Goal: Information Seeking & Learning: Learn about a topic

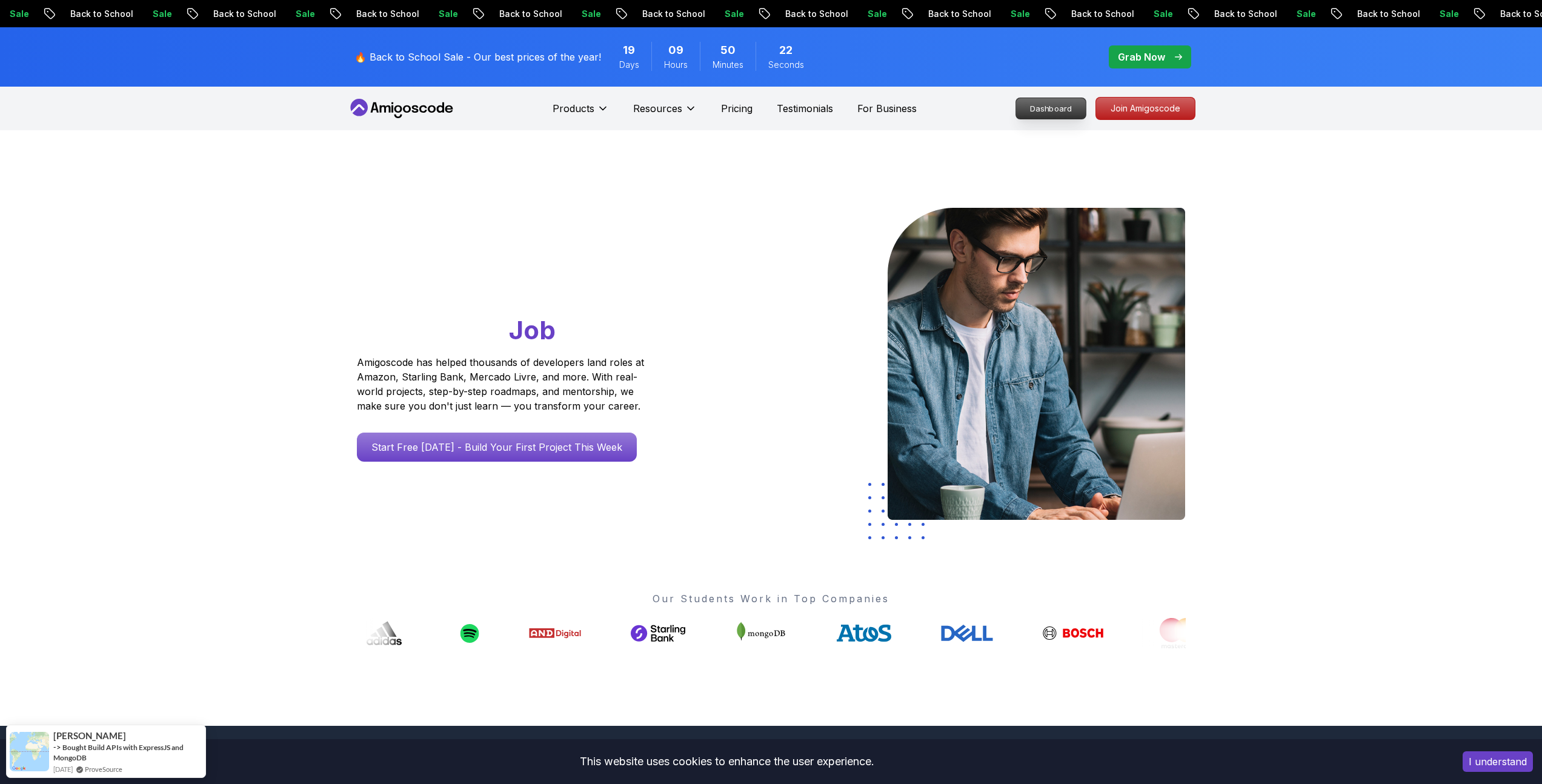
click at [1071, 109] on p "Dashboard" at bounding box center [1051, 108] width 70 height 21
click at [500, 47] on div "🔥 Back to School Sale - Our best prices of the year! 19 Days 09 Hours 50 Minute…" at bounding box center [585, 57] width 469 height 45
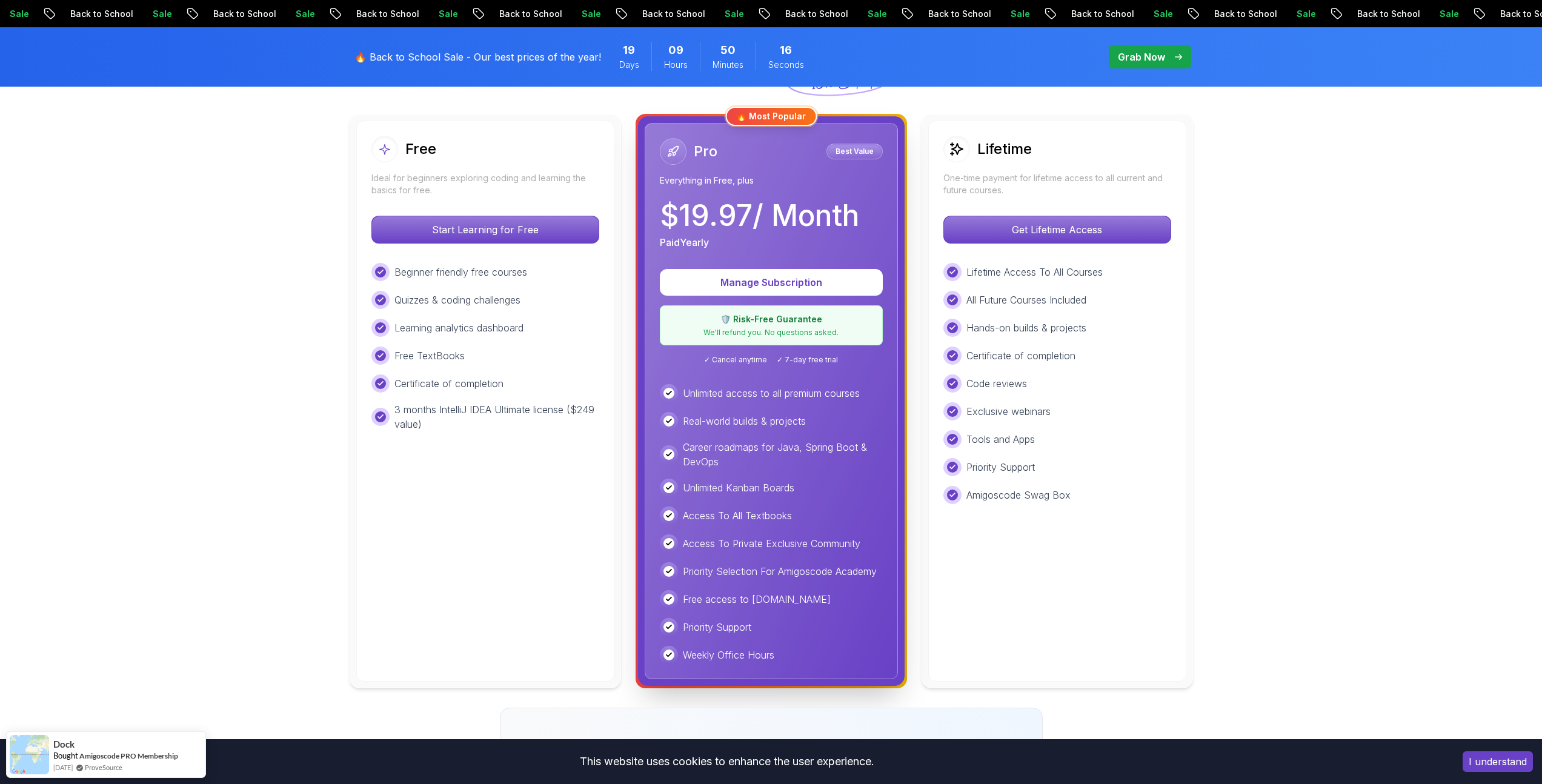
scroll to position [332, 0]
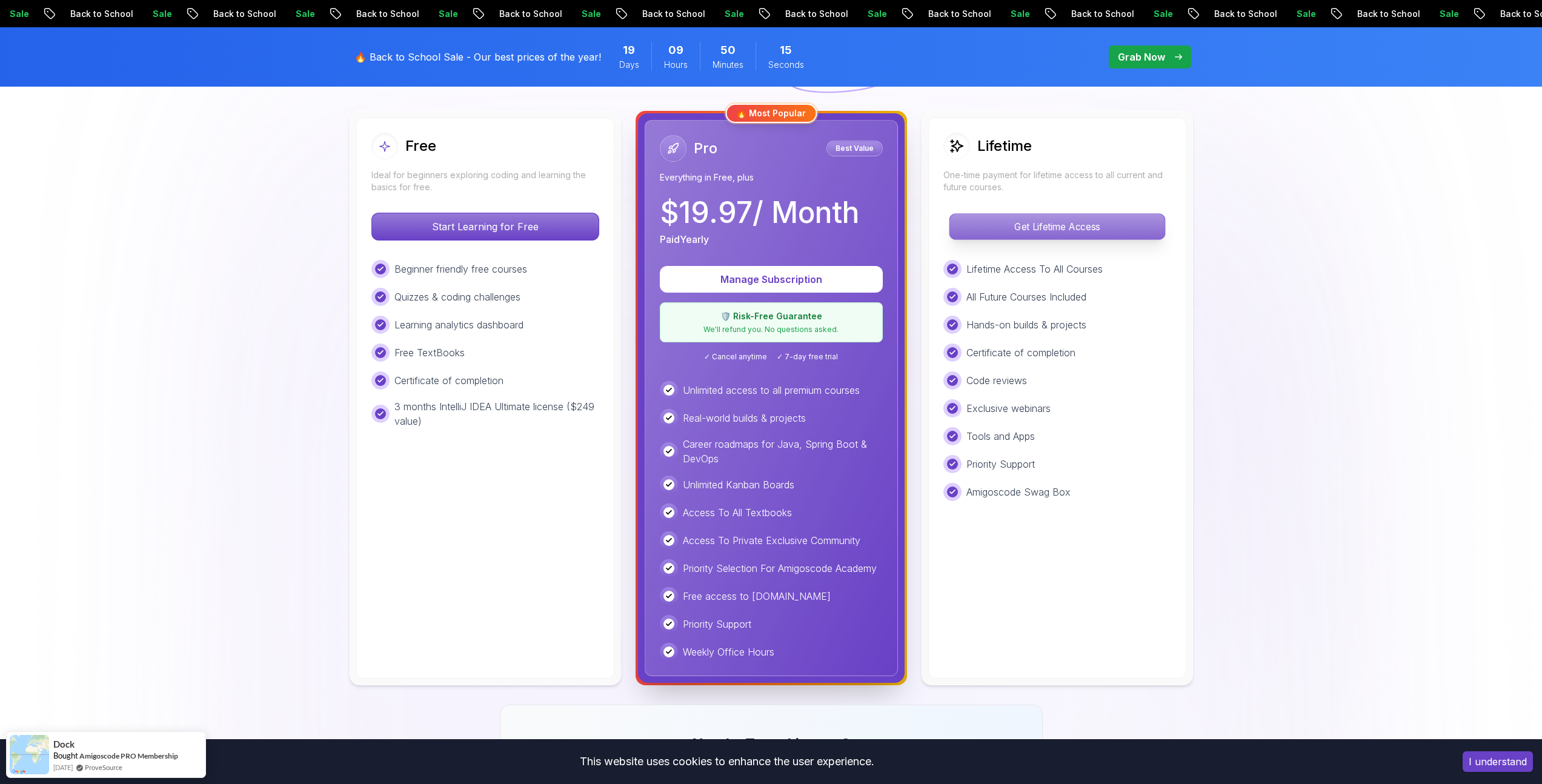
click at [1026, 229] on p "Get Lifetime Access" at bounding box center [1057, 226] width 215 height 26
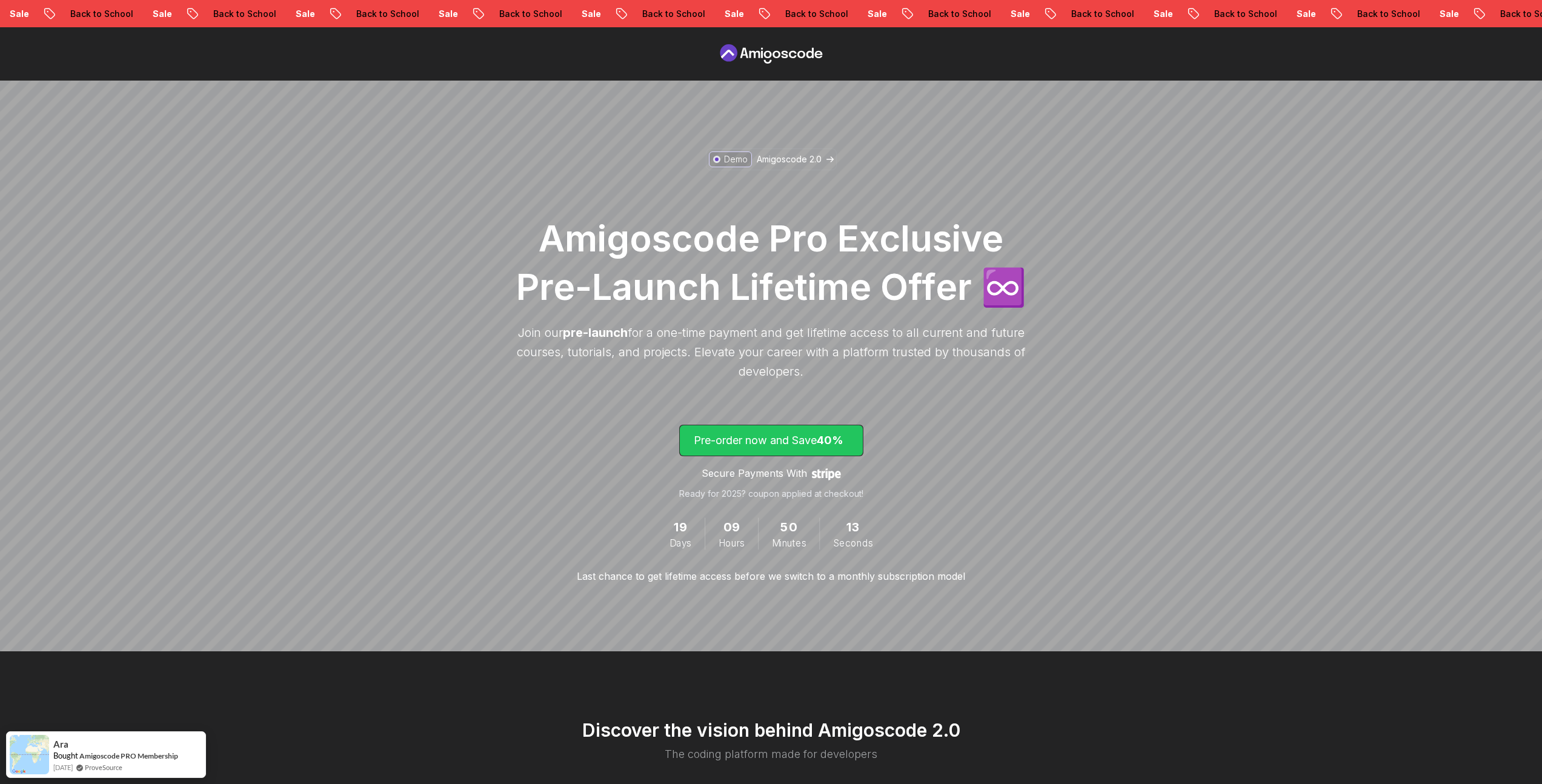
click at [833, 438] on span "40%" at bounding box center [830, 440] width 27 height 12
click at [760, 576] on p "Last chance to get lifetime access before we switch to a monthly subscription m…" at bounding box center [770, 576] width 389 height 14
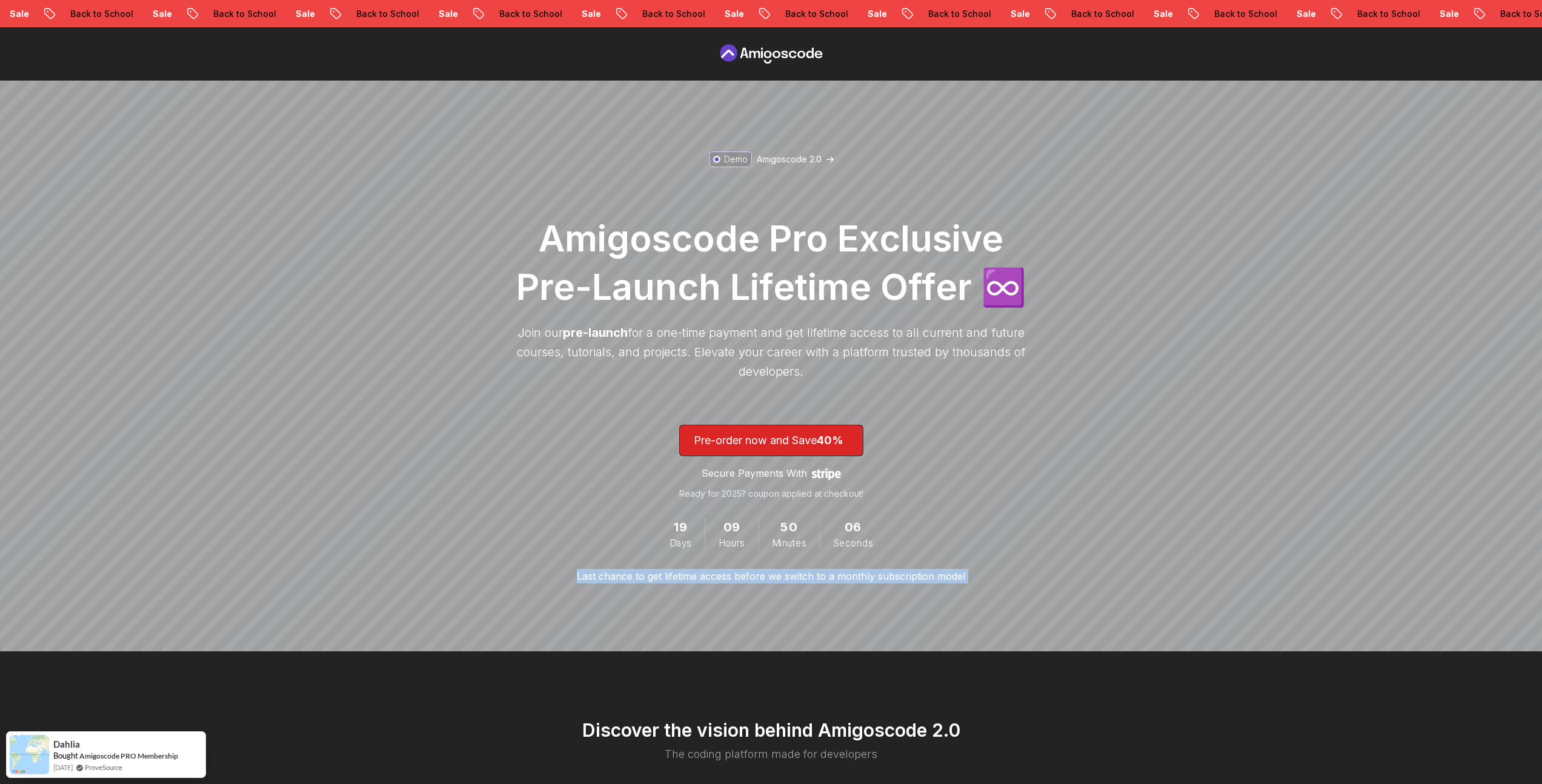
click at [760, 576] on p "Last chance to get lifetime access before we switch to a monthly subscription m…" at bounding box center [770, 576] width 389 height 14
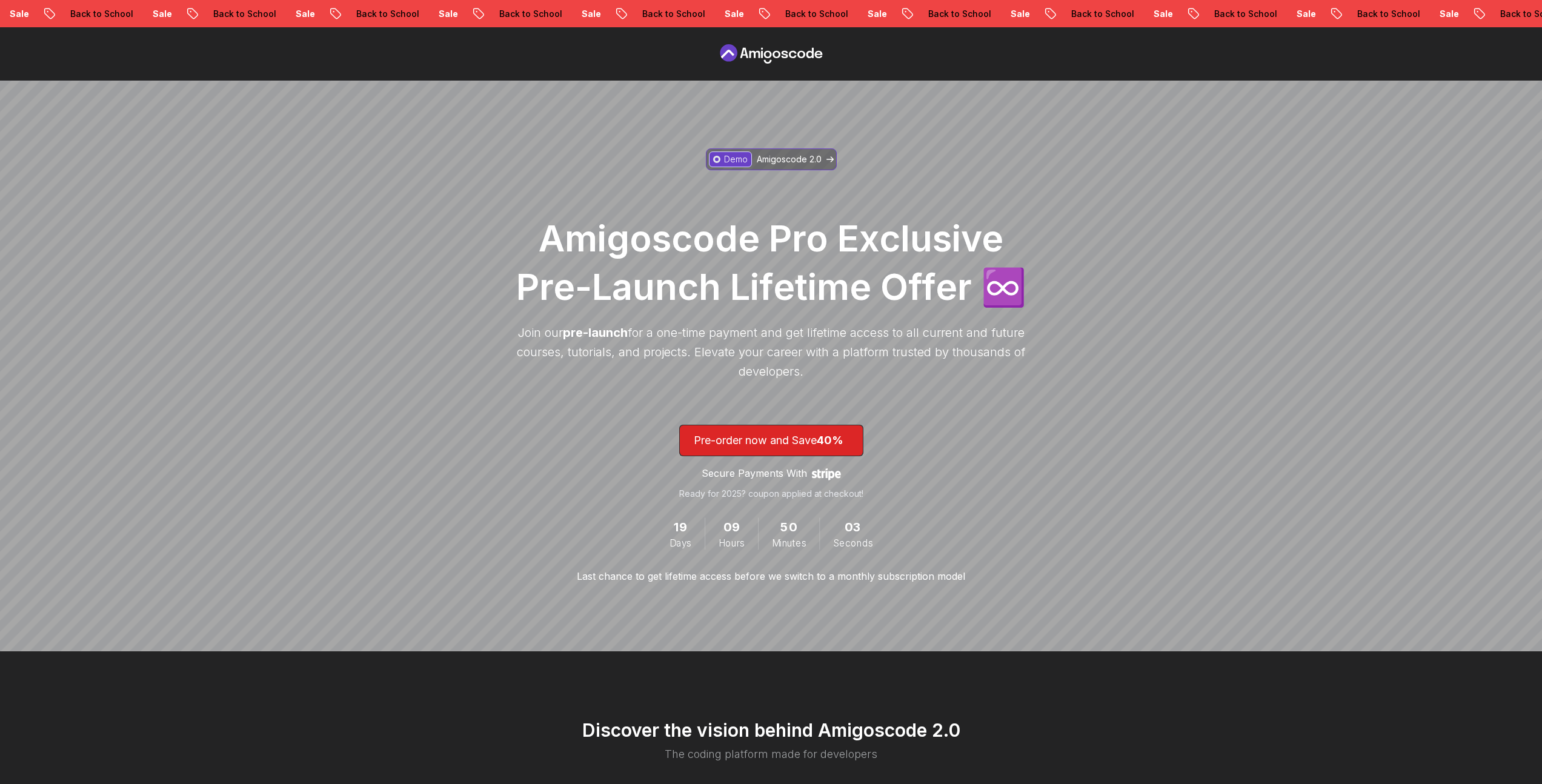
click at [786, 161] on p "Amigoscode 2.0" at bounding box center [789, 159] width 65 height 12
click at [781, 52] on icon at bounding box center [784, 55] width 7 height 8
click at [743, 54] on icon at bounding box center [743, 52] width 8 height 10
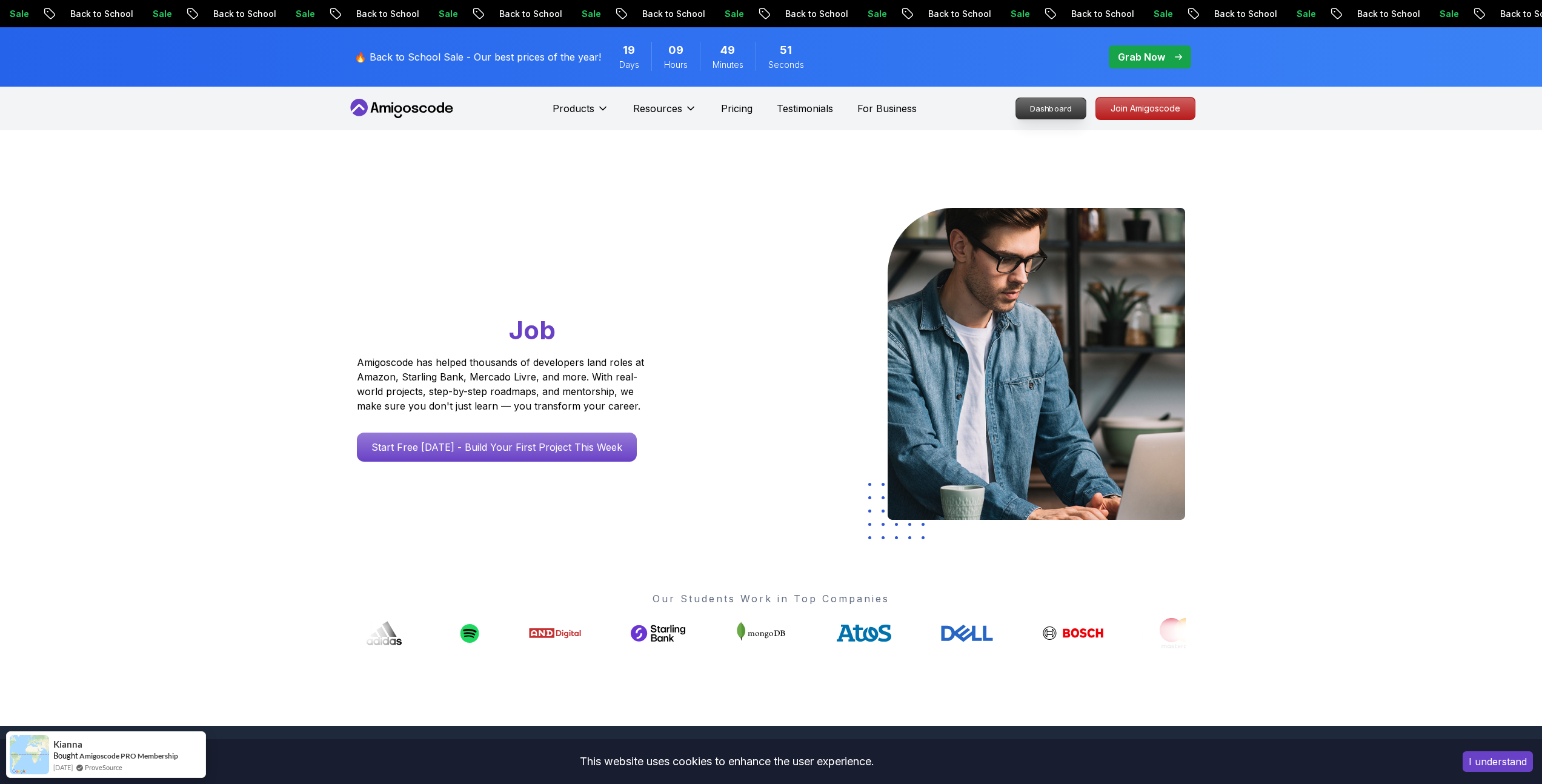
click at [1062, 99] on p "Dashboard" at bounding box center [1051, 108] width 70 height 21
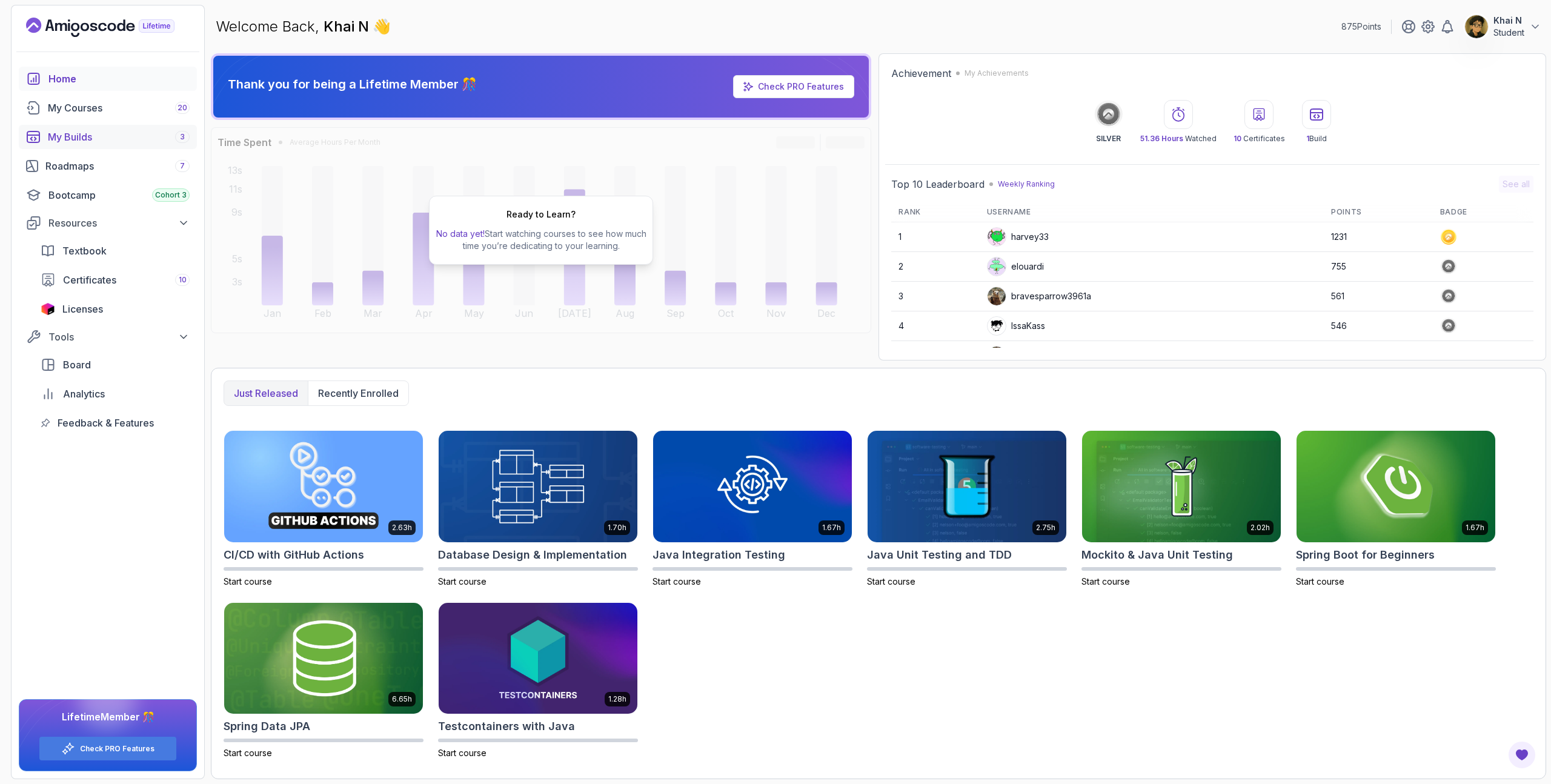
click at [113, 140] on div "My Builds 3" at bounding box center [118, 137] width 142 height 14
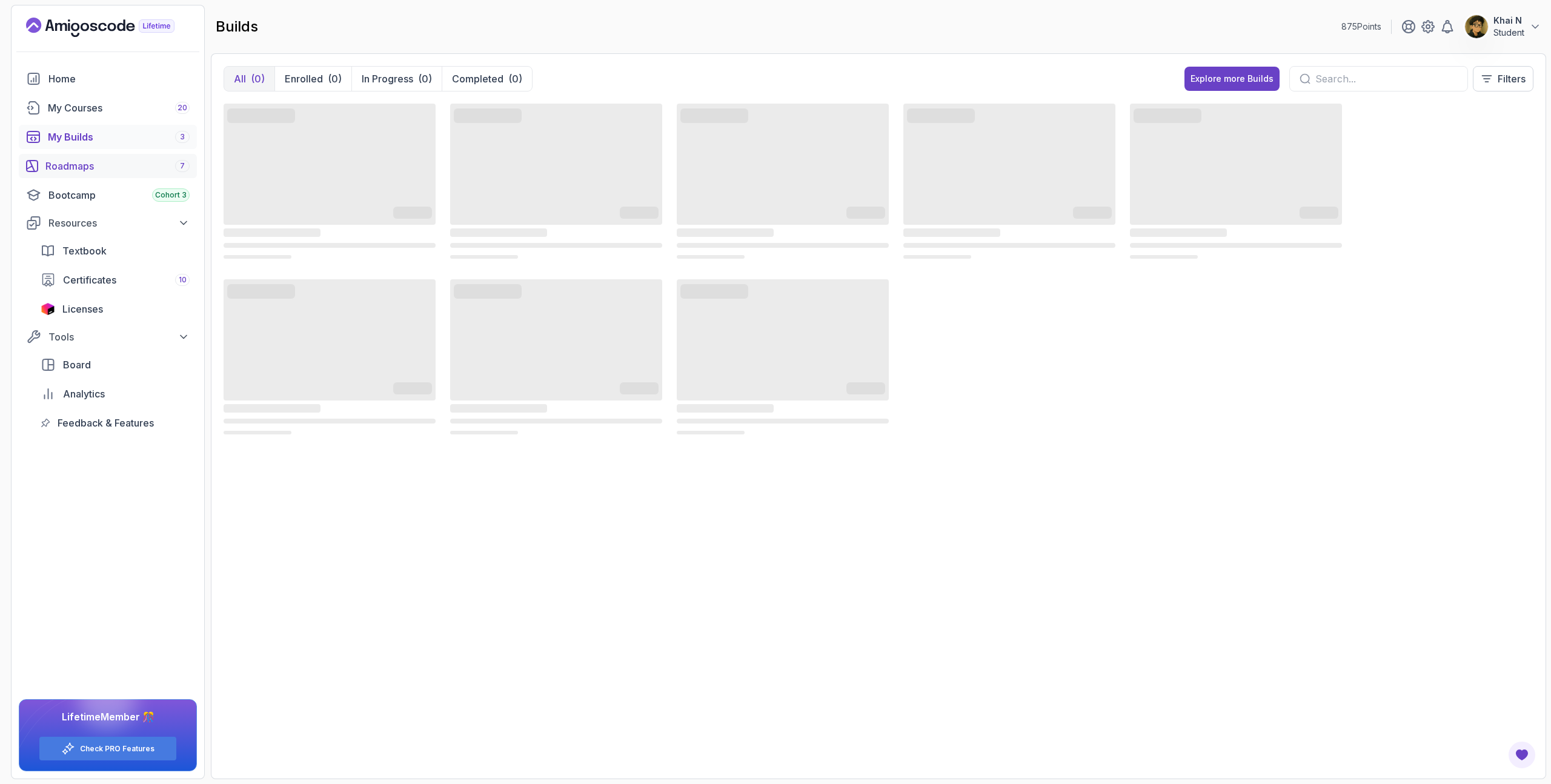
click at [120, 168] on div "Roadmaps 7" at bounding box center [117, 166] width 144 height 14
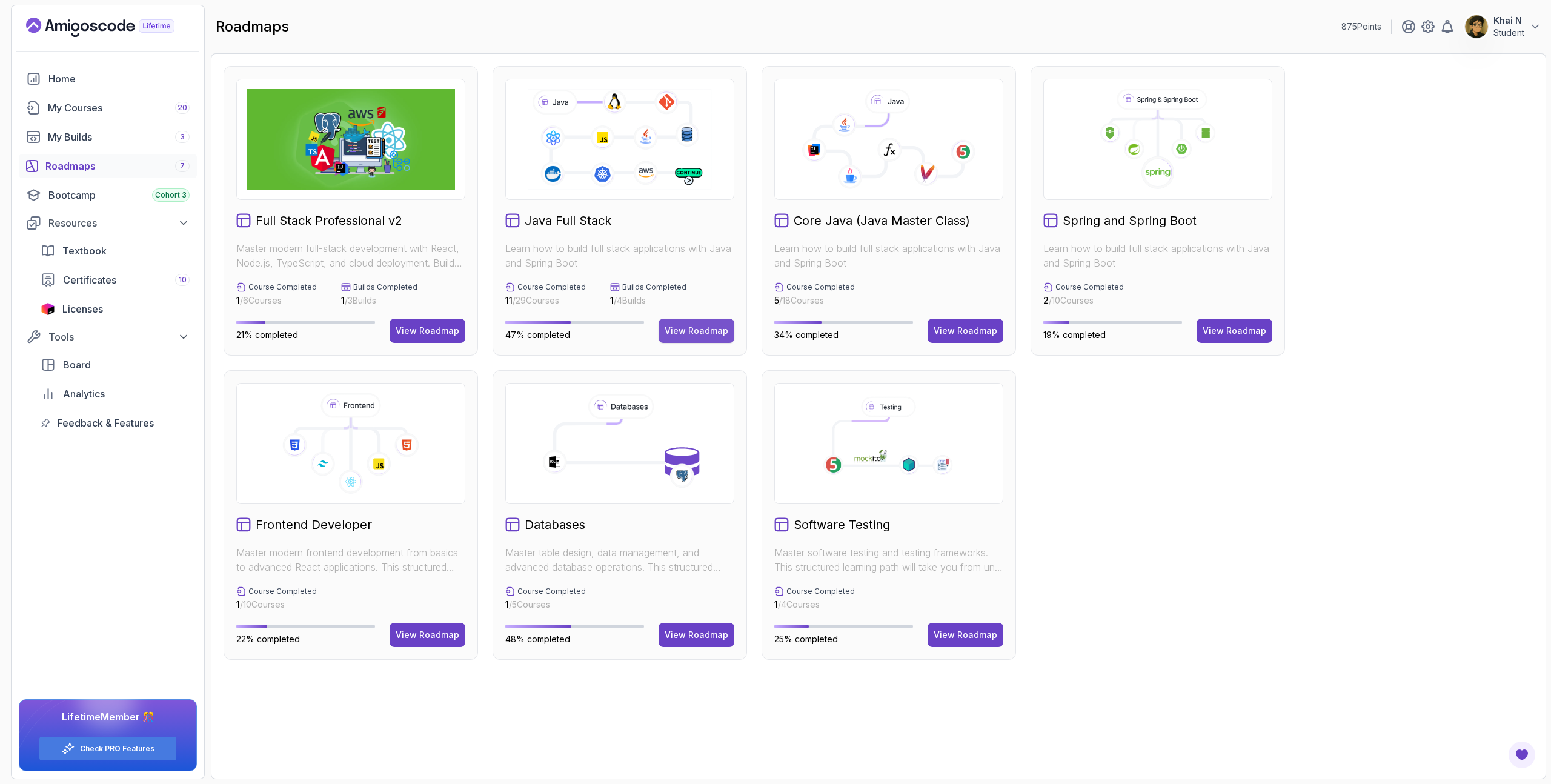
click at [718, 333] on div "View Roadmap" at bounding box center [696, 331] width 64 height 12
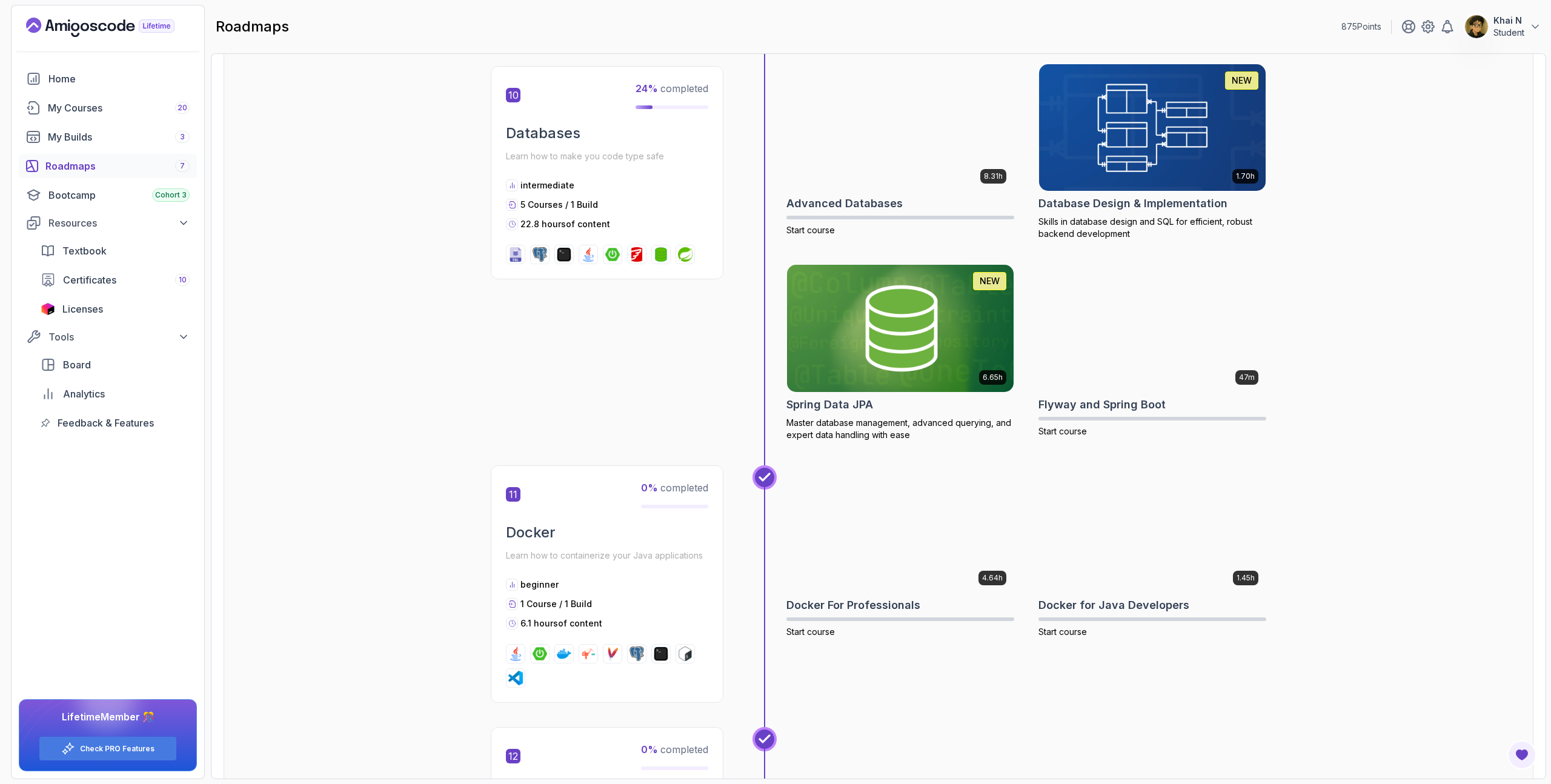
scroll to position [2780, 0]
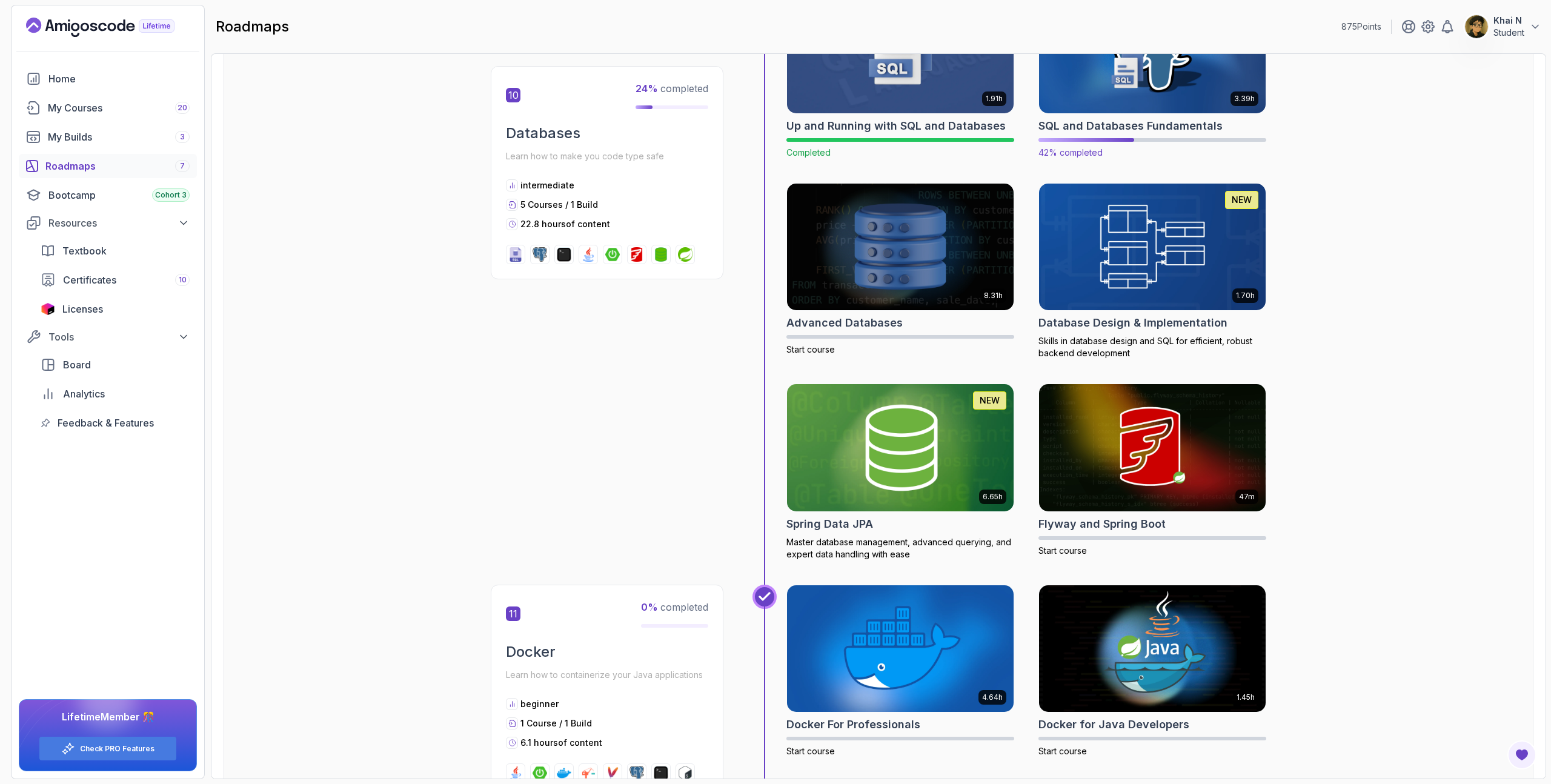
click at [1155, 110] on img at bounding box center [1152, 49] width 238 height 133
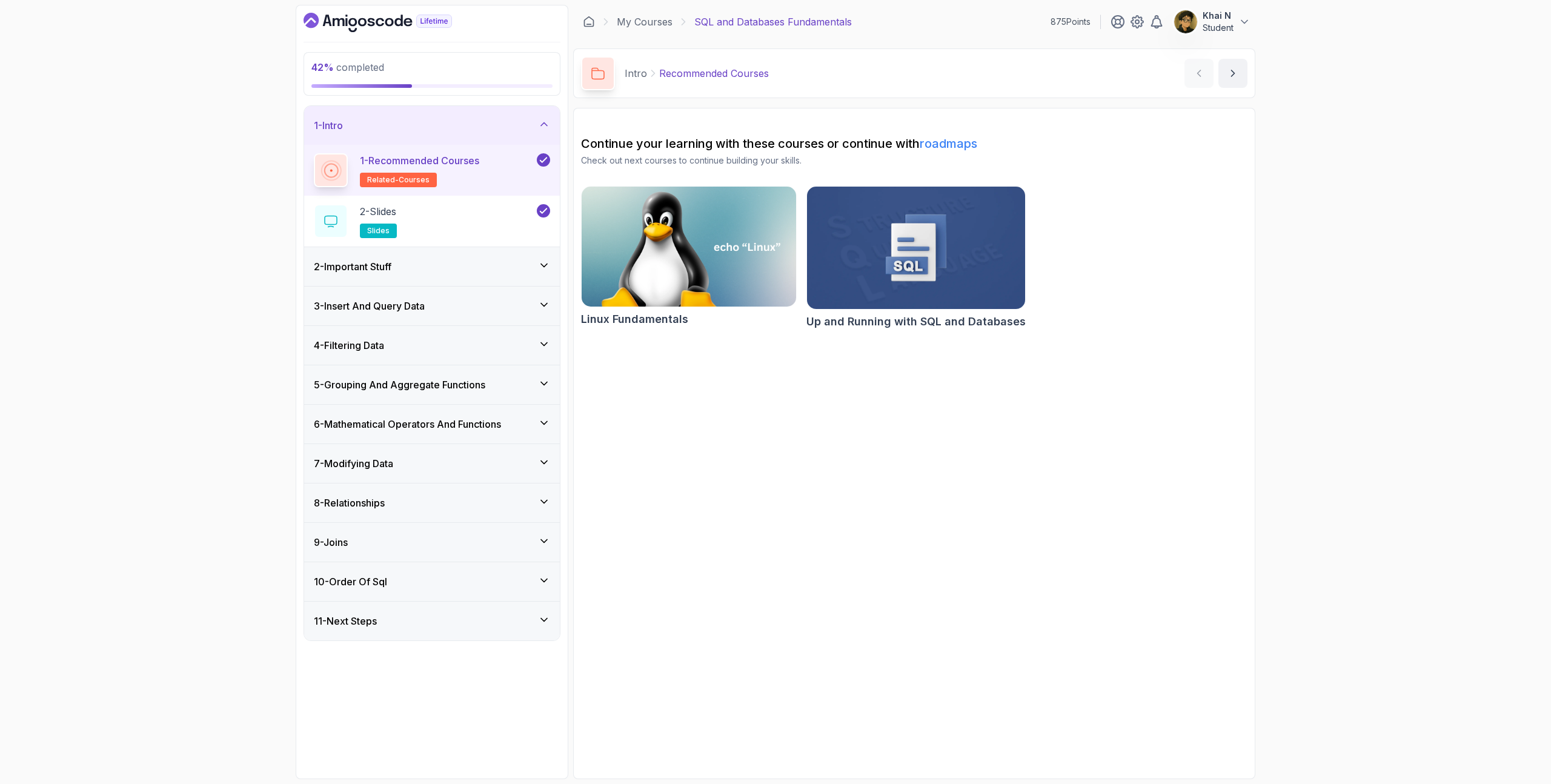
click at [453, 266] on div "2 - Important Stuff" at bounding box center [432, 266] width 236 height 14
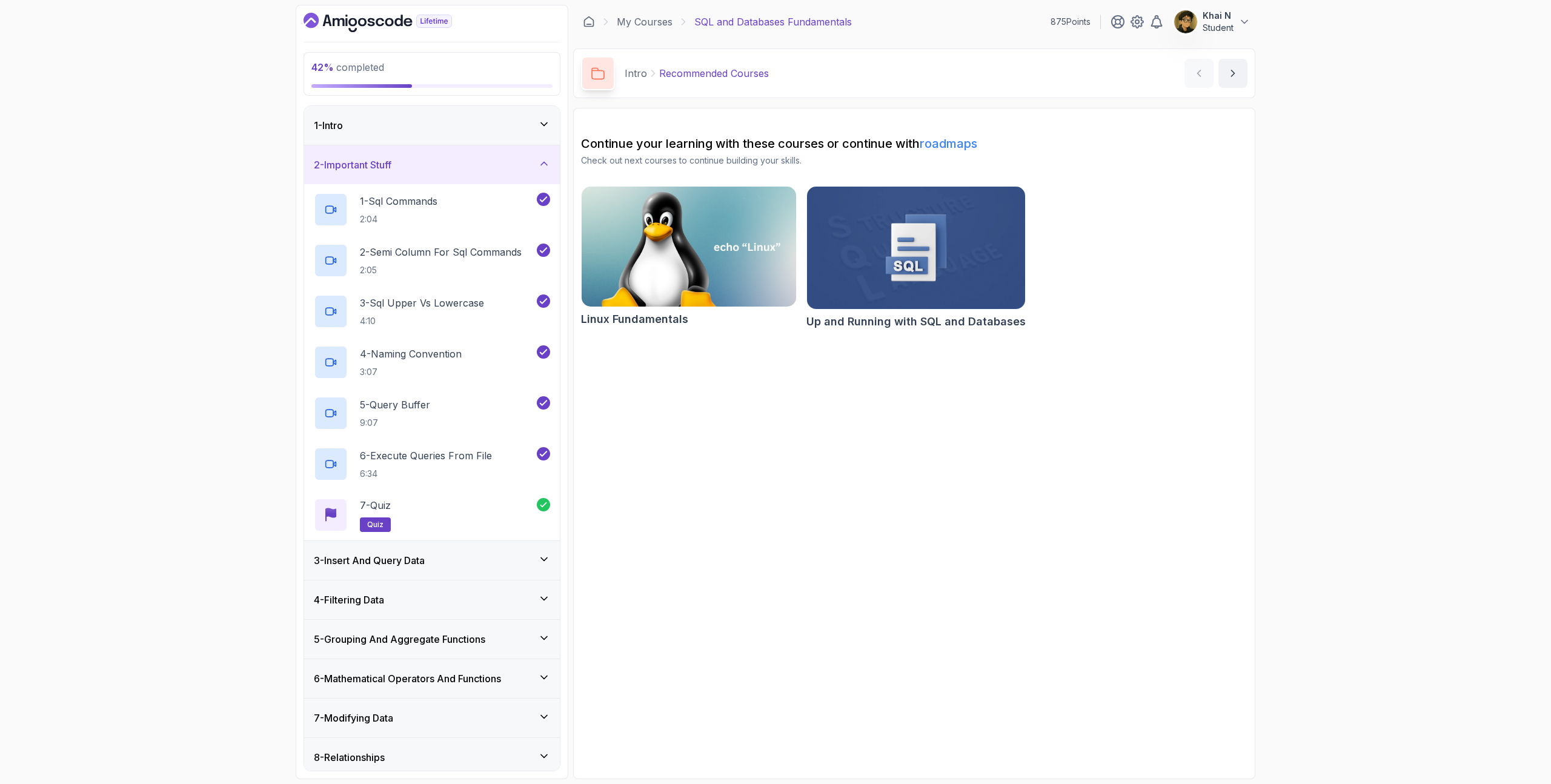
click at [425, 562] on h3 "3 - Insert And Query Data" at bounding box center [369, 560] width 111 height 14
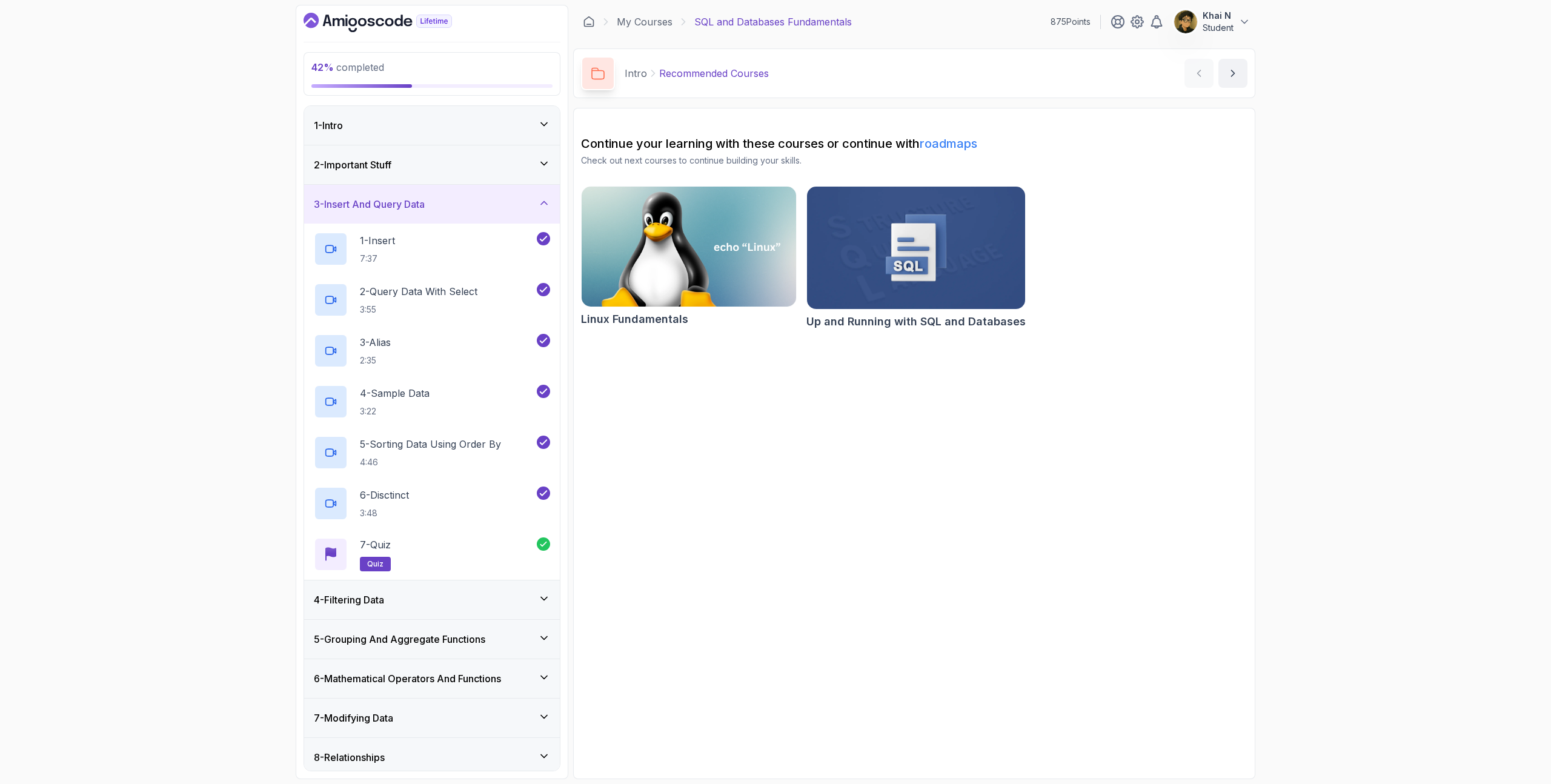
click at [431, 596] on div "4 - Filtering Data" at bounding box center [432, 599] width 236 height 14
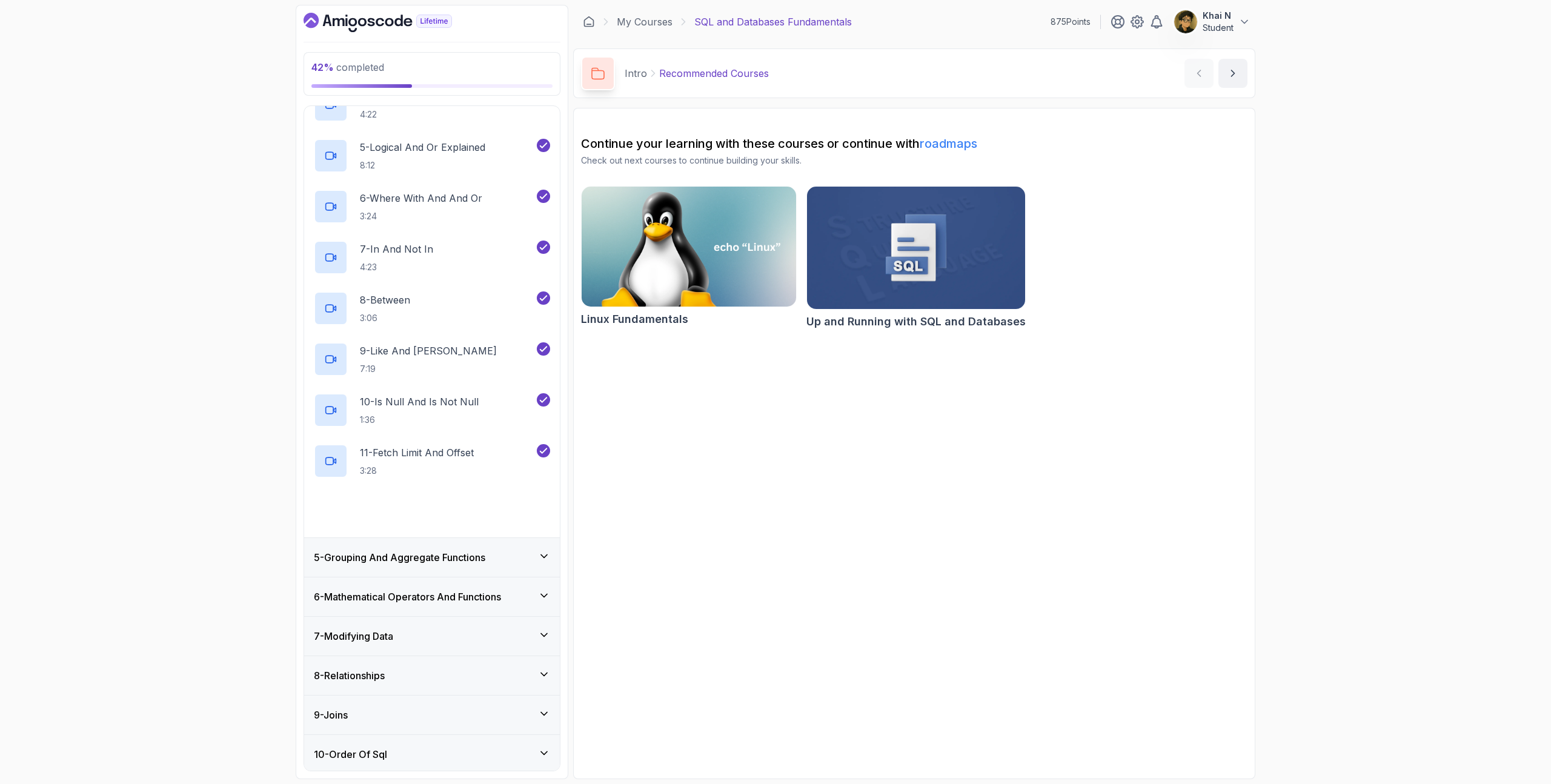
scroll to position [361, 0]
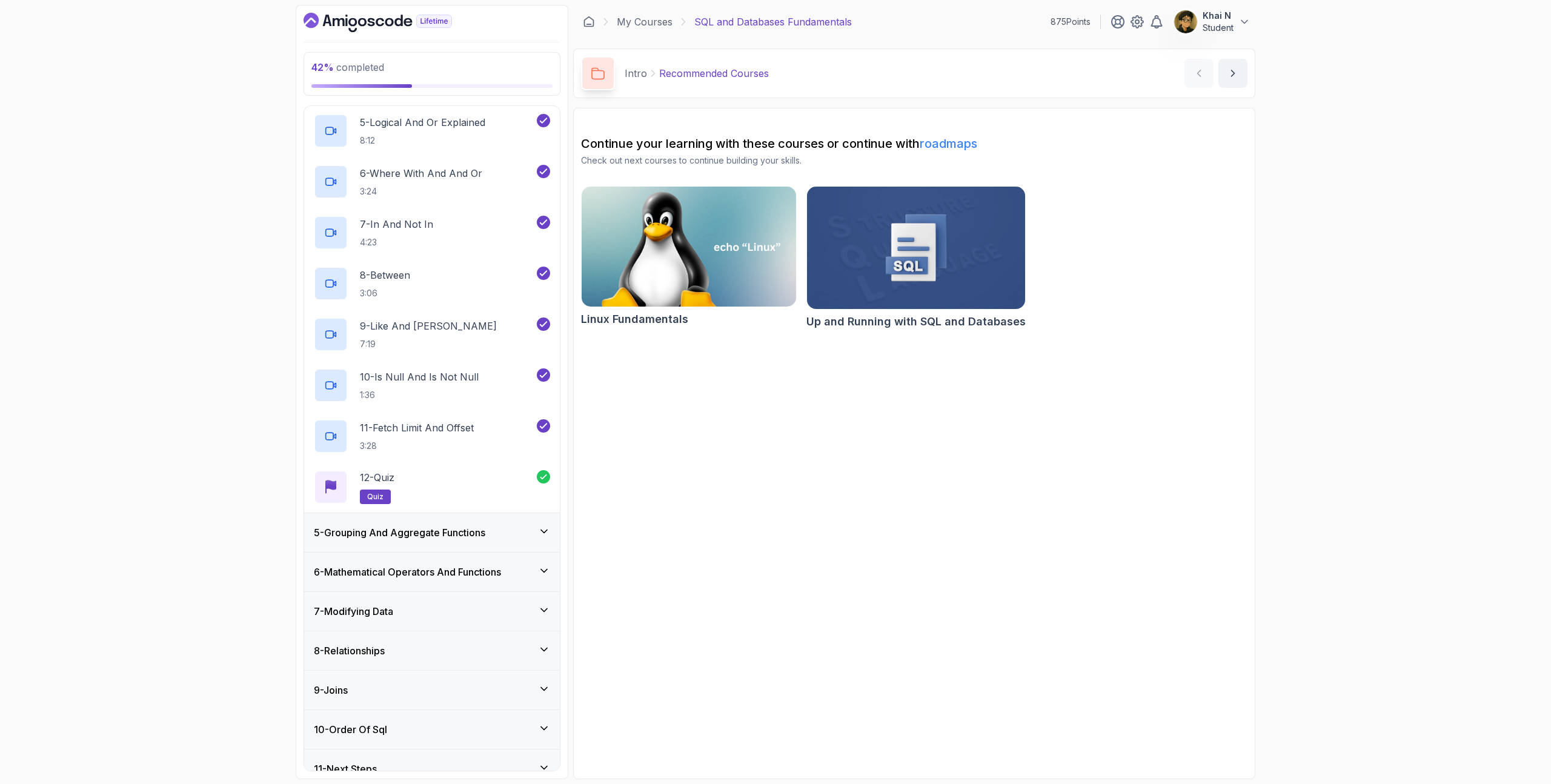
click at [424, 530] on h3 "5 - Grouping And Aggregate Functions" at bounding box center [400, 532] width 171 height 14
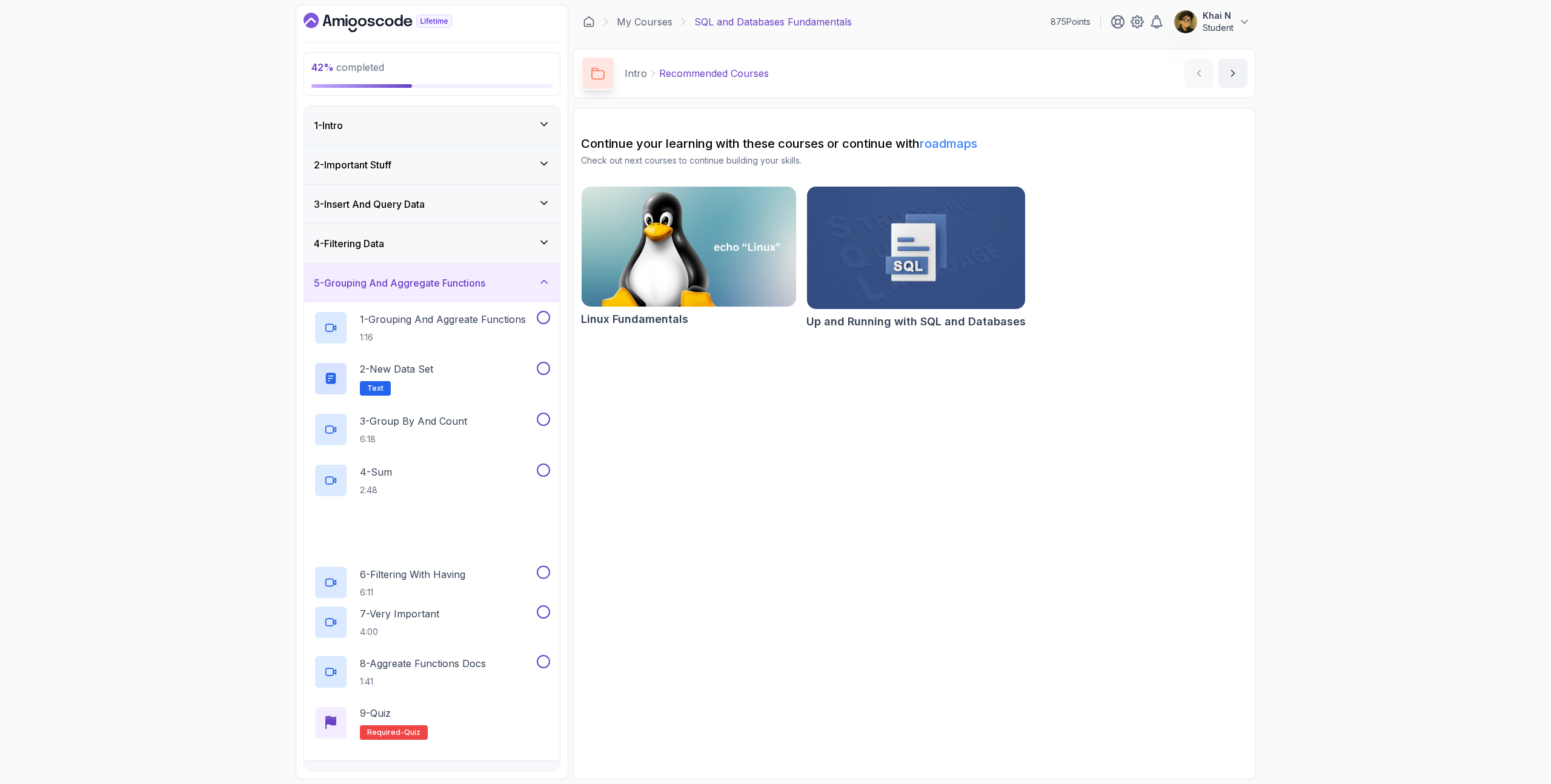
scroll to position [32, 0]
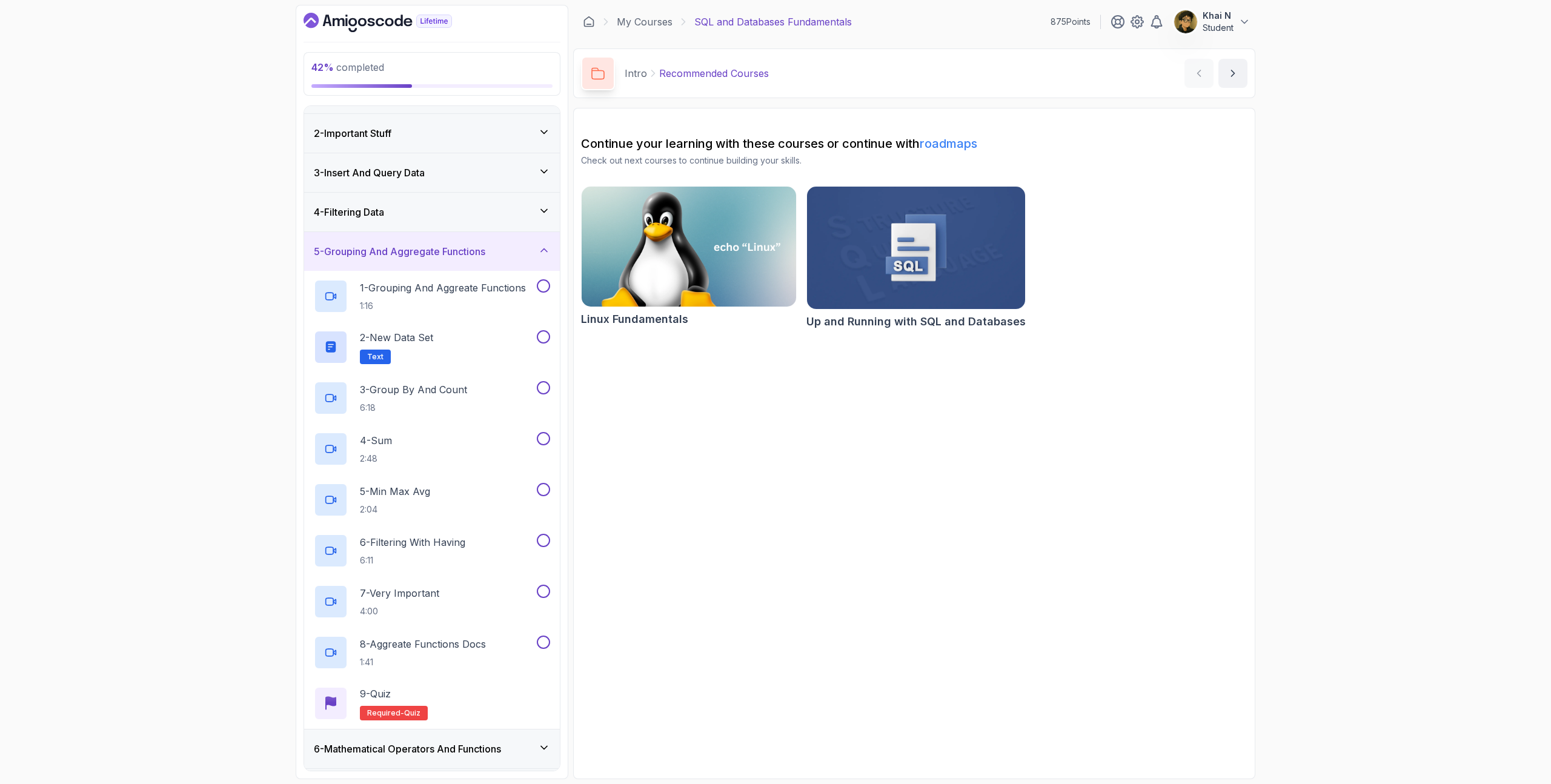
click at [478, 215] on div "4 - Filtering Data" at bounding box center [432, 212] width 236 height 14
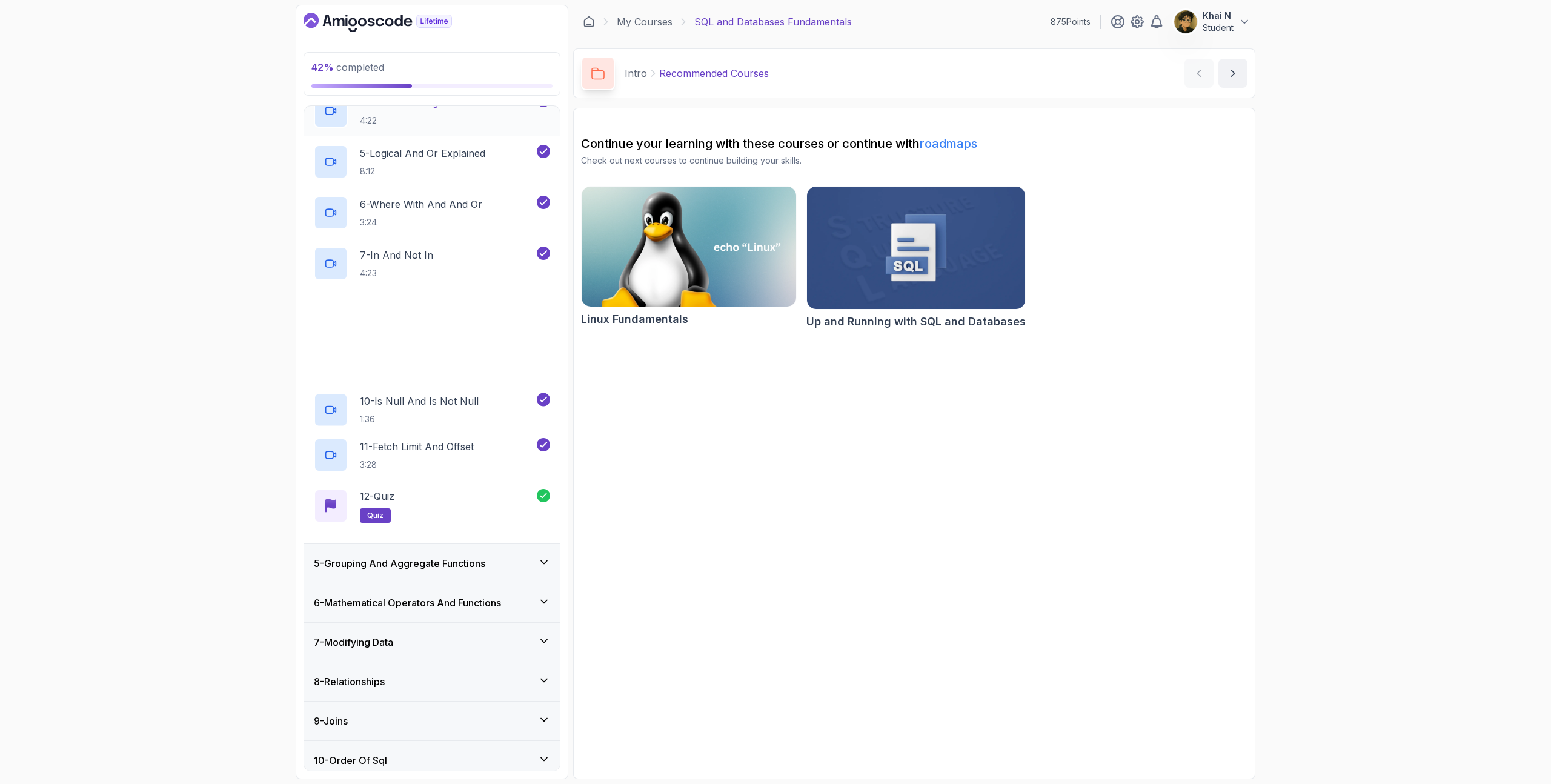
scroll to position [379, 0]
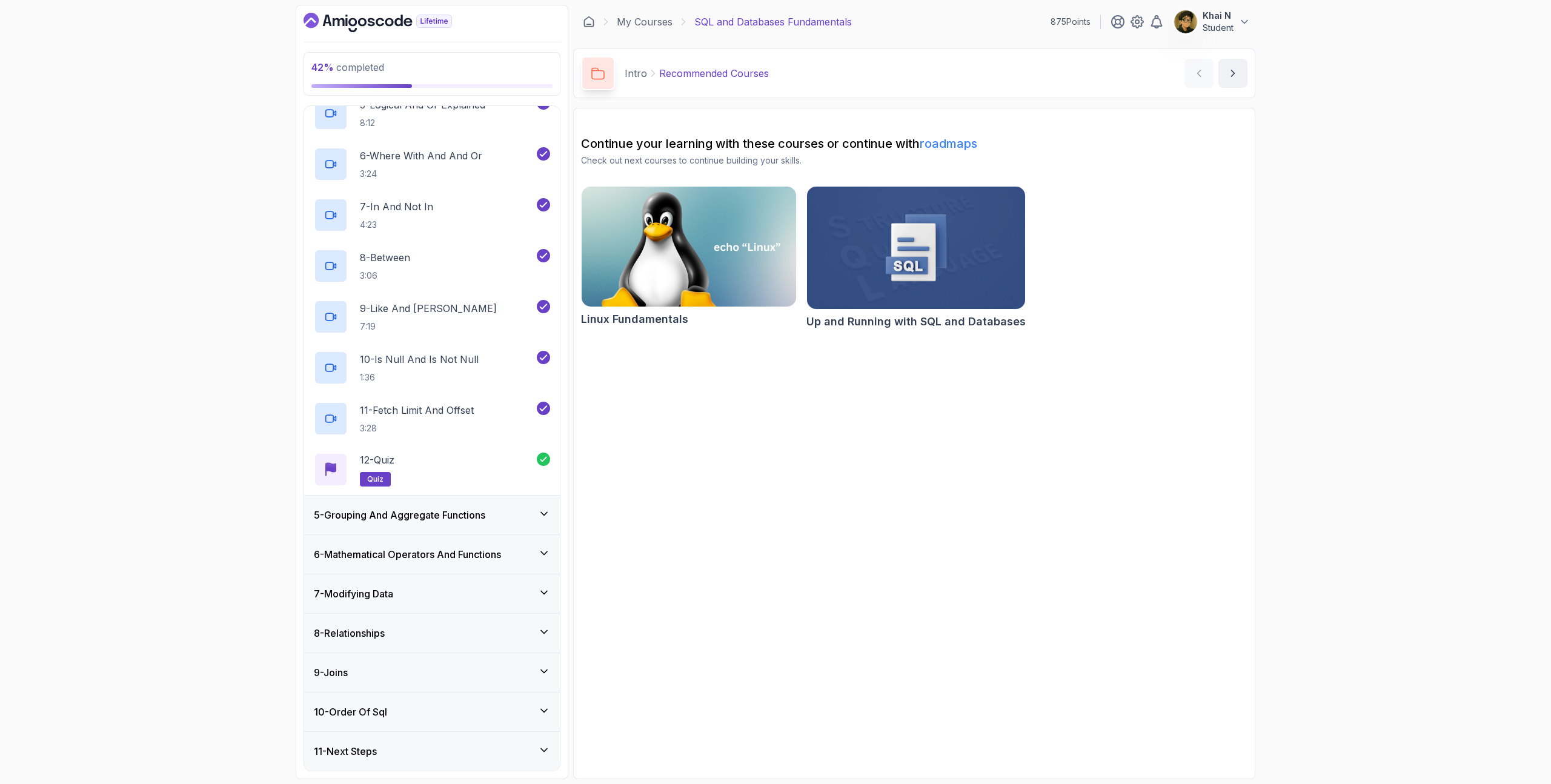
click at [450, 513] on h3 "5 - Grouping And Aggregate Functions" at bounding box center [400, 514] width 171 height 14
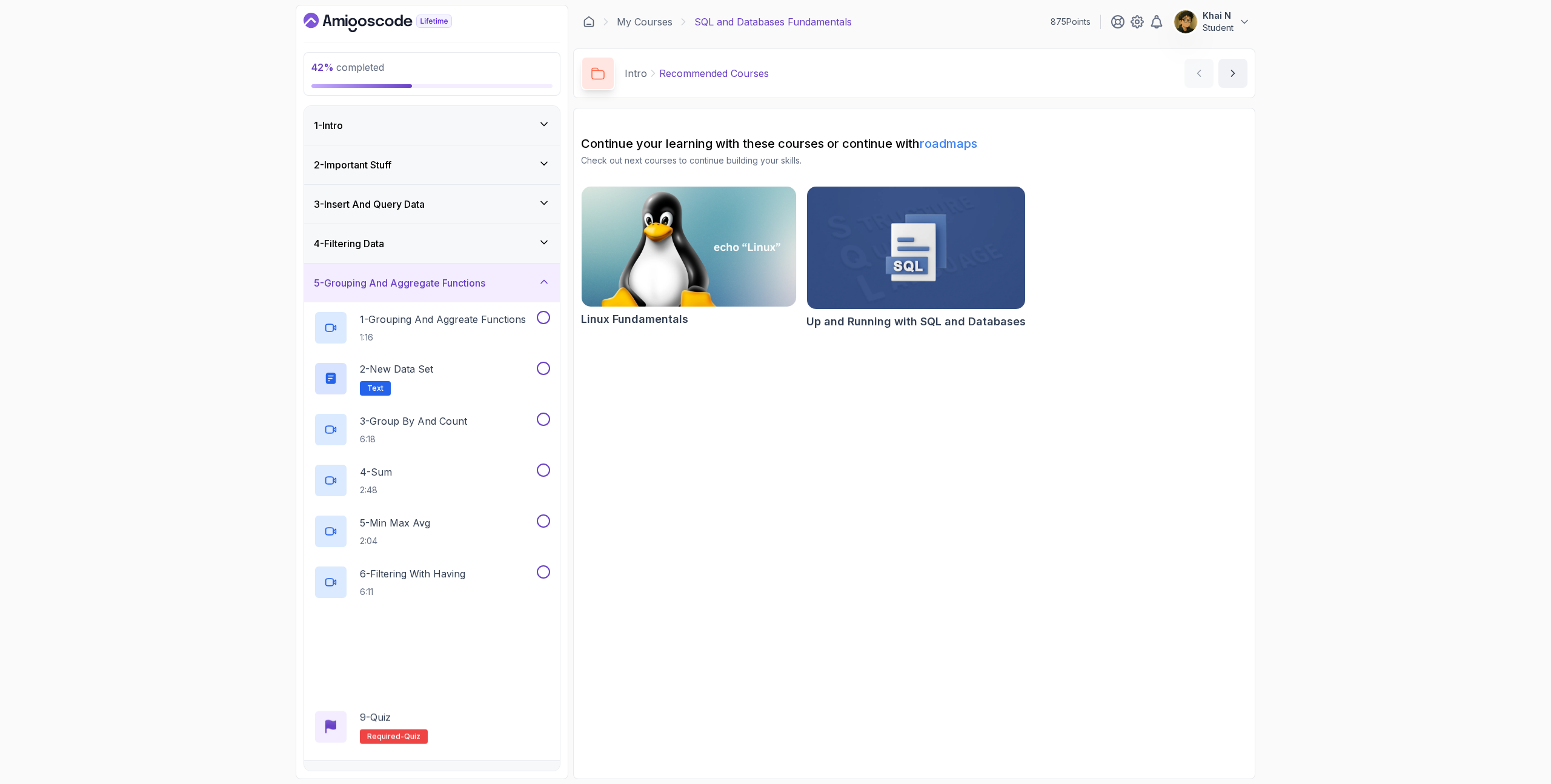
scroll to position [226, 0]
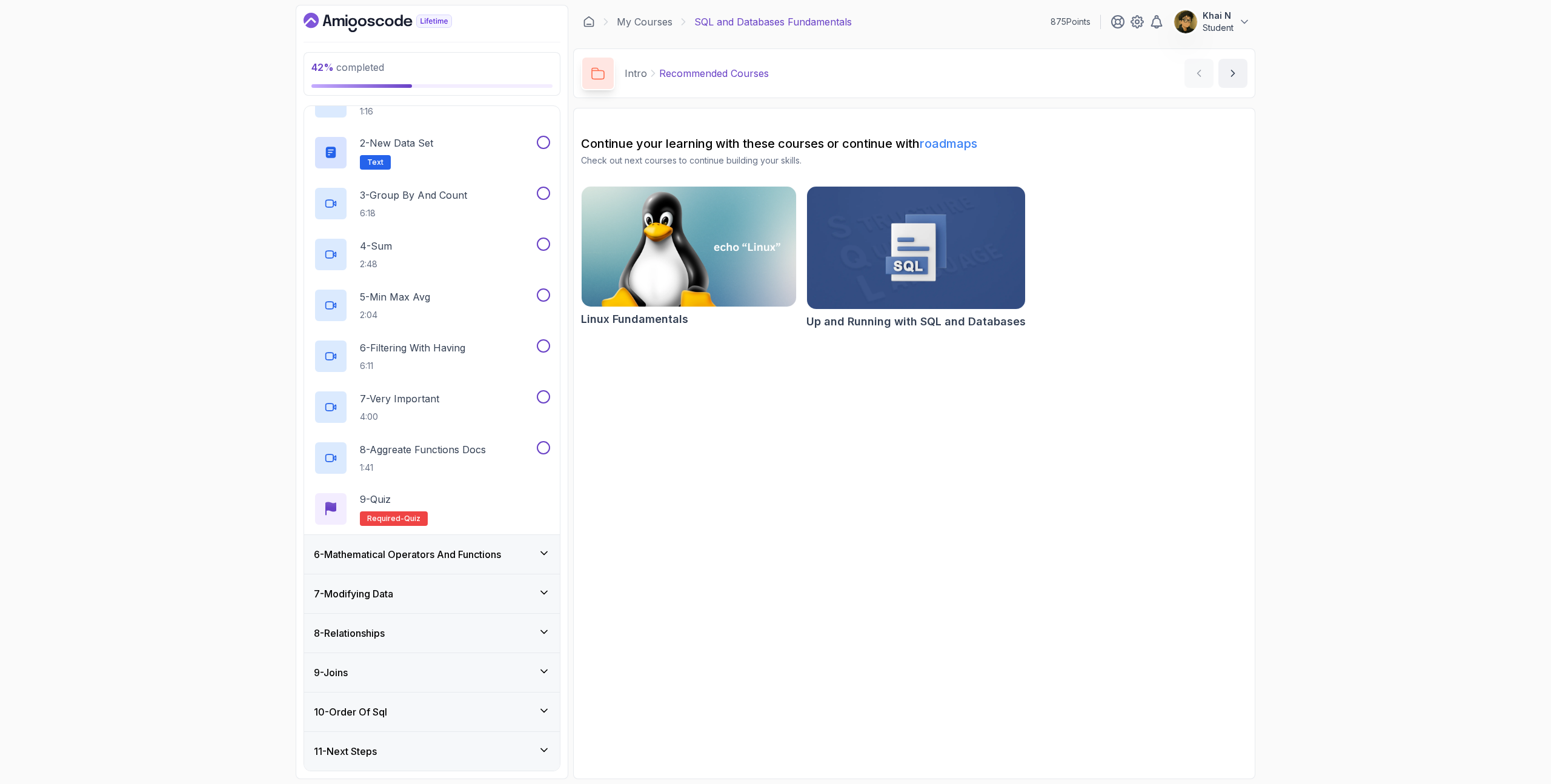
click at [449, 553] on h3 "6 - Mathematical Operators And Functions" at bounding box center [407, 553] width 187 height 14
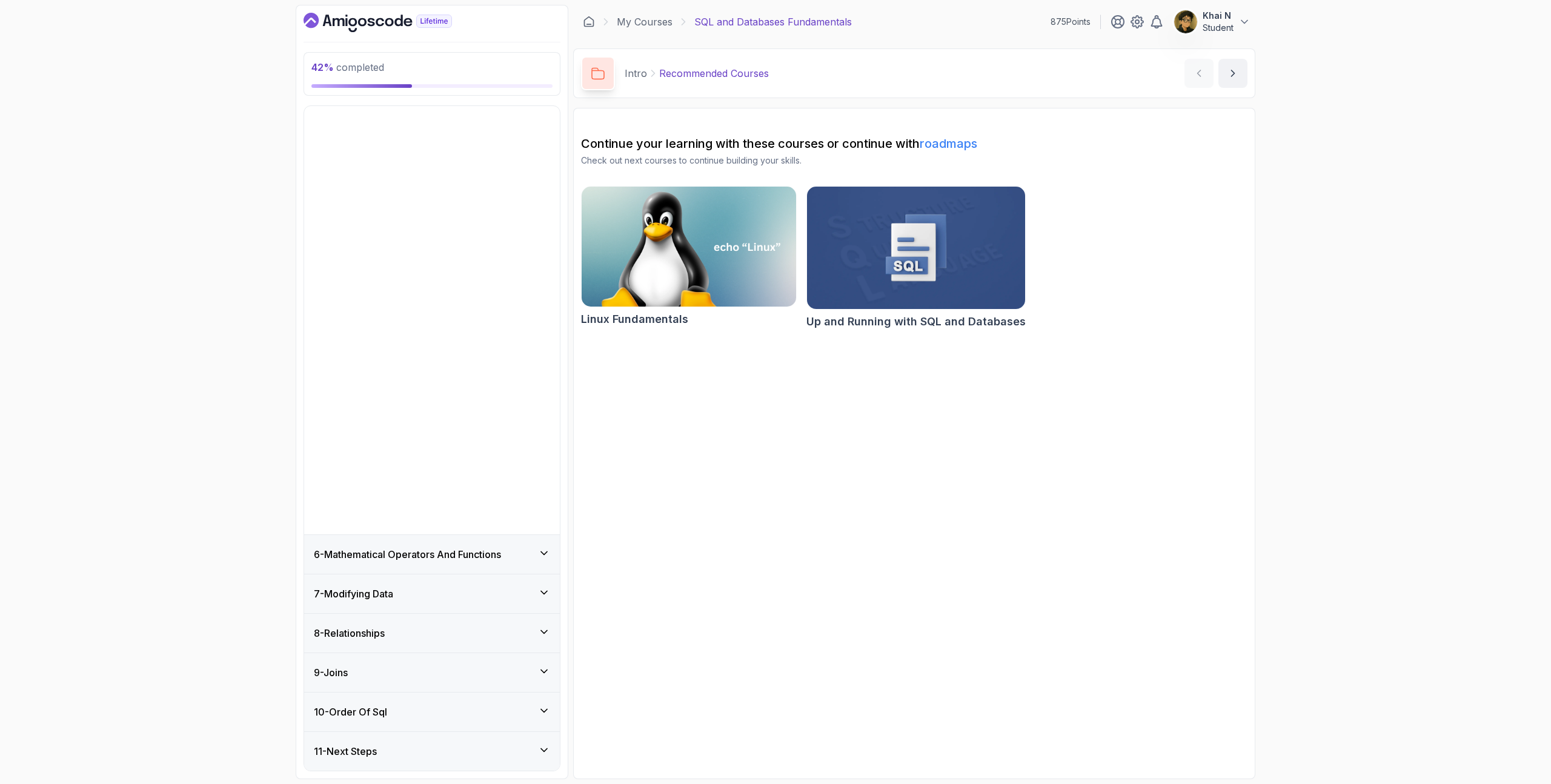
scroll to position [0, 0]
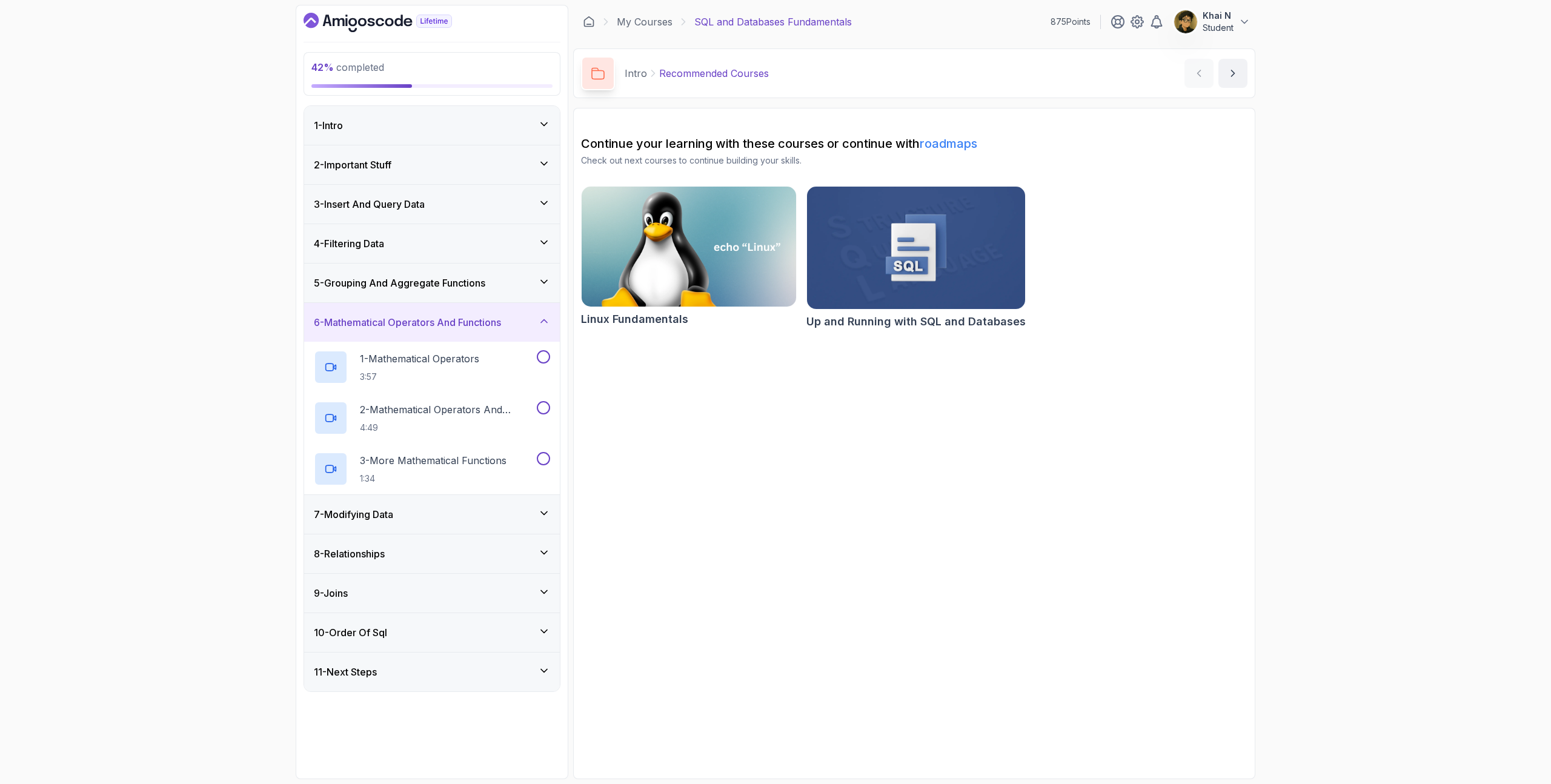
click at [449, 517] on div "7 - Modifying Data" at bounding box center [432, 514] width 236 height 14
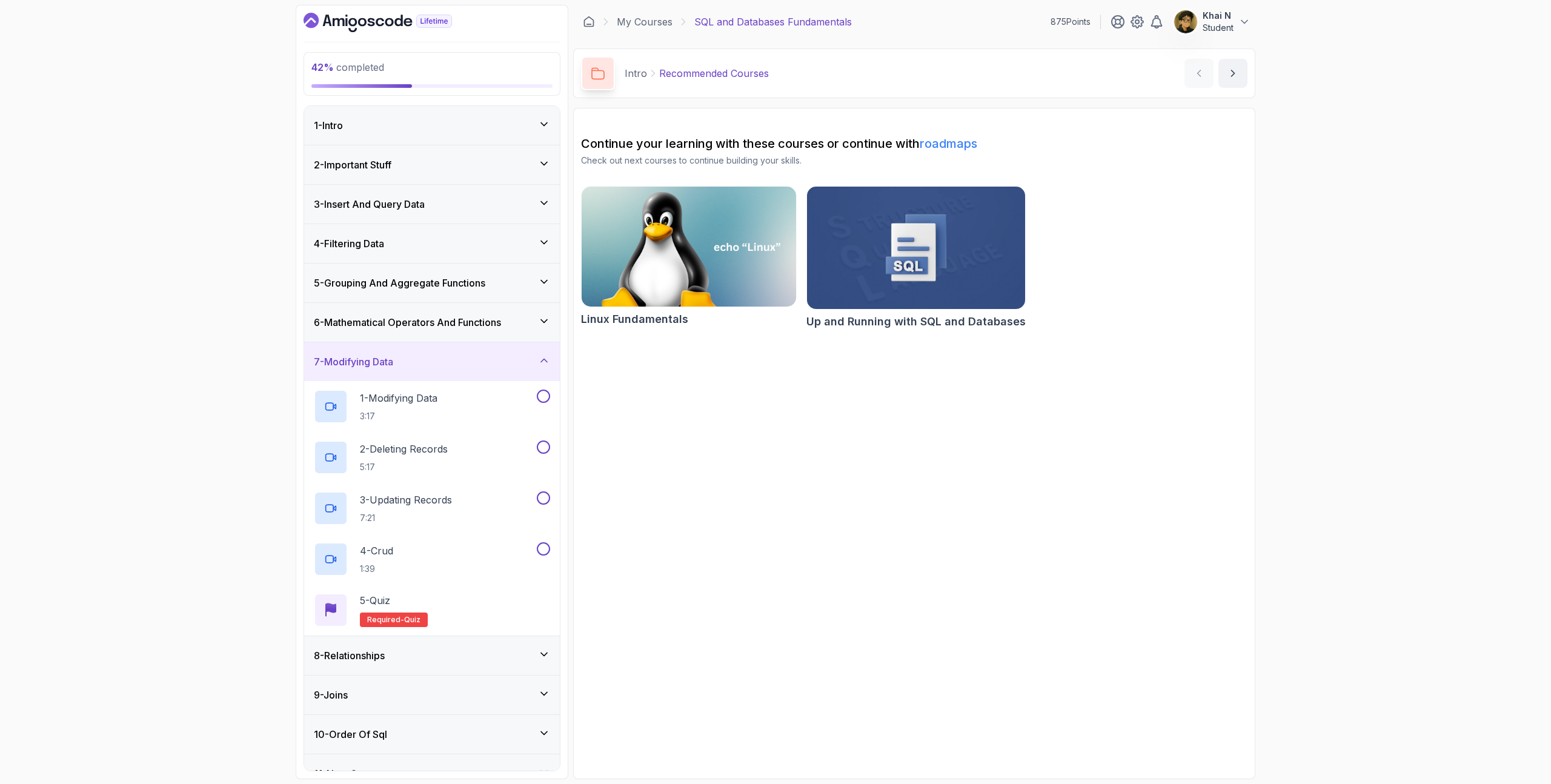
click at [433, 656] on div "8 - Relationships" at bounding box center [432, 655] width 236 height 14
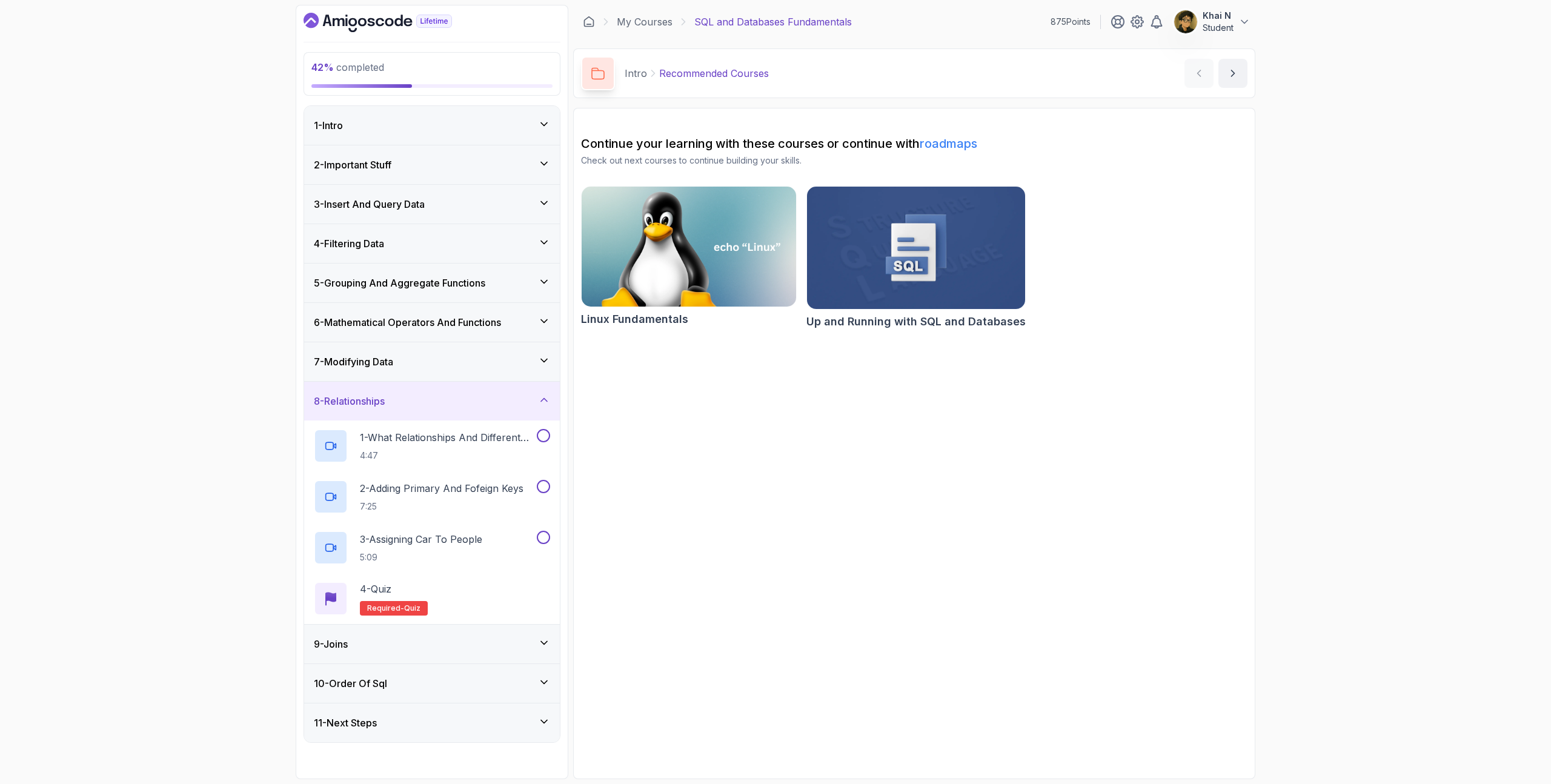
click at [432, 645] on div "9 - Joins" at bounding box center [432, 643] width 236 height 14
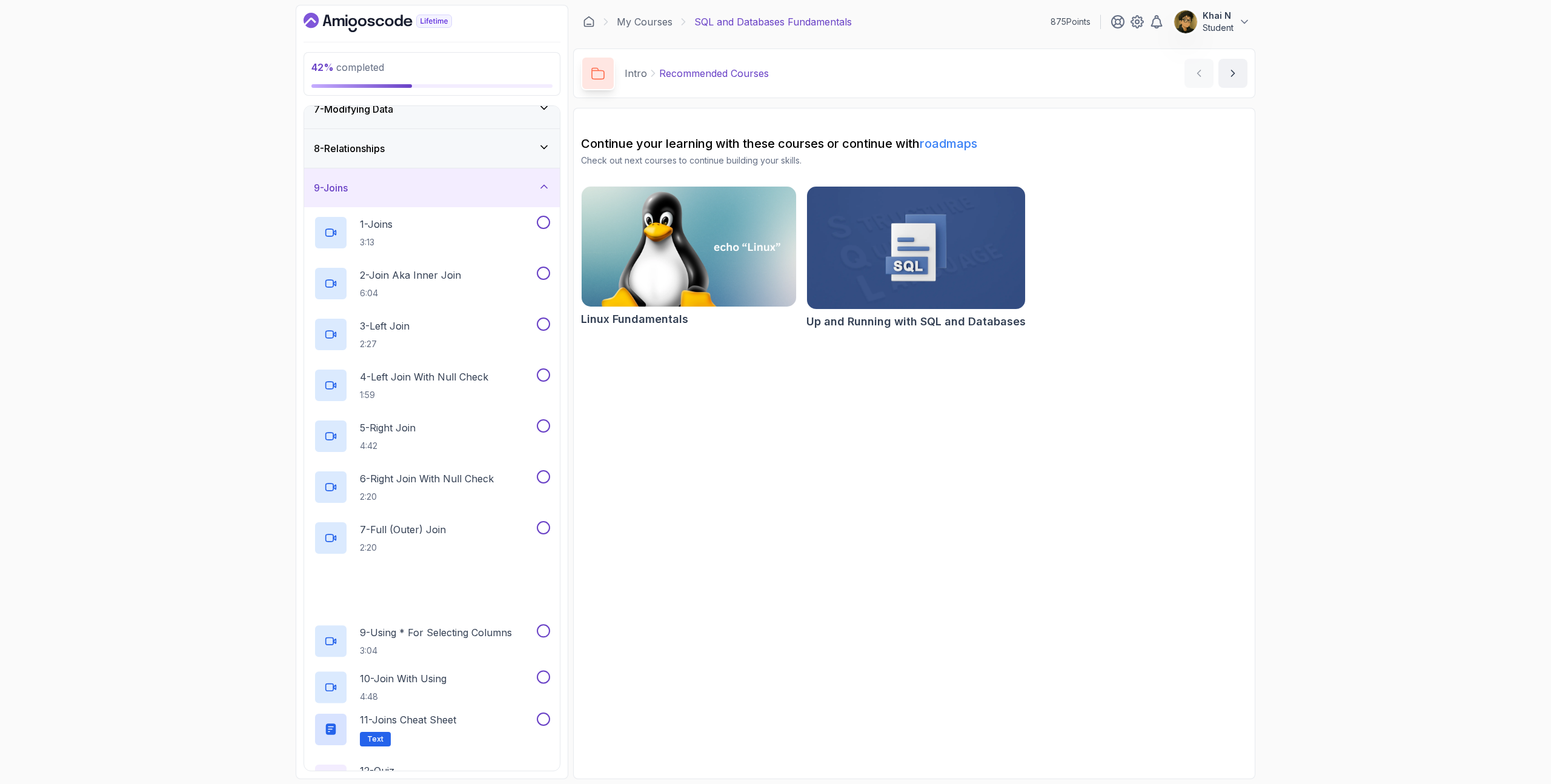
scroll to position [379, 0]
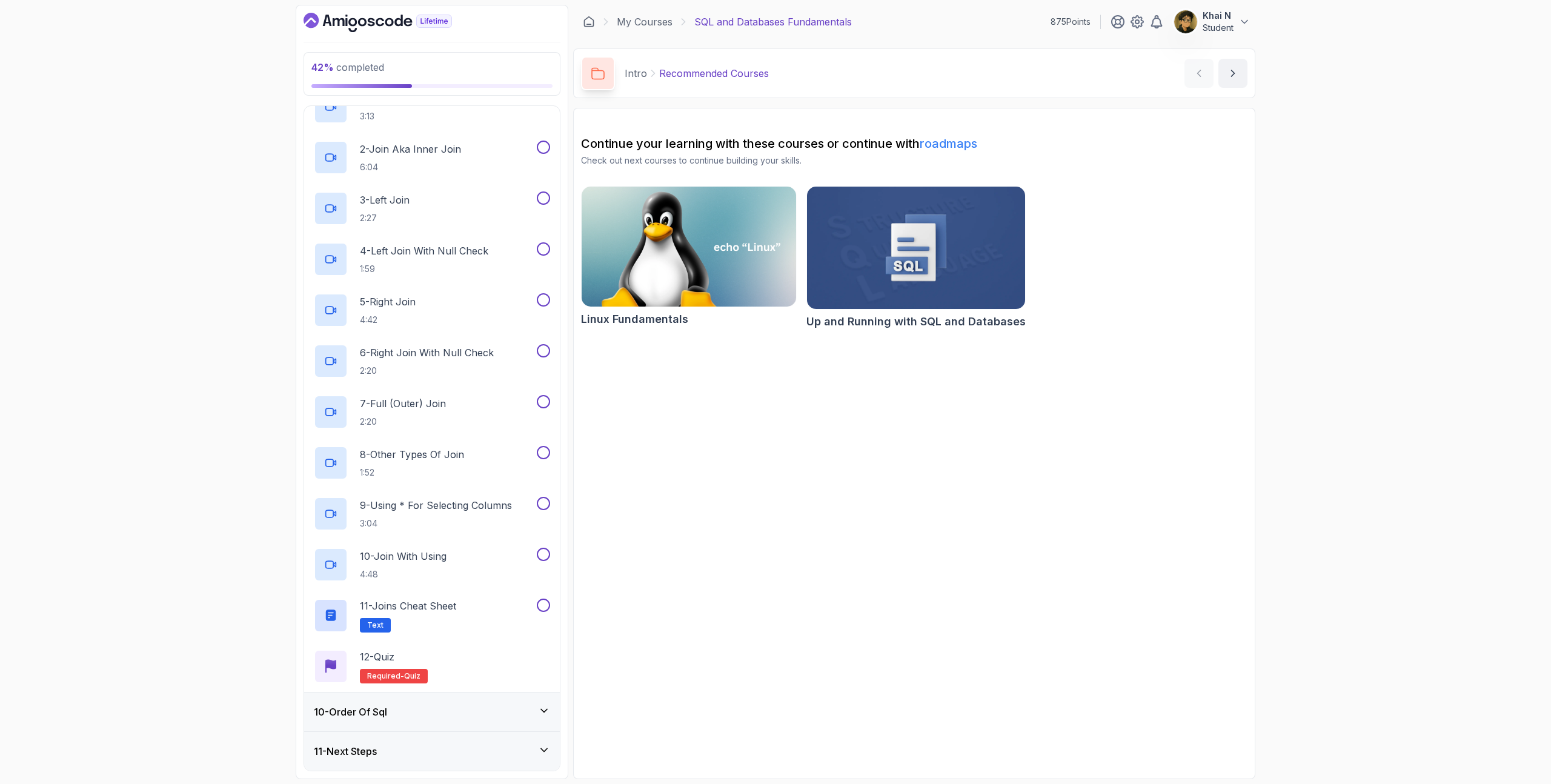
click at [426, 717] on div "10 - Order Of Sql" at bounding box center [432, 712] width 236 height 14
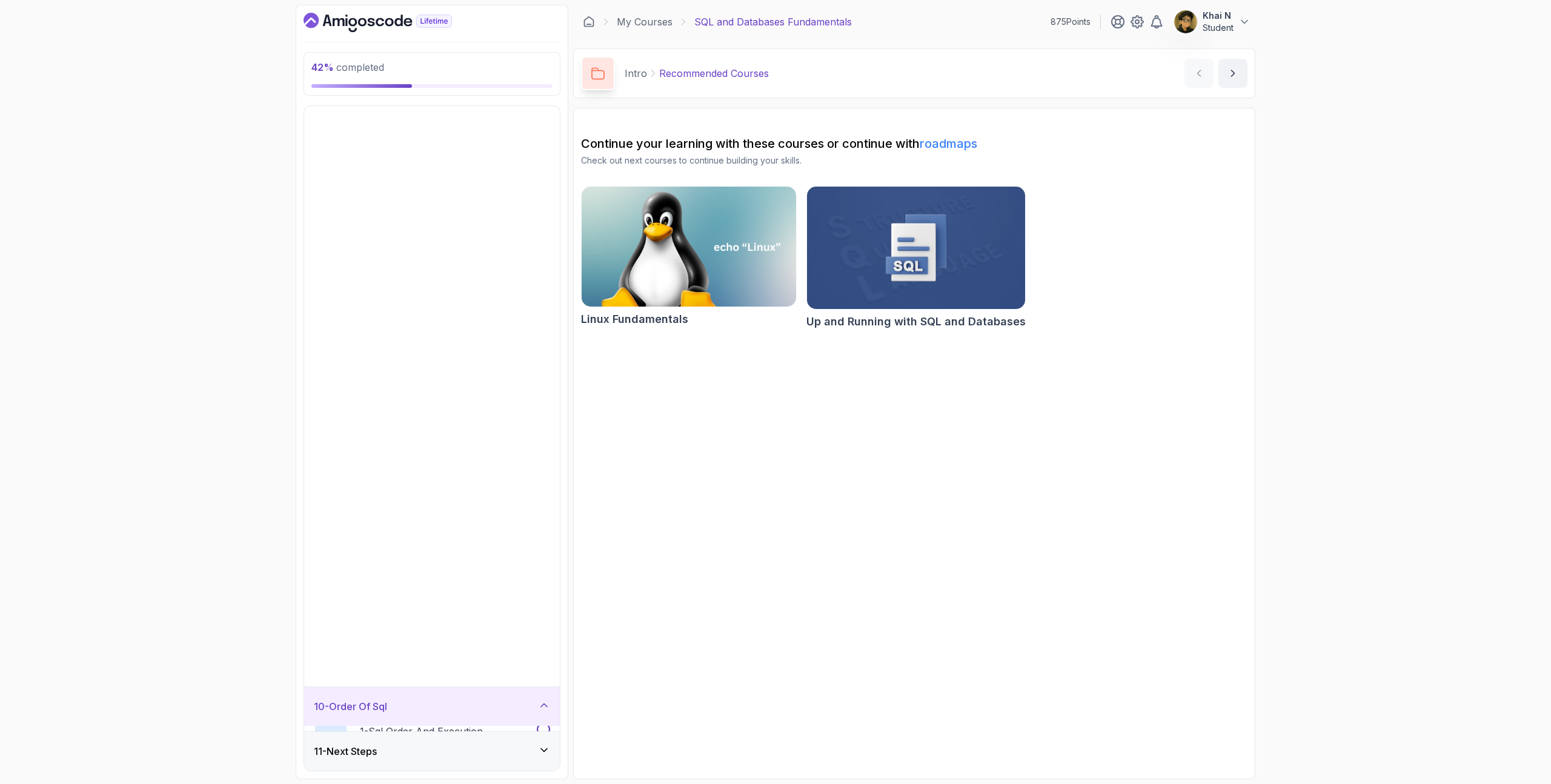
scroll to position [0, 0]
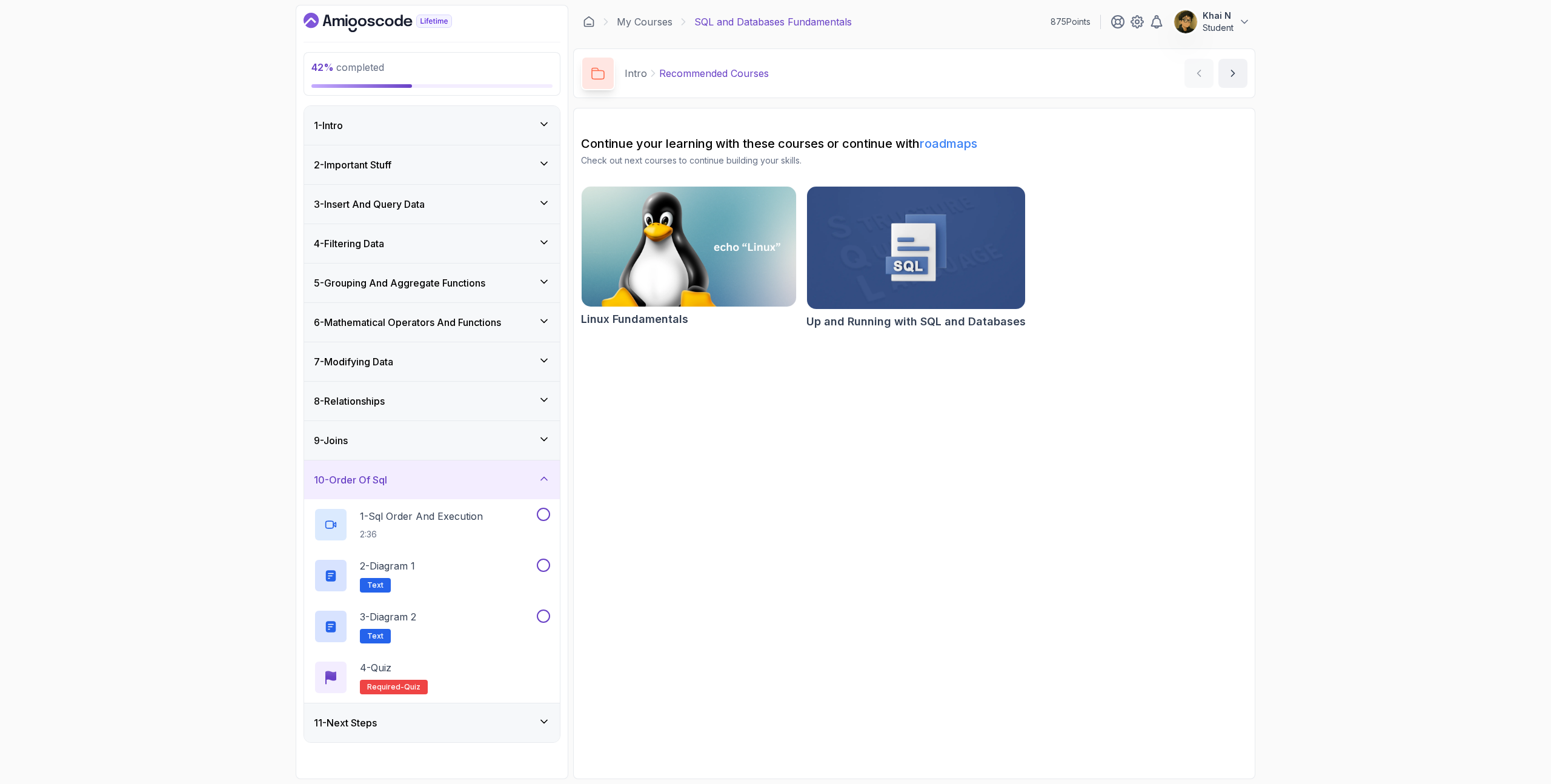
click at [428, 722] on div "11 - Next Steps" at bounding box center [432, 722] width 236 height 14
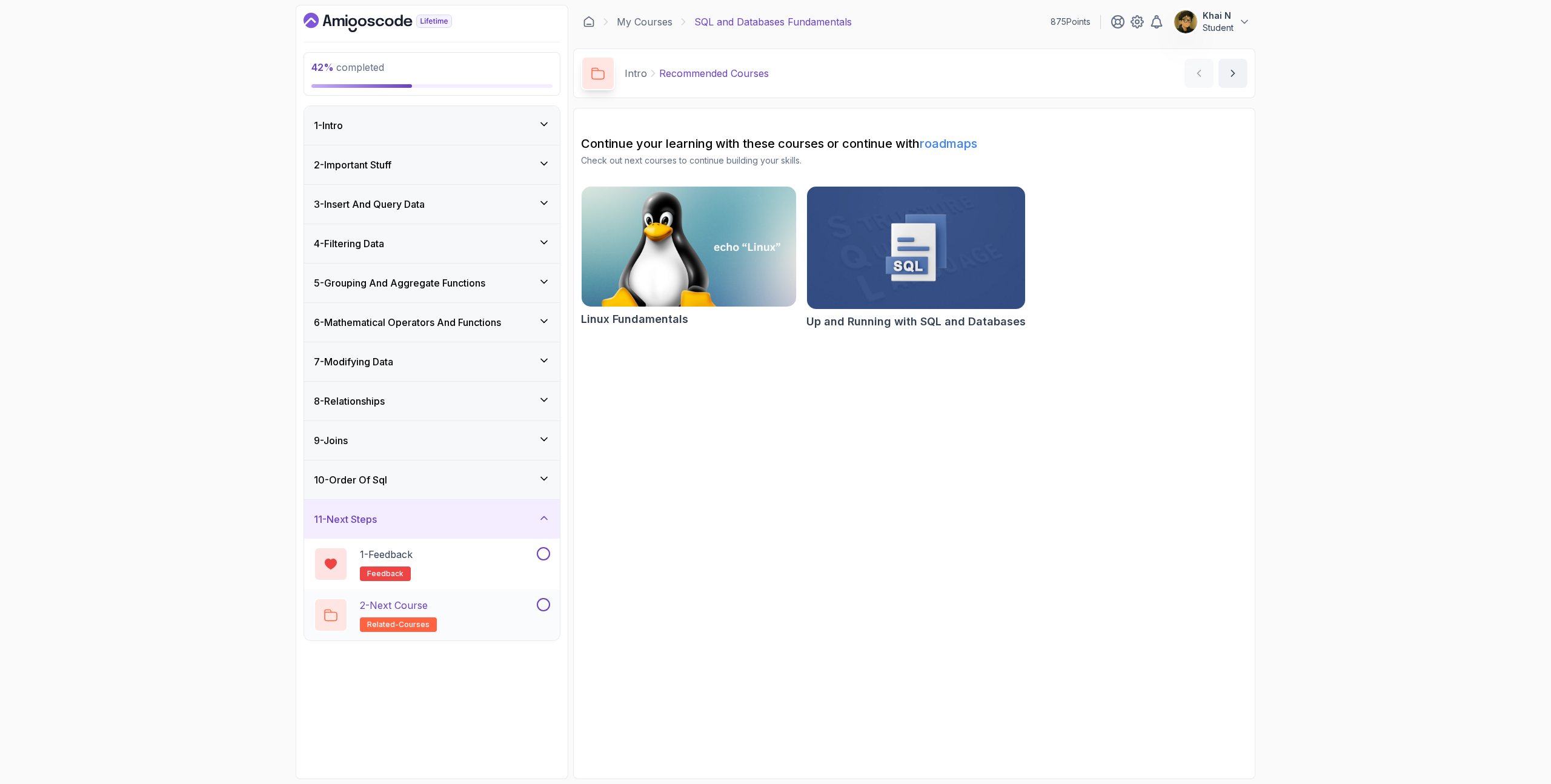
click at [444, 596] on div "2 - Next Course related-courses" at bounding box center [432, 615] width 255 height 51
click at [451, 611] on div "2 - Next Course related-courses" at bounding box center [424, 614] width 220 height 34
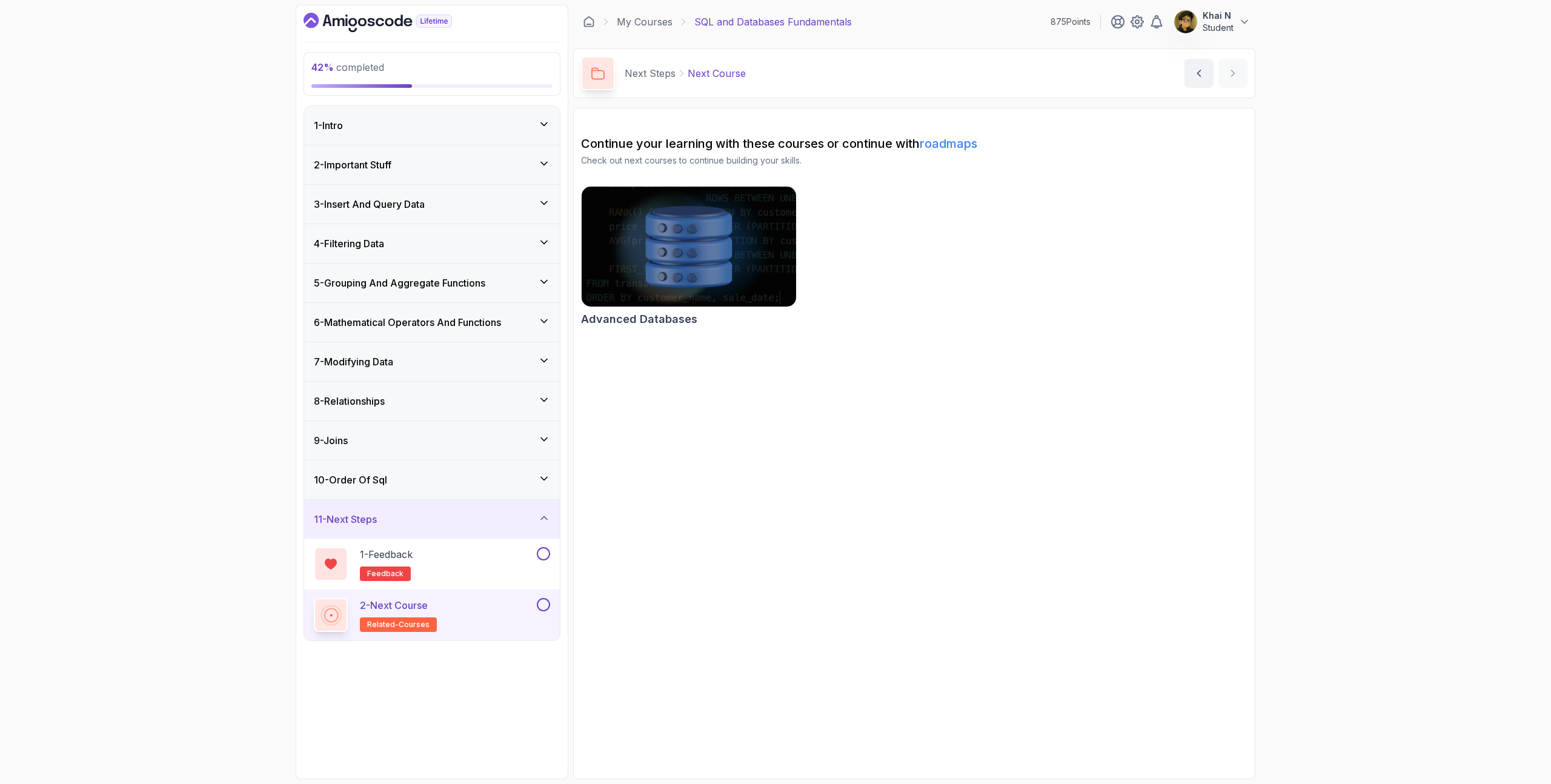
click at [349, 21] on icon "Dashboard" at bounding box center [353, 22] width 8 height 8
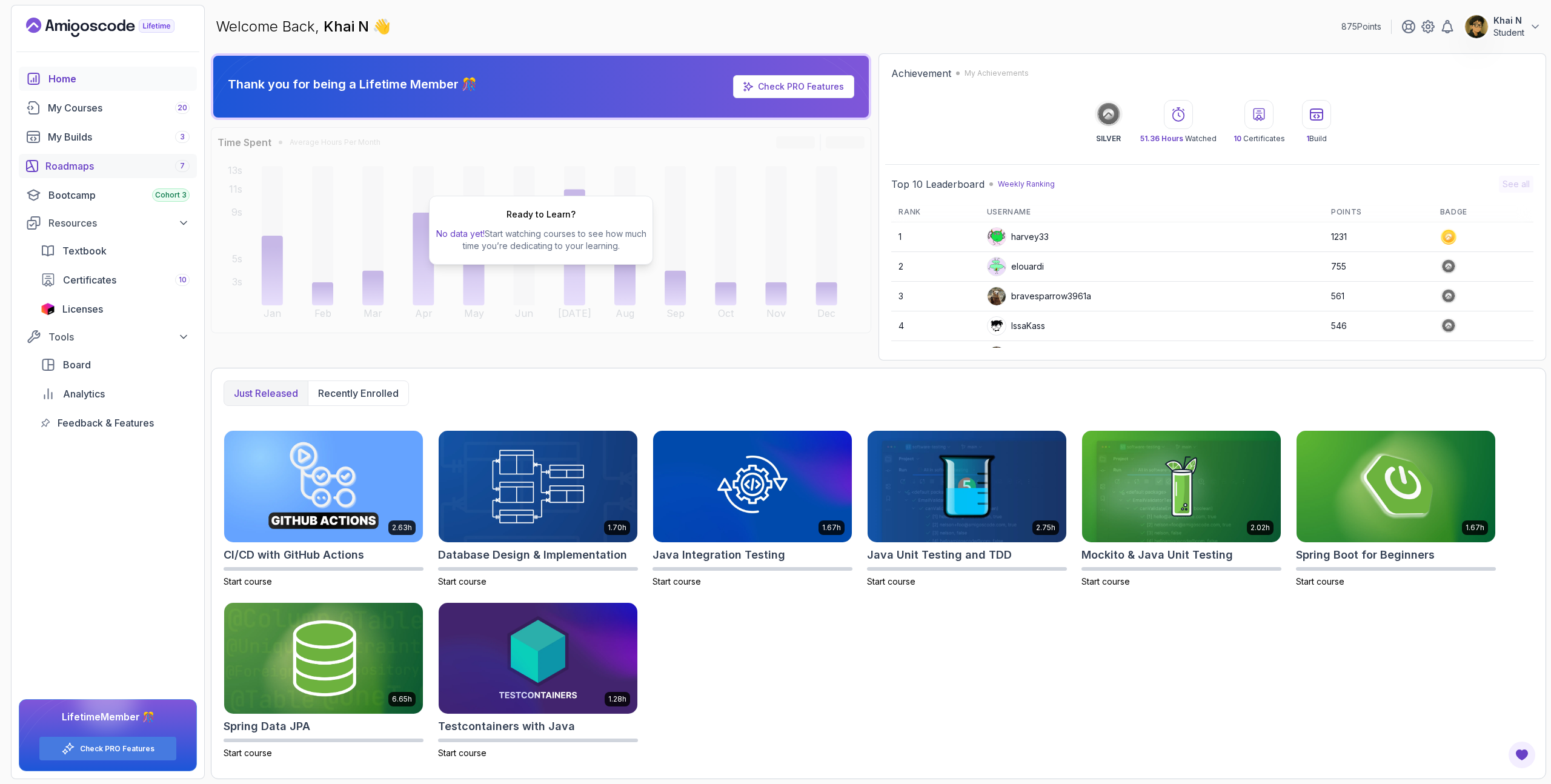
click at [108, 155] on link "Roadmaps 7" at bounding box center [108, 166] width 178 height 24
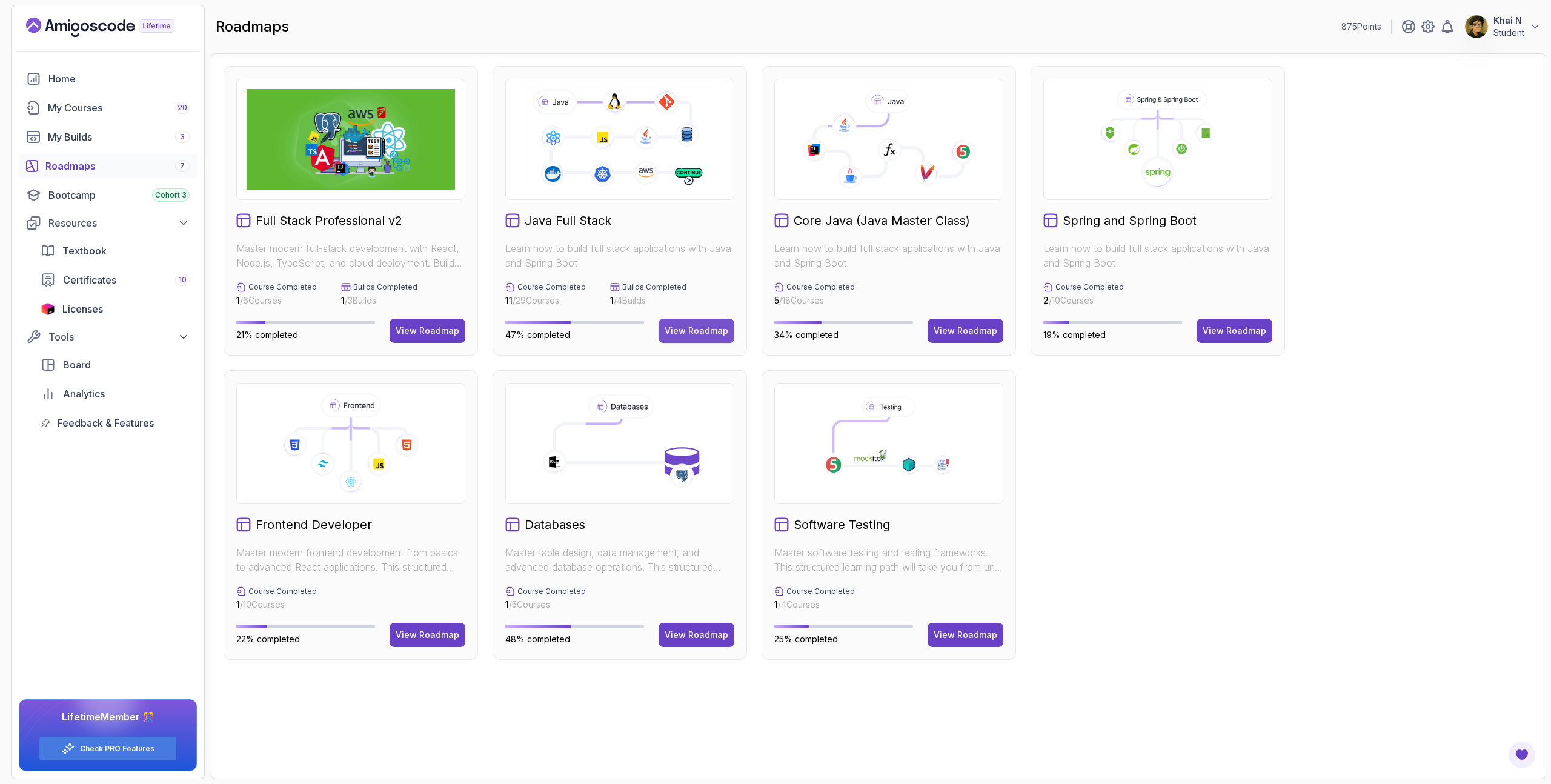
click at [714, 324] on div "View Roadmap" at bounding box center [696, 331] width 64 height 12
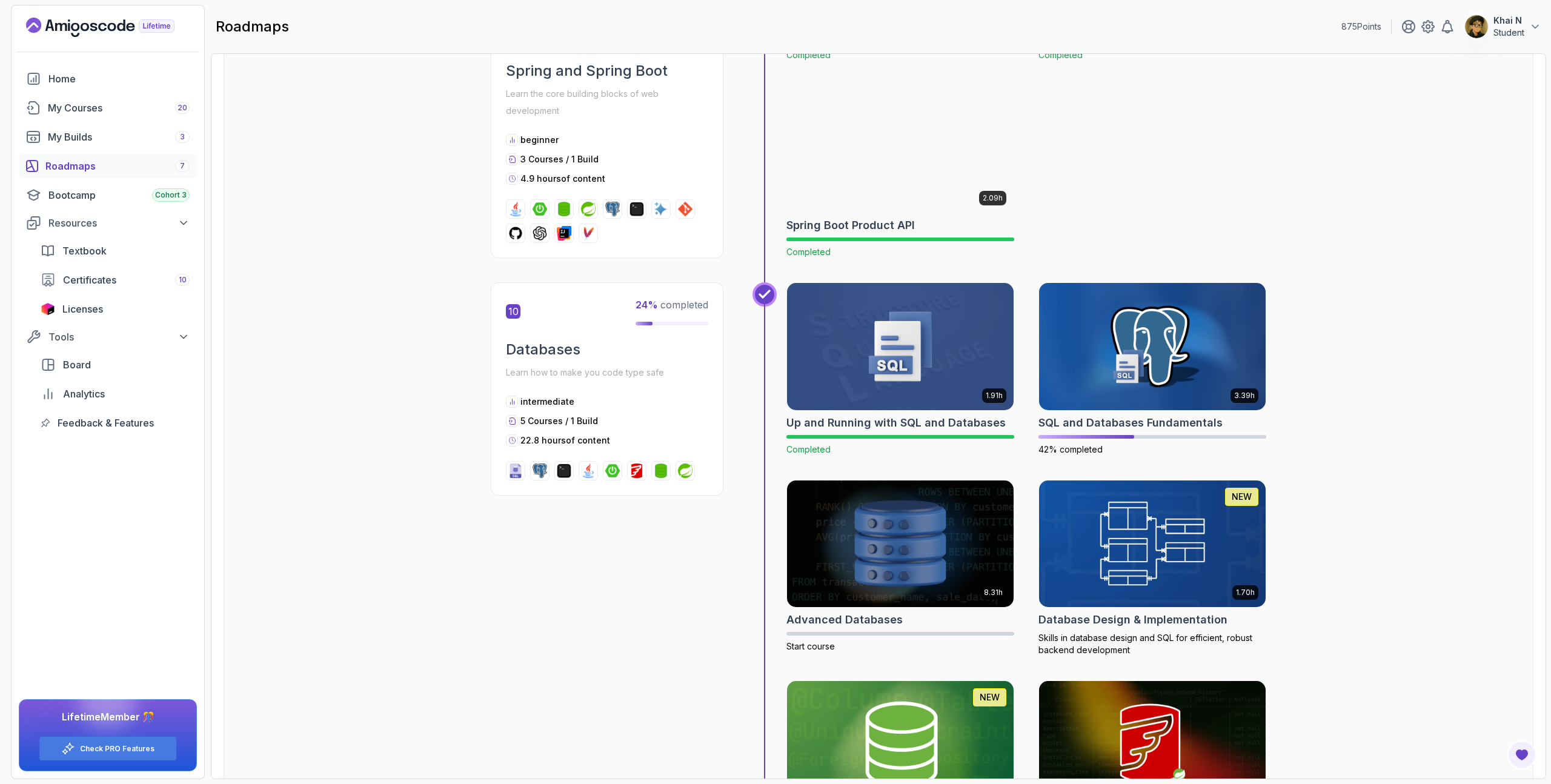
scroll to position [2810, 0]
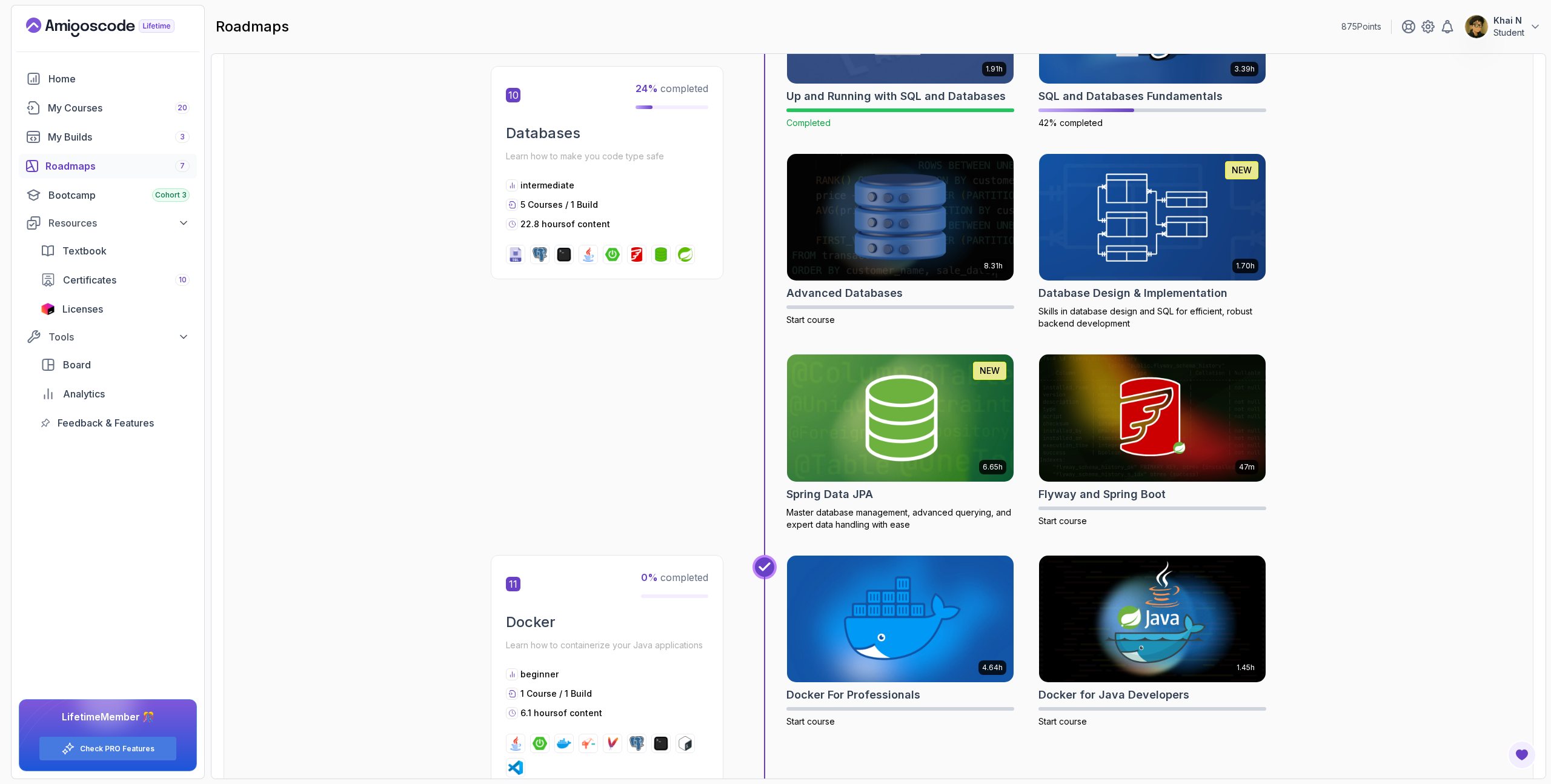
click at [1126, 239] on img at bounding box center [1152, 217] width 238 height 133
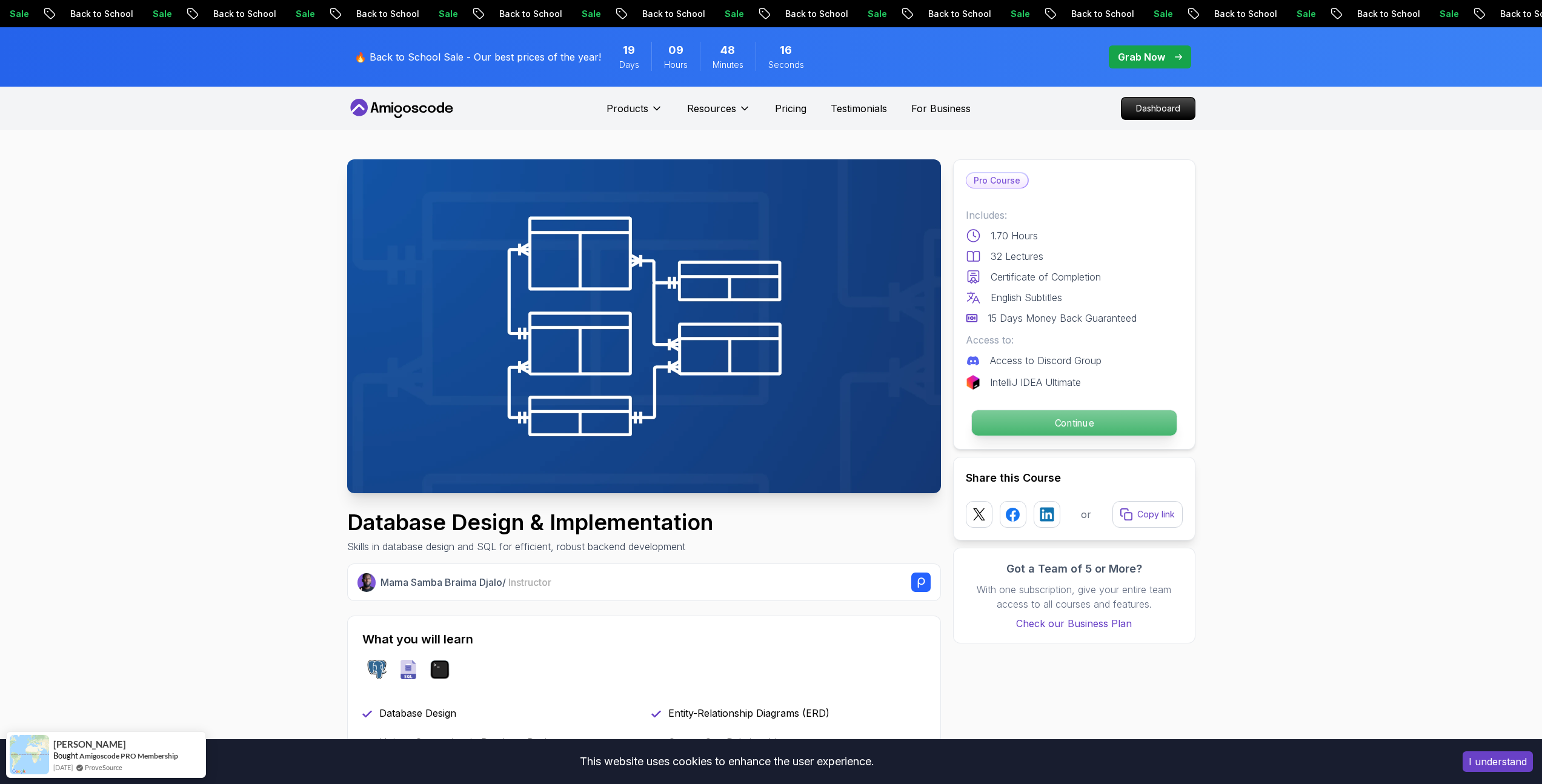
click at [1035, 414] on p "Continue" at bounding box center [1073, 422] width 205 height 26
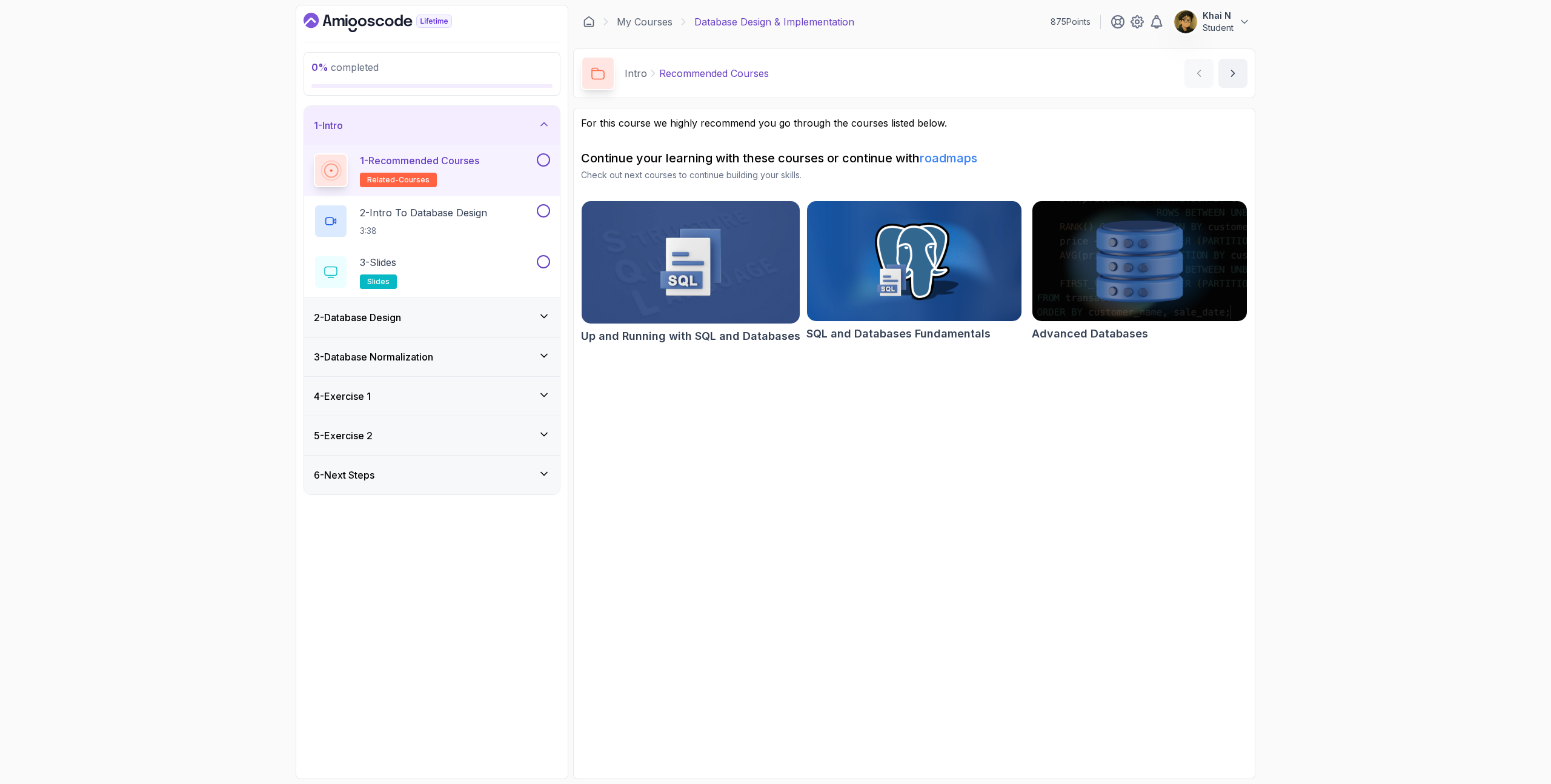
click at [425, 328] on div "2 - Database Design" at bounding box center [432, 317] width 255 height 39
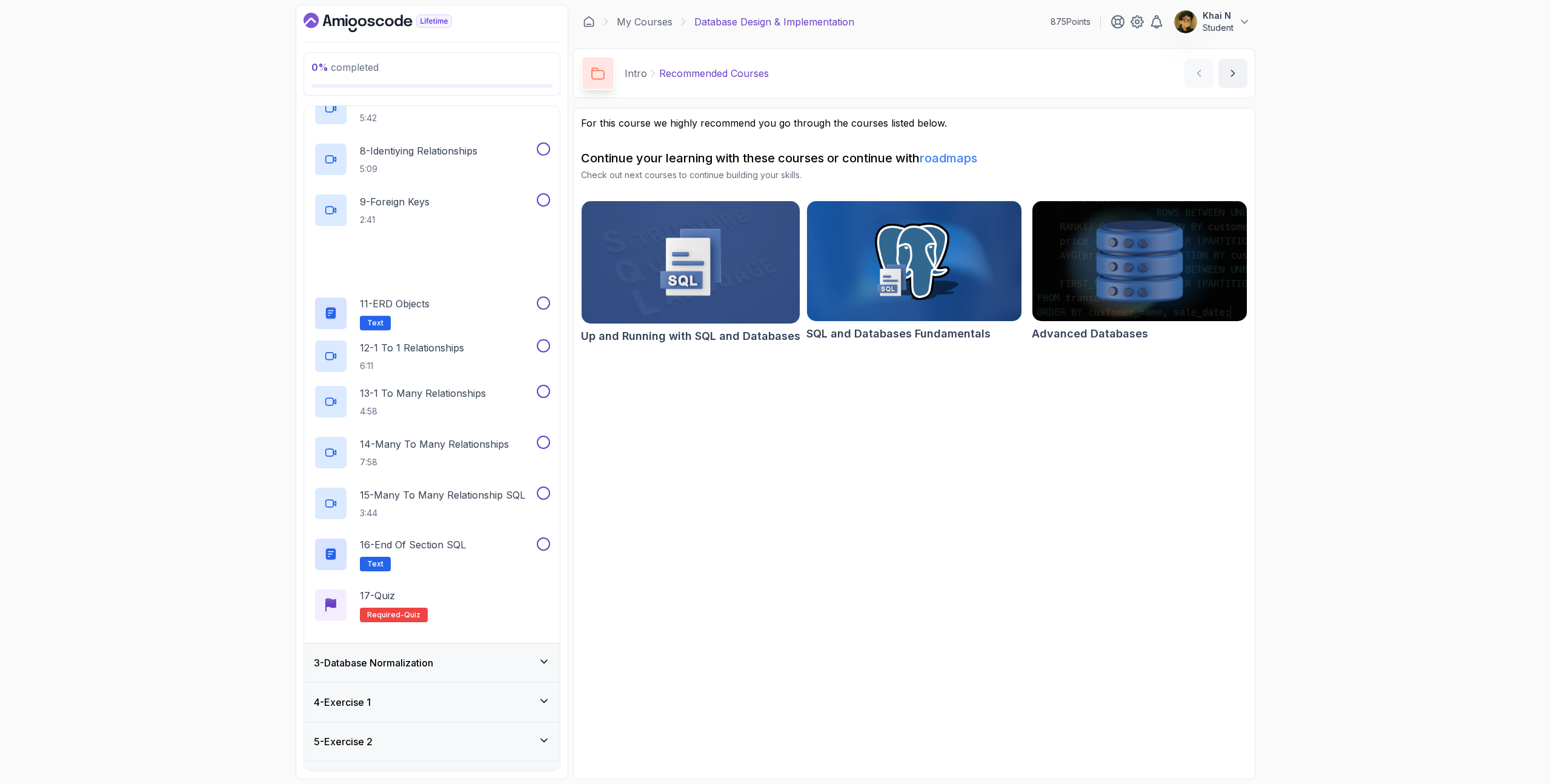
scroll to position [436, 0]
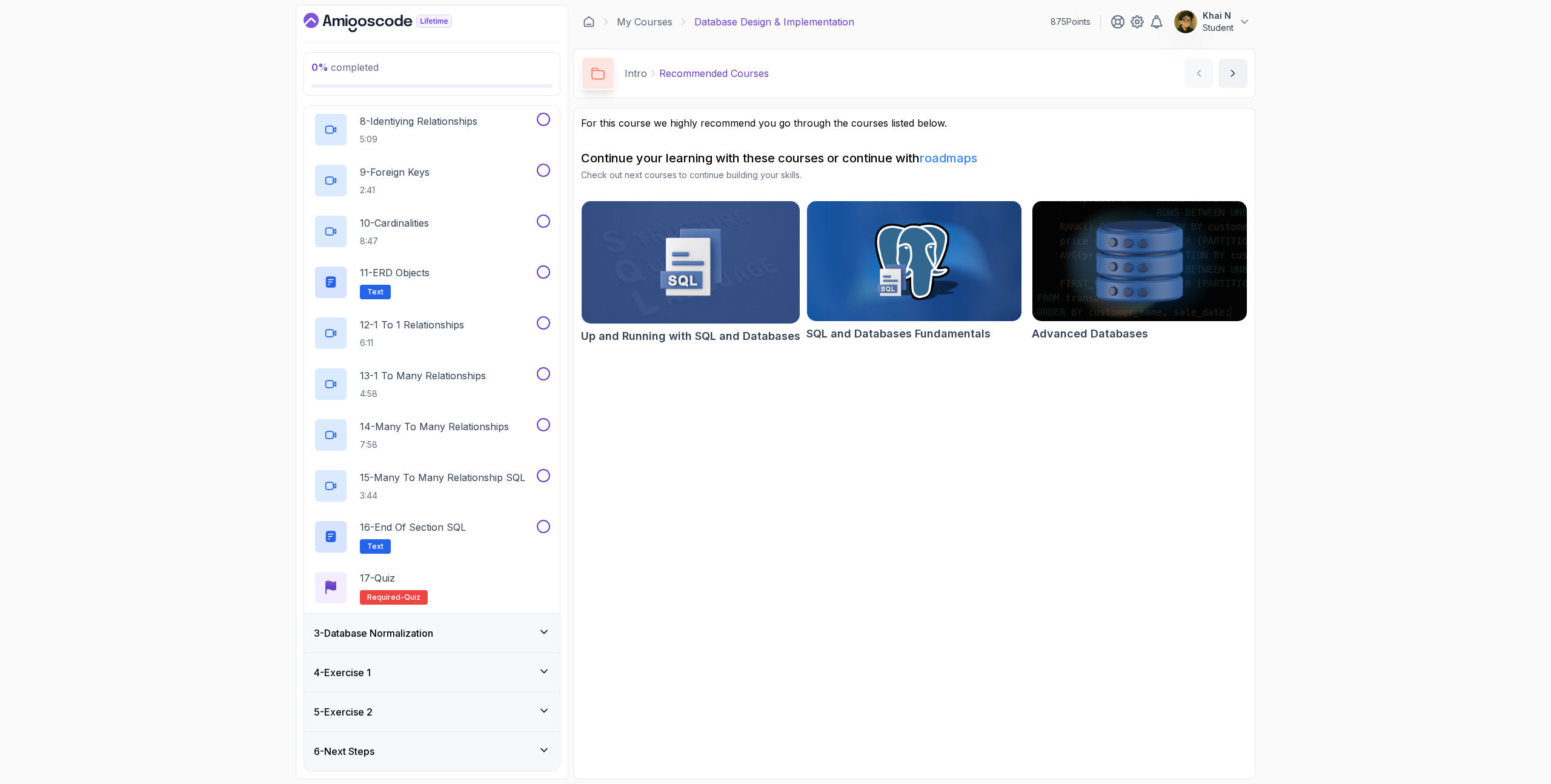
click at [407, 628] on h3 "3 - Database Normalization" at bounding box center [373, 633] width 119 height 14
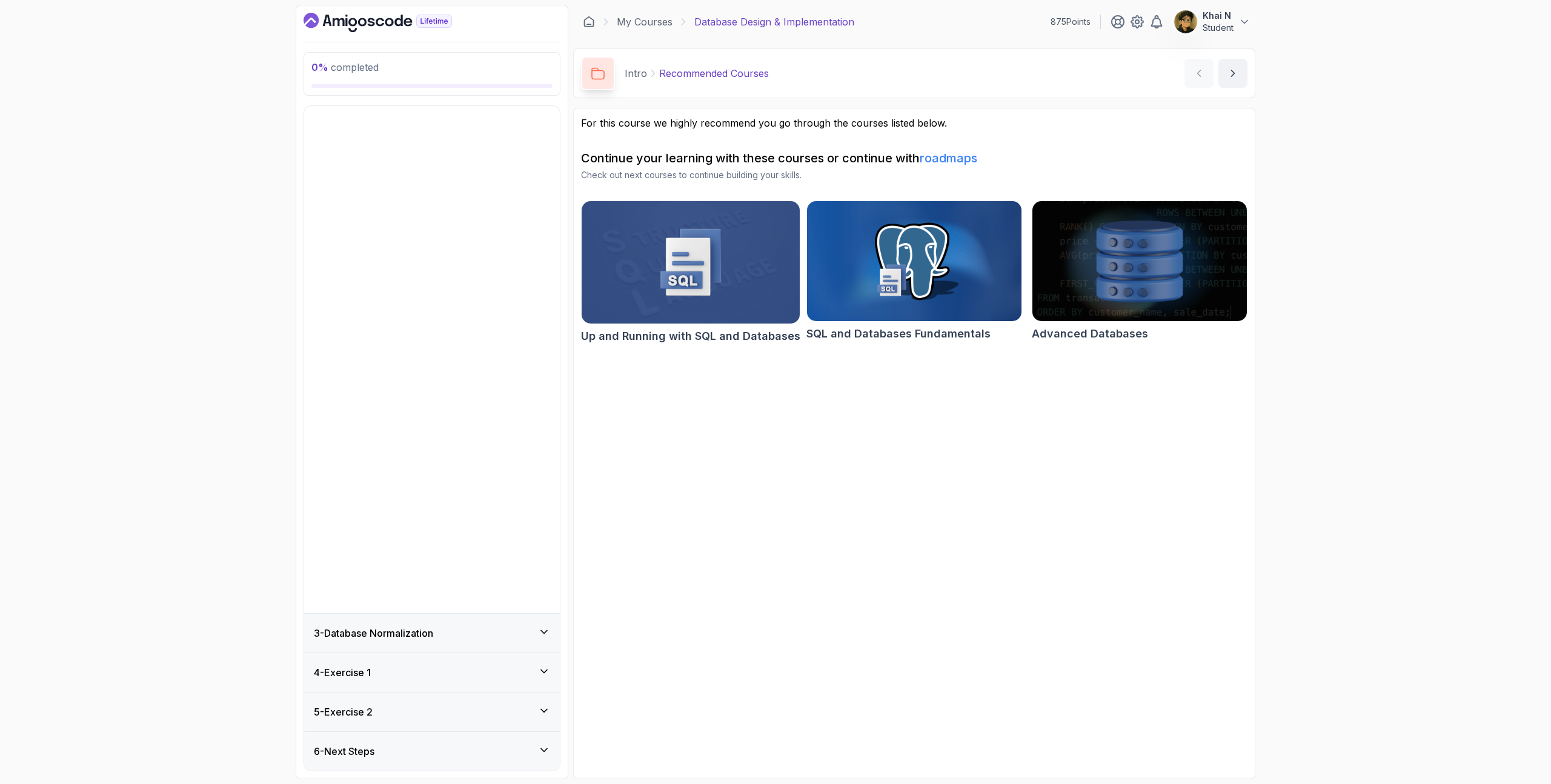
scroll to position [0, 0]
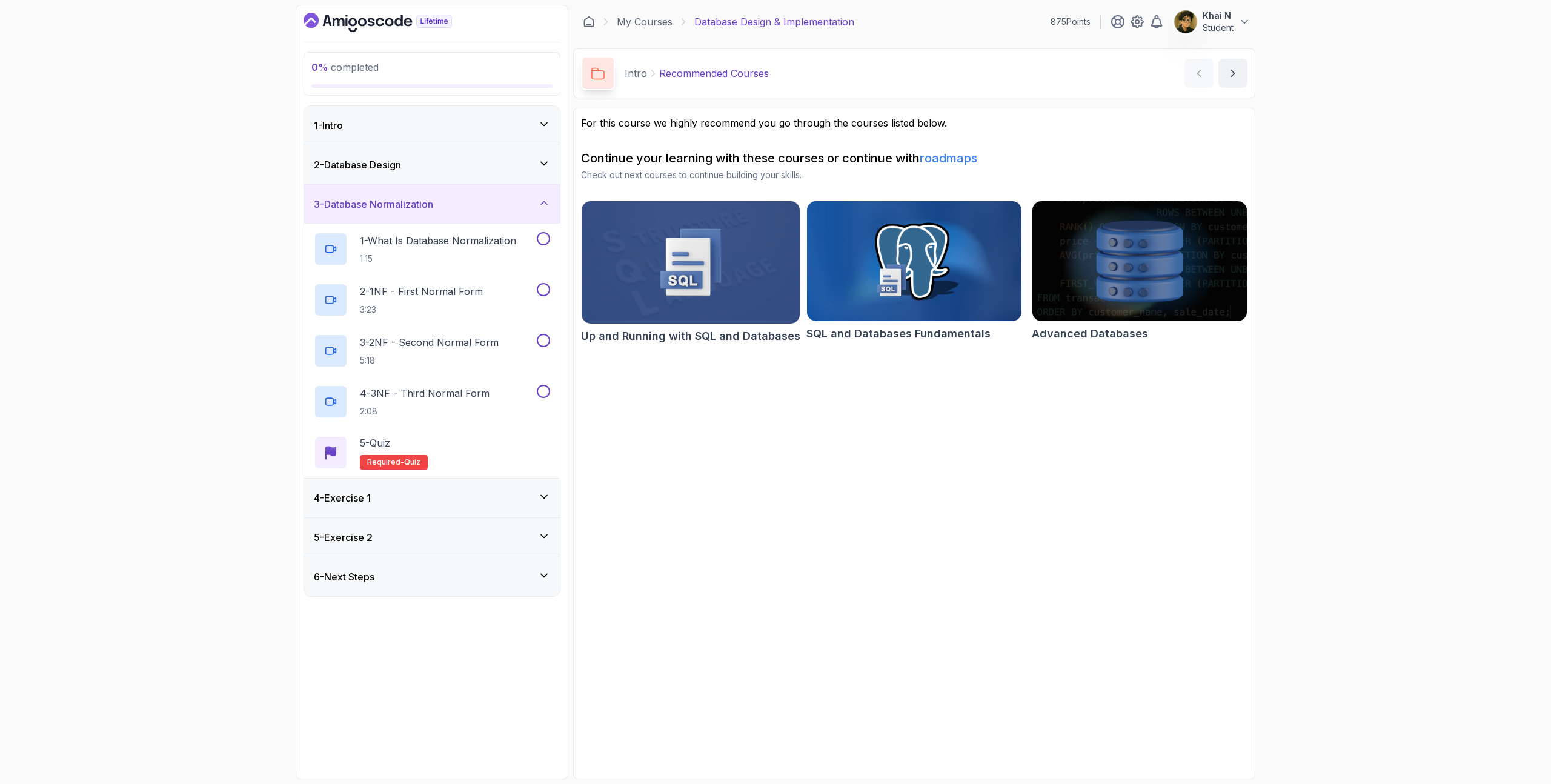
click at [419, 507] on div "4 - Exercise 1" at bounding box center [432, 498] width 255 height 39
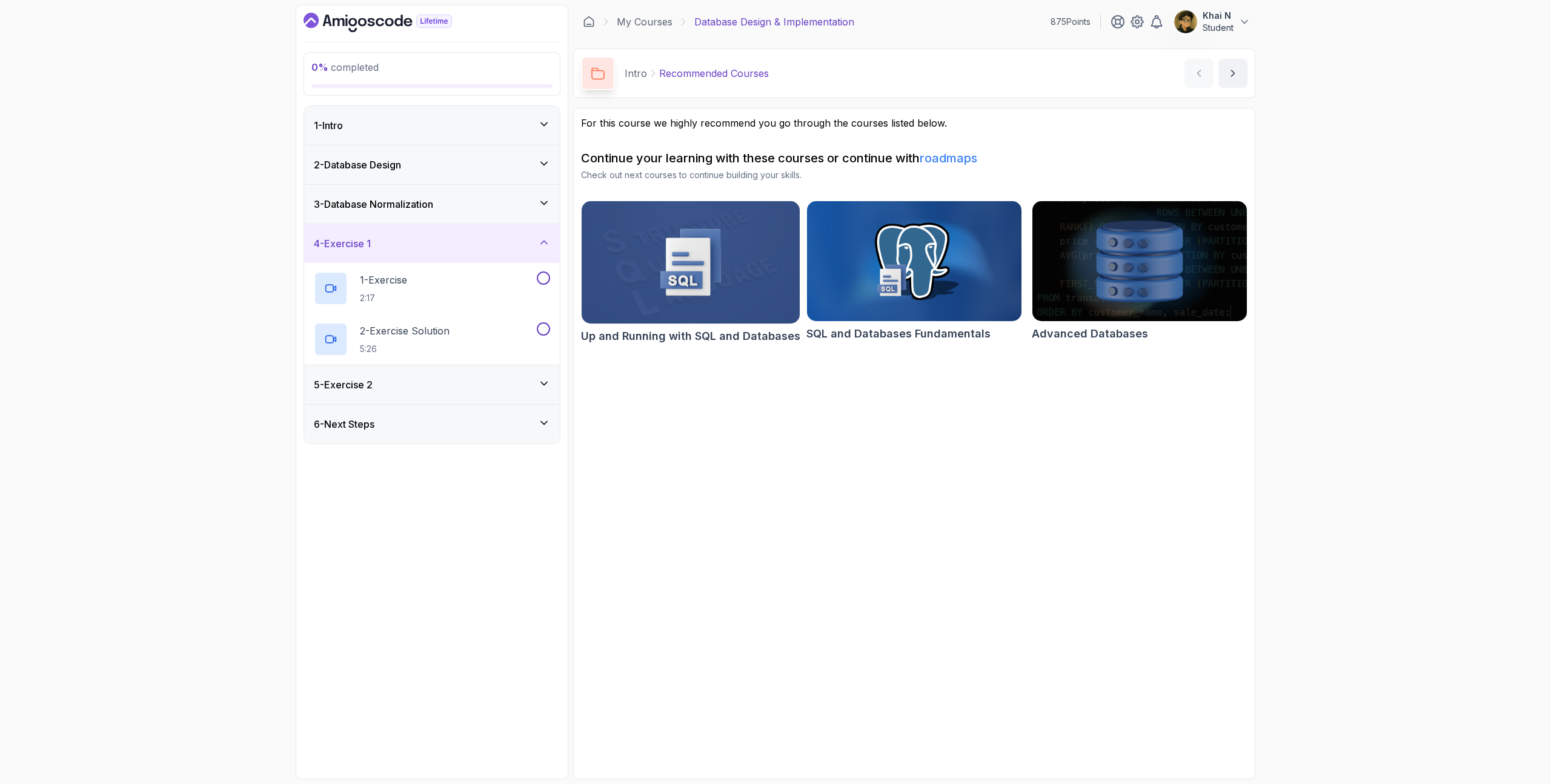
click at [431, 194] on div "3 - Database Normalization" at bounding box center [432, 204] width 255 height 39
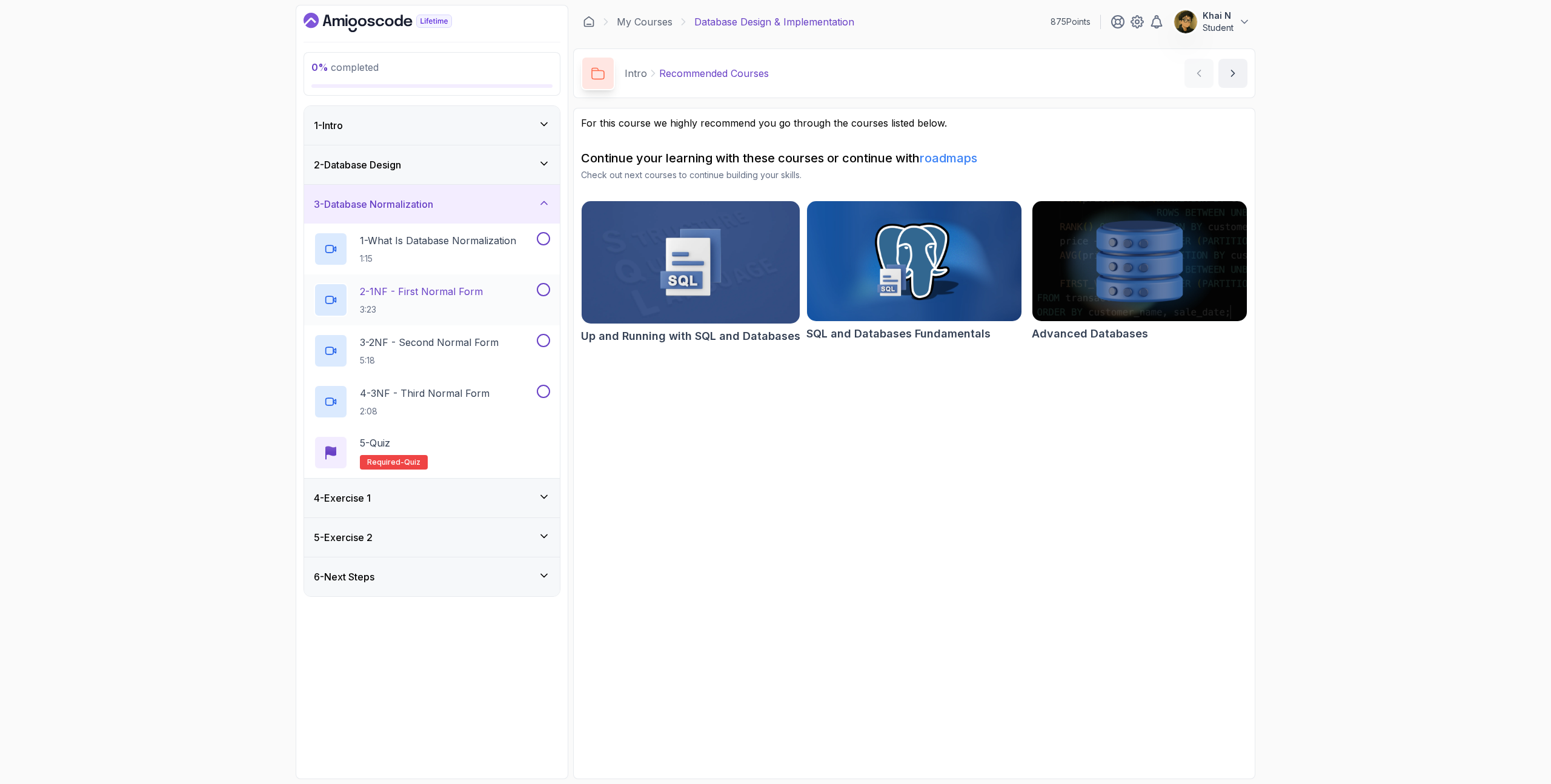
click at [440, 300] on h2 "2 - 1NF - First Normal Form 3:23" at bounding box center [421, 300] width 123 height 32
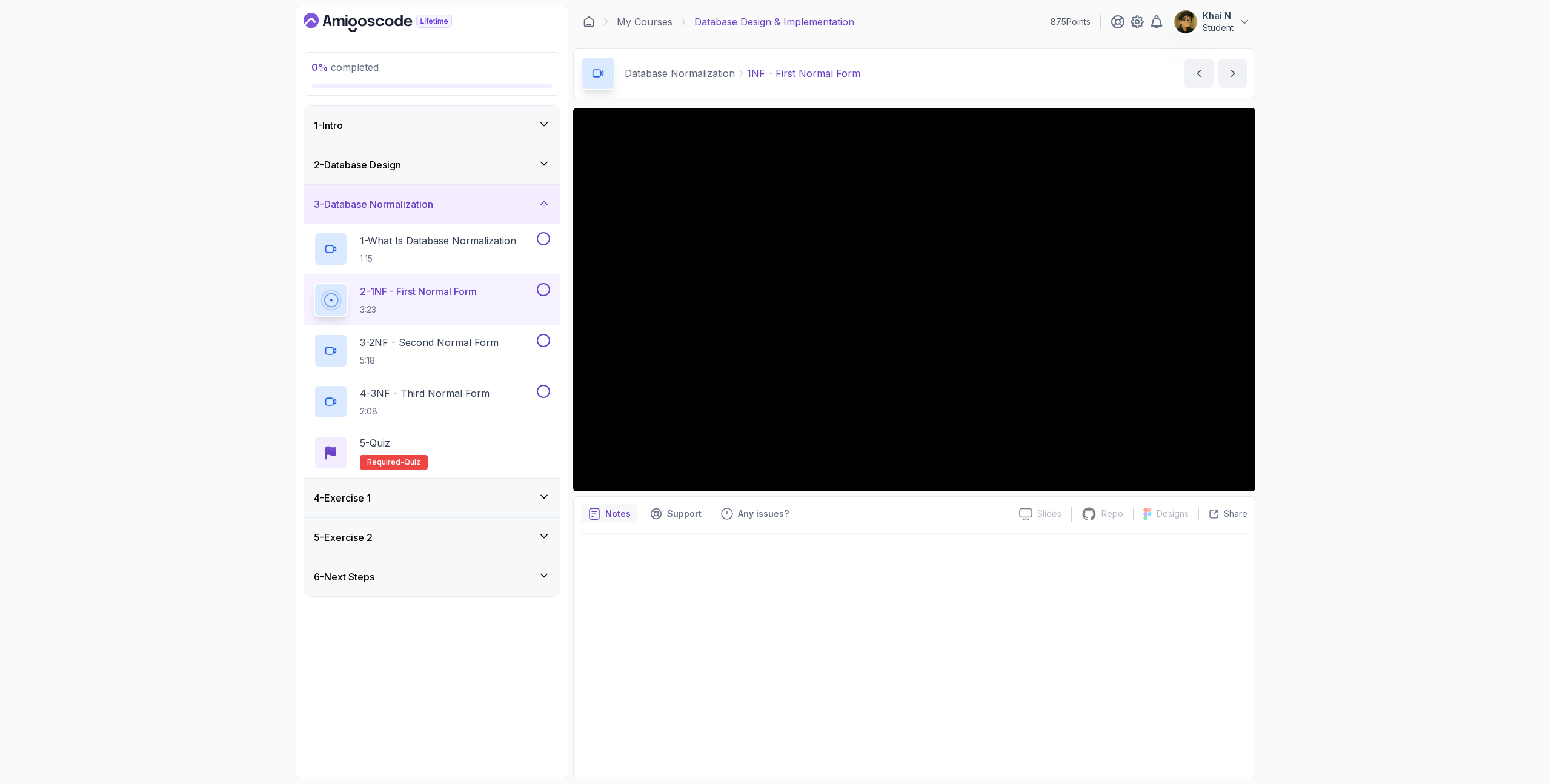
click at [446, 161] on div "2 - Database Design" at bounding box center [432, 164] width 236 height 14
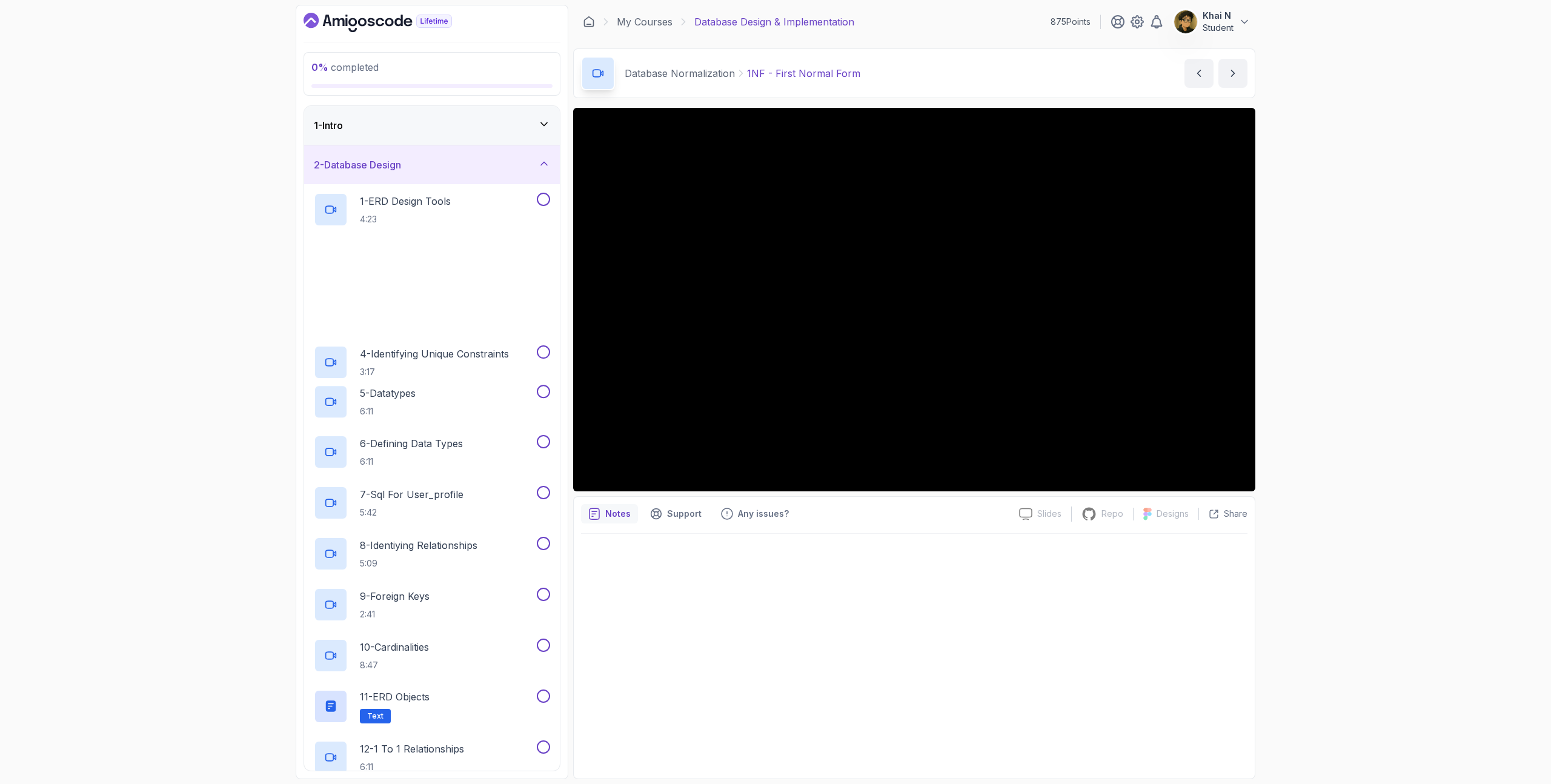
click at [440, 122] on div "1 - Intro" at bounding box center [432, 125] width 236 height 14
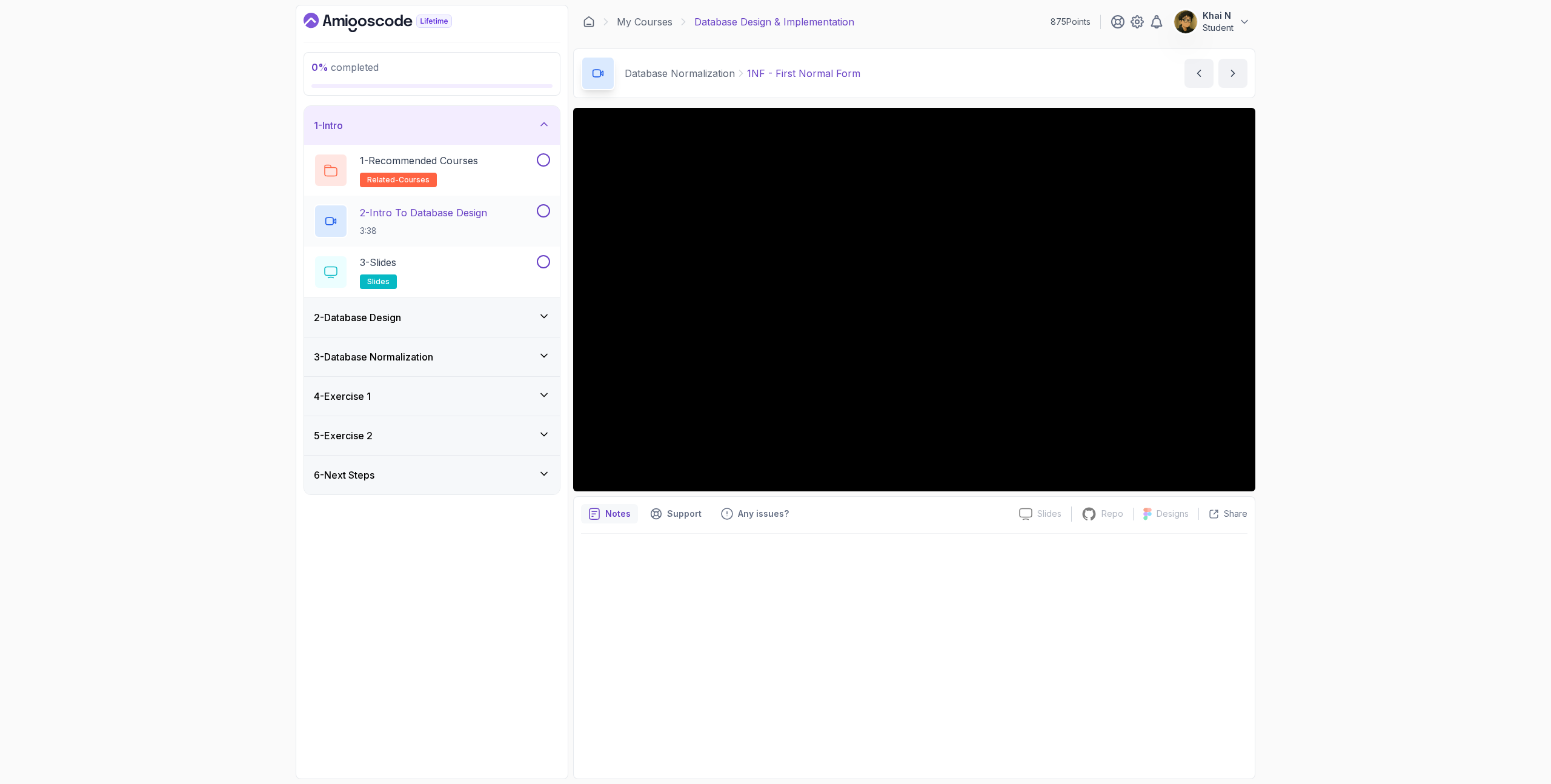
click at [441, 220] on h2 "2 - Intro To Database Design 3:38" at bounding box center [423, 222] width 127 height 32
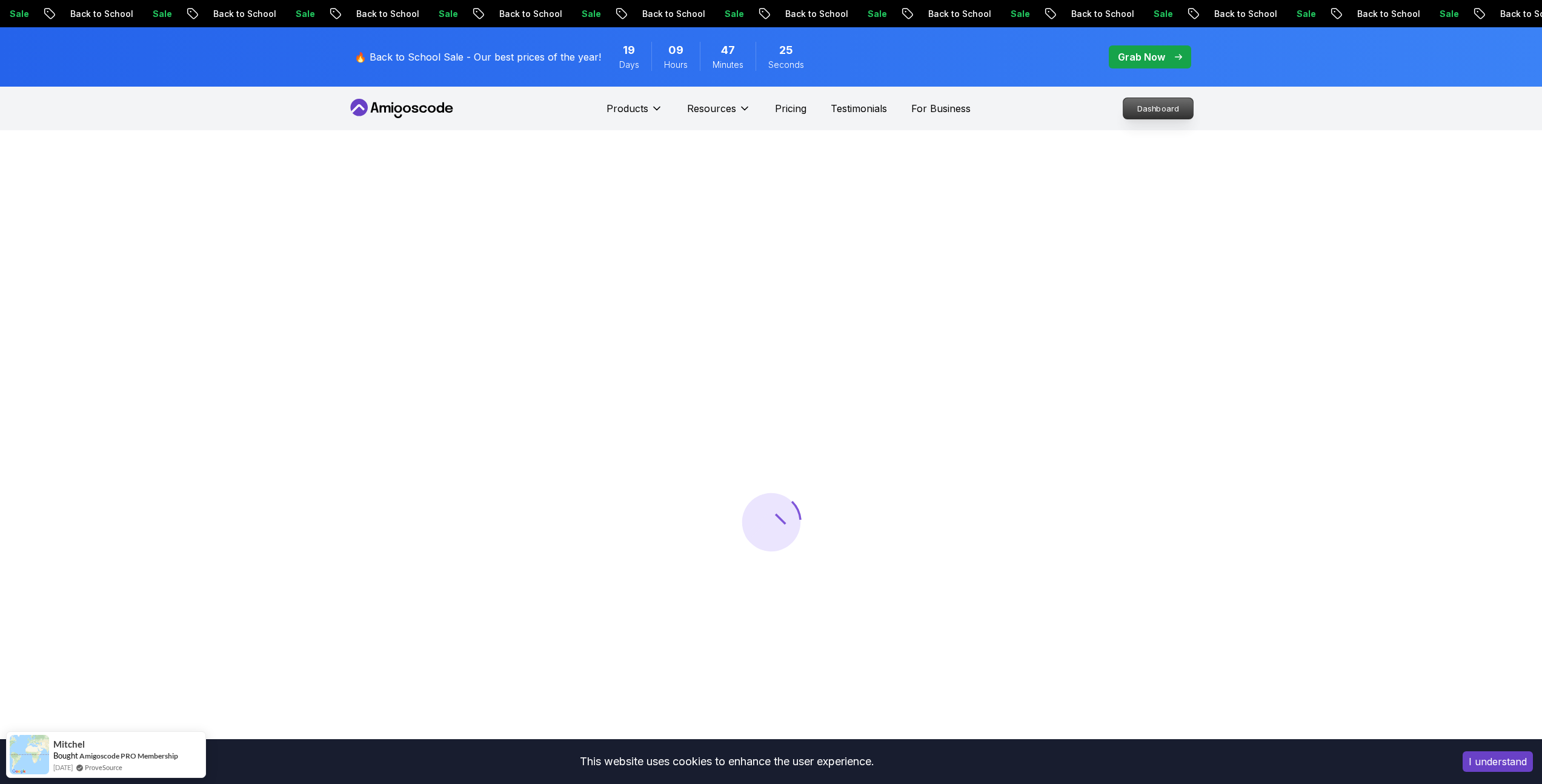
click at [1171, 114] on p "Dashboard" at bounding box center [1158, 108] width 70 height 21
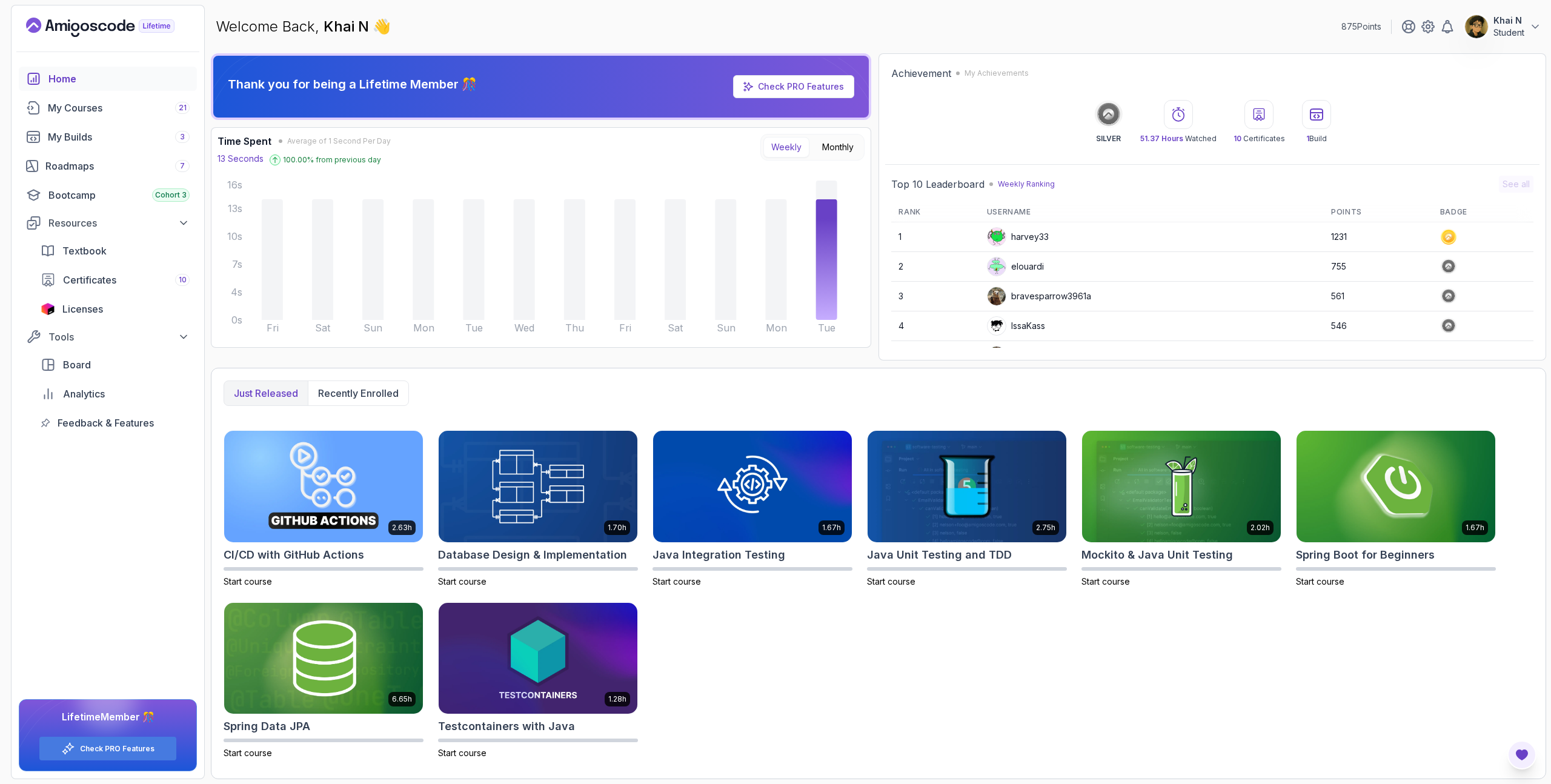
click at [1525, 747] on button "Open Feedback Button" at bounding box center [1521, 754] width 29 height 29
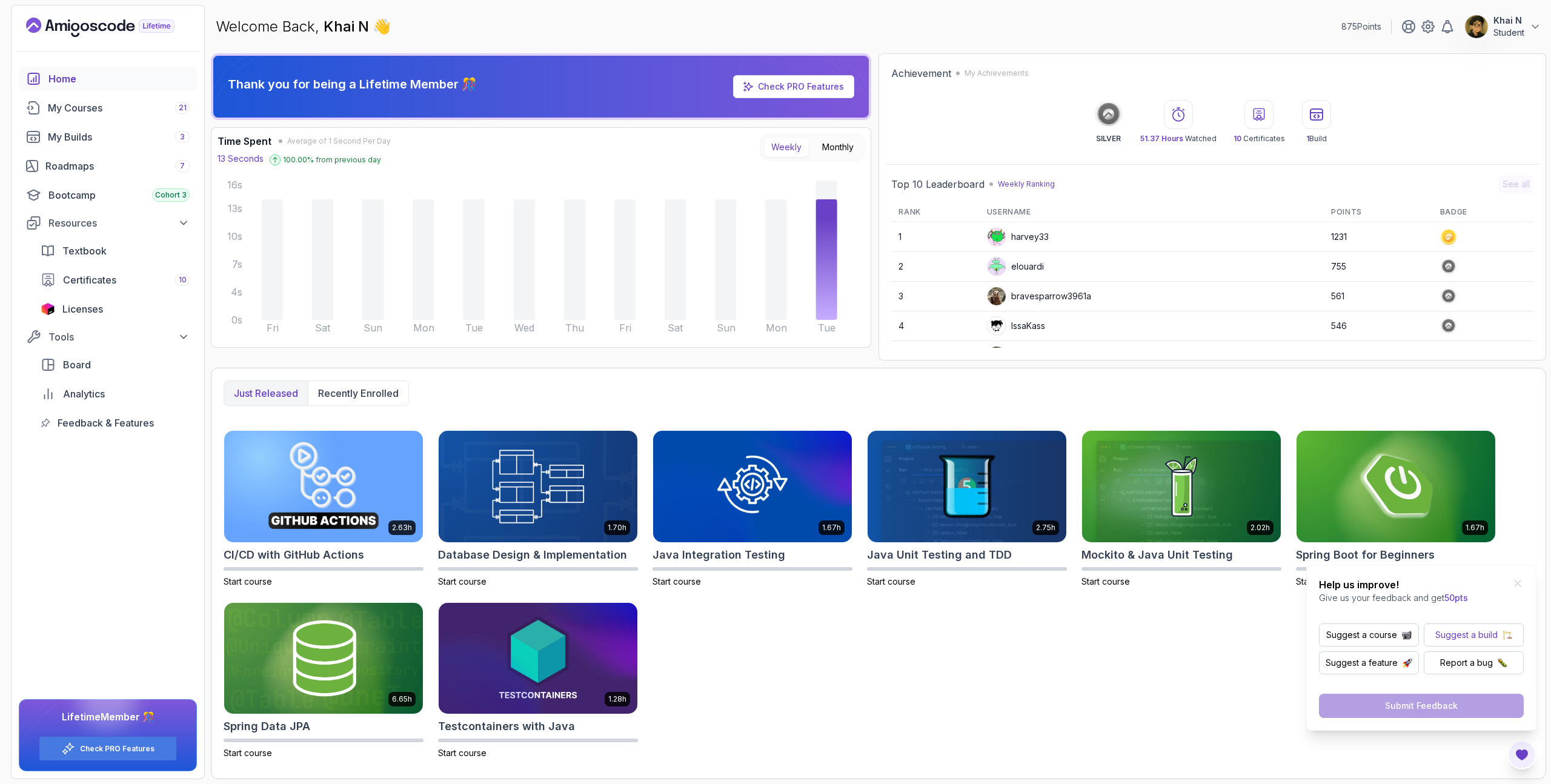
click at [1475, 632] on p "Suggest a build" at bounding box center [1466, 635] width 62 height 12
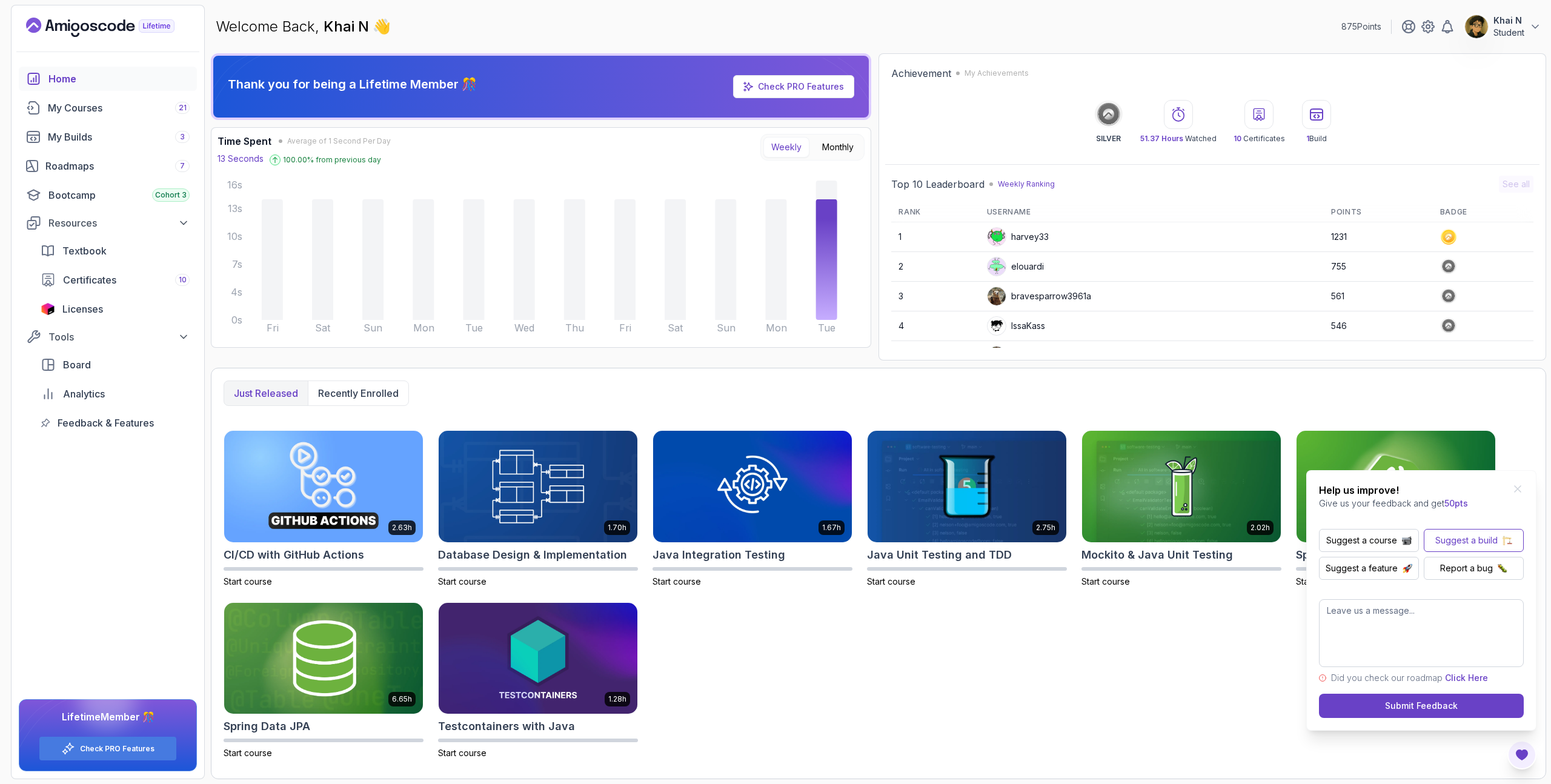
click at [1231, 624] on div "2.63h CI/CD with GitHub Actions Start course 1.70h Database Design & Implementa…" at bounding box center [878, 594] width 1309 height 329
click at [125, 157] on link "Roadmaps 7" at bounding box center [108, 166] width 178 height 24
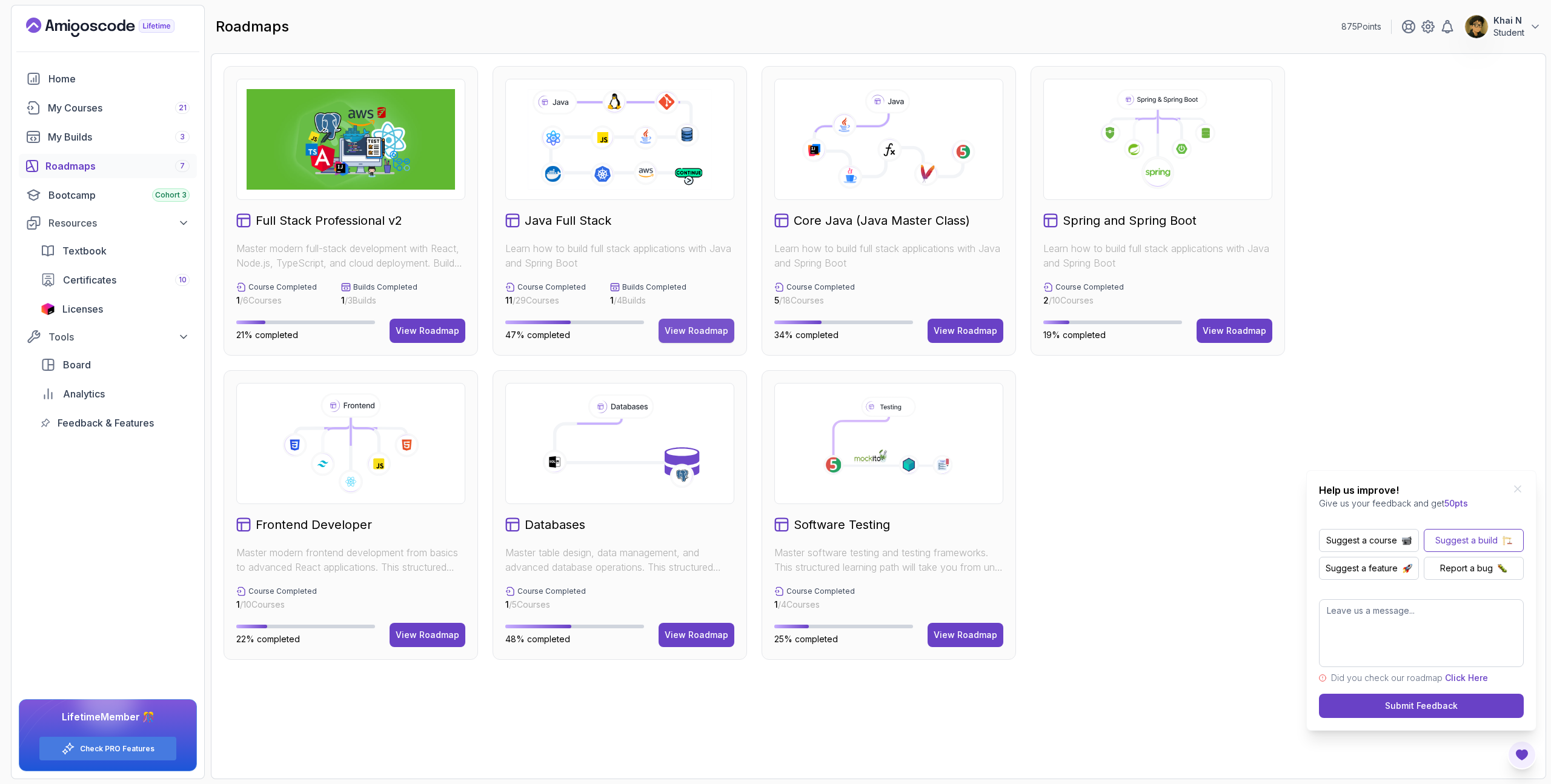
click at [714, 324] on div "View Roadmap" at bounding box center [696, 331] width 64 height 12
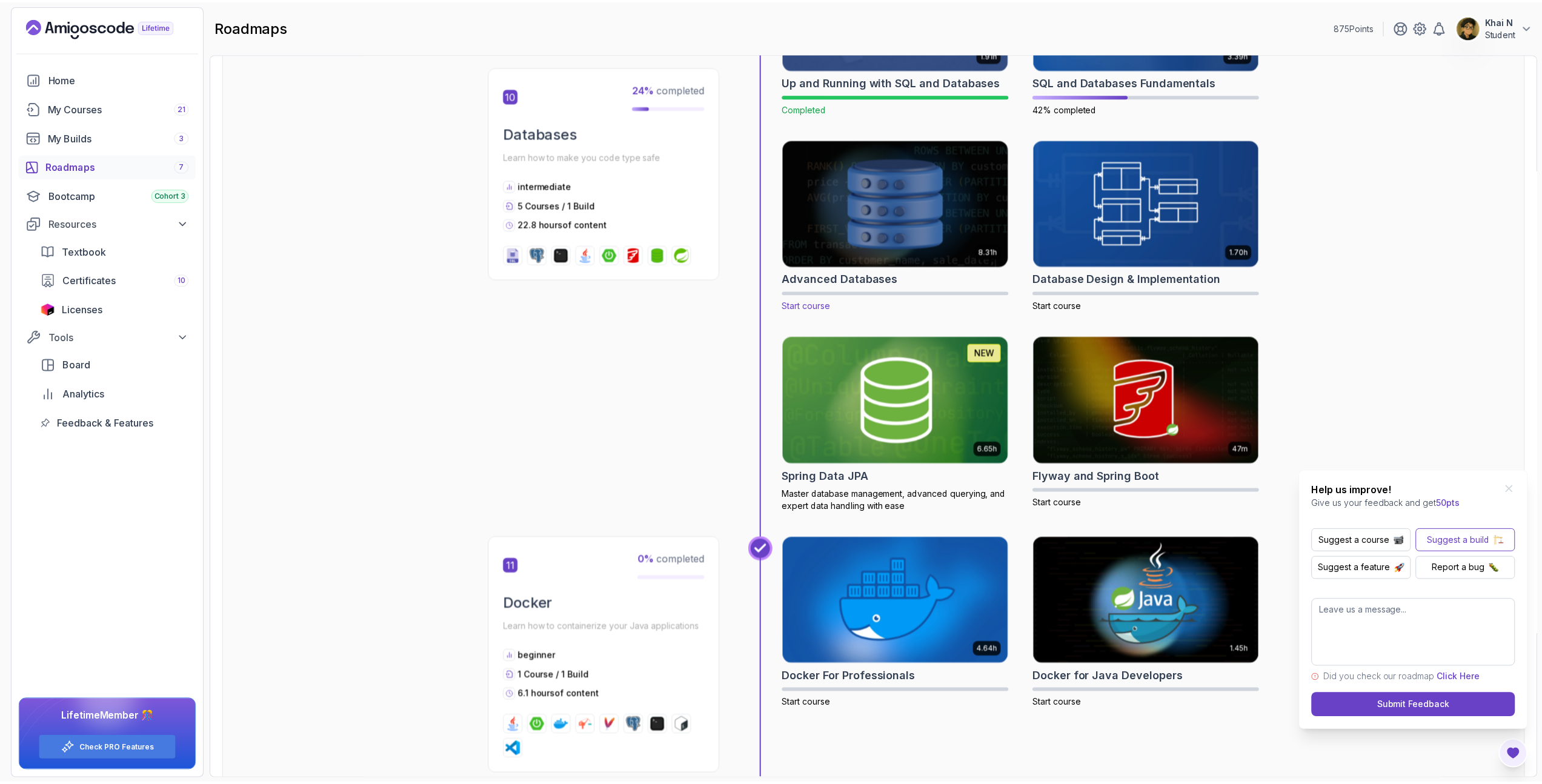
scroll to position [2871, 0]
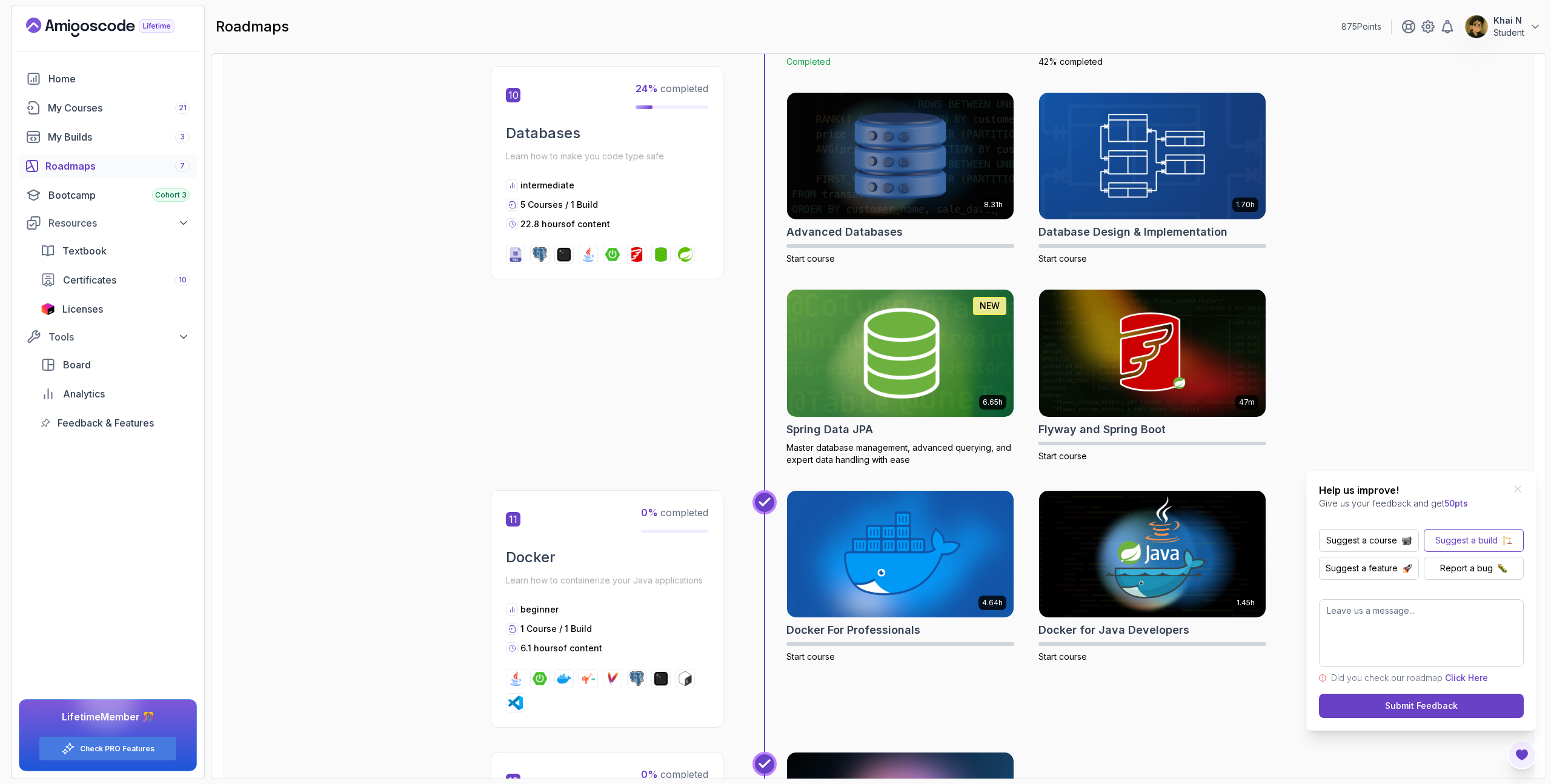
click at [895, 391] on img at bounding box center [900, 353] width 238 height 133
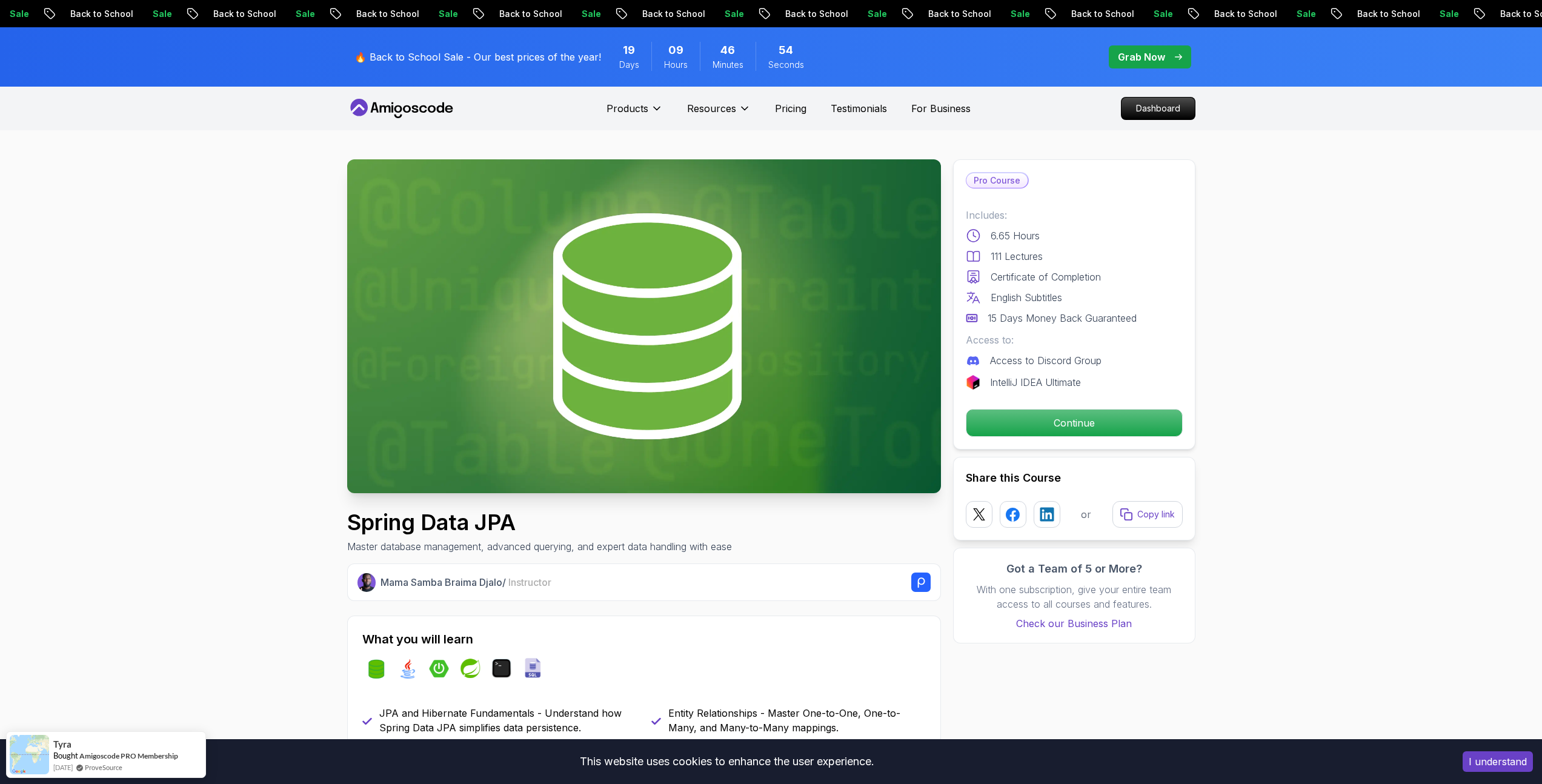
scroll to position [46, 0]
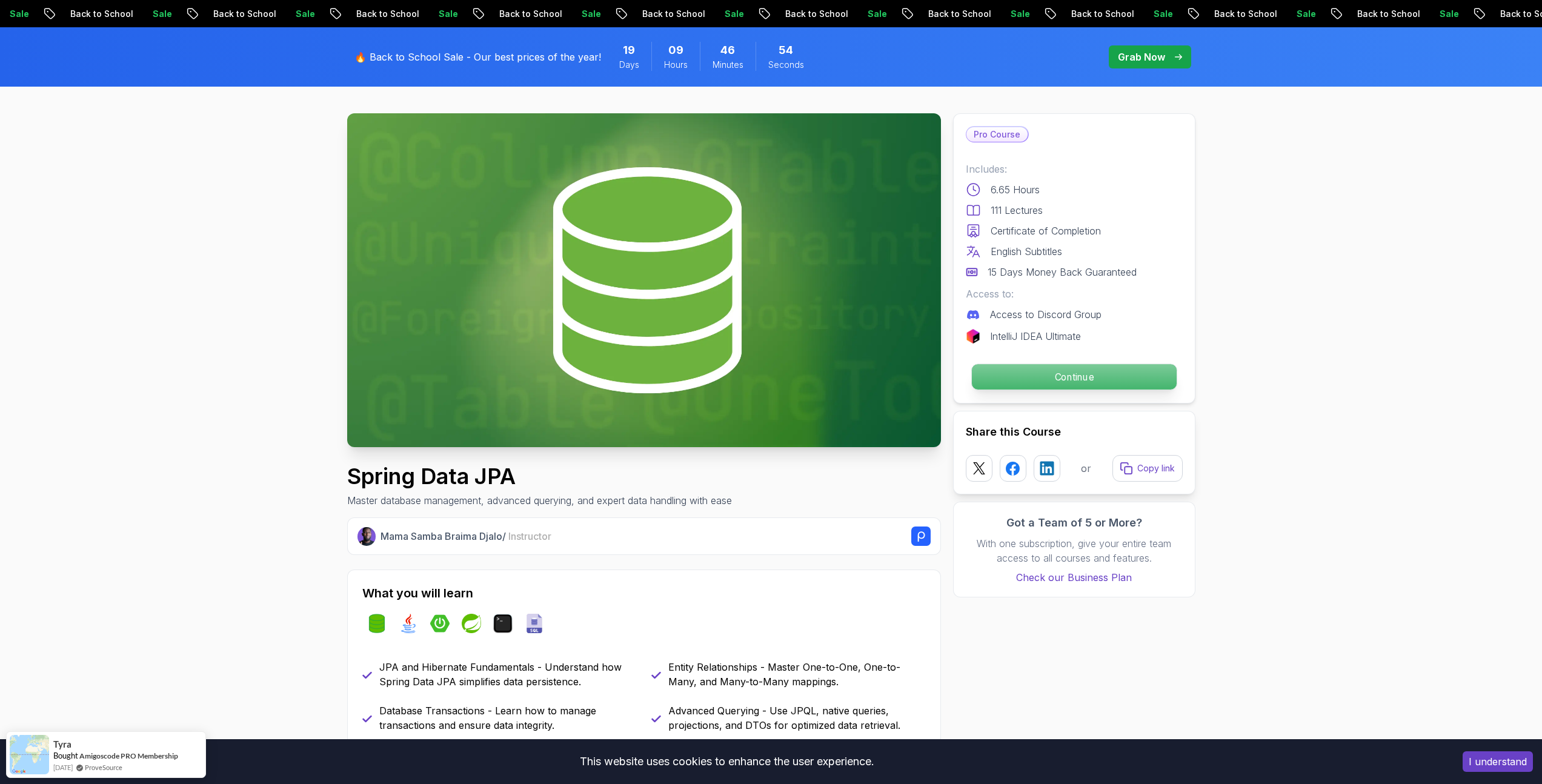
click at [1043, 374] on p "Continue" at bounding box center [1073, 376] width 205 height 26
click at [1095, 387] on p "Continue" at bounding box center [1073, 376] width 205 height 26
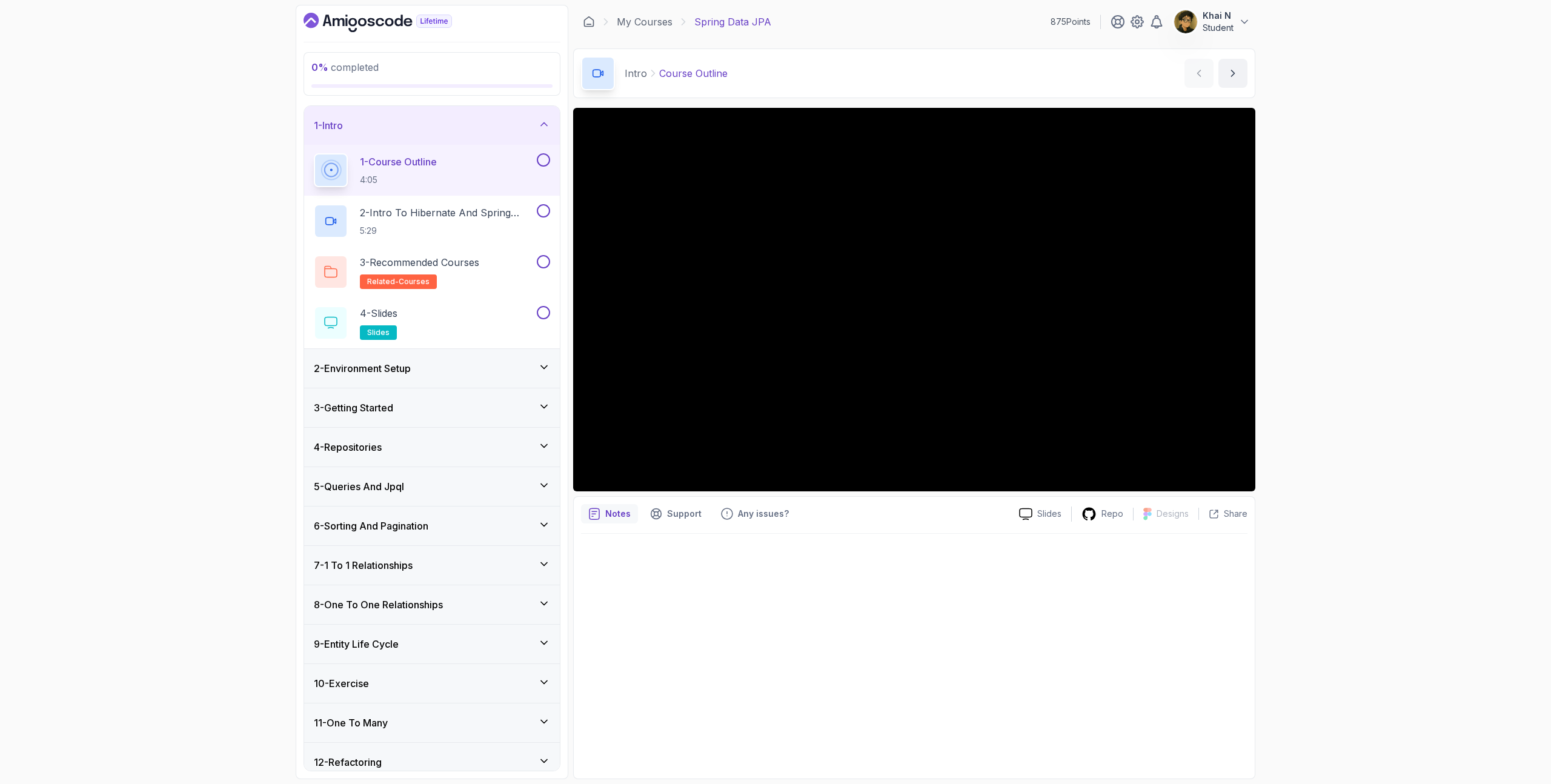
click at [425, 379] on div "2 - Environment Setup" at bounding box center [432, 369] width 255 height 39
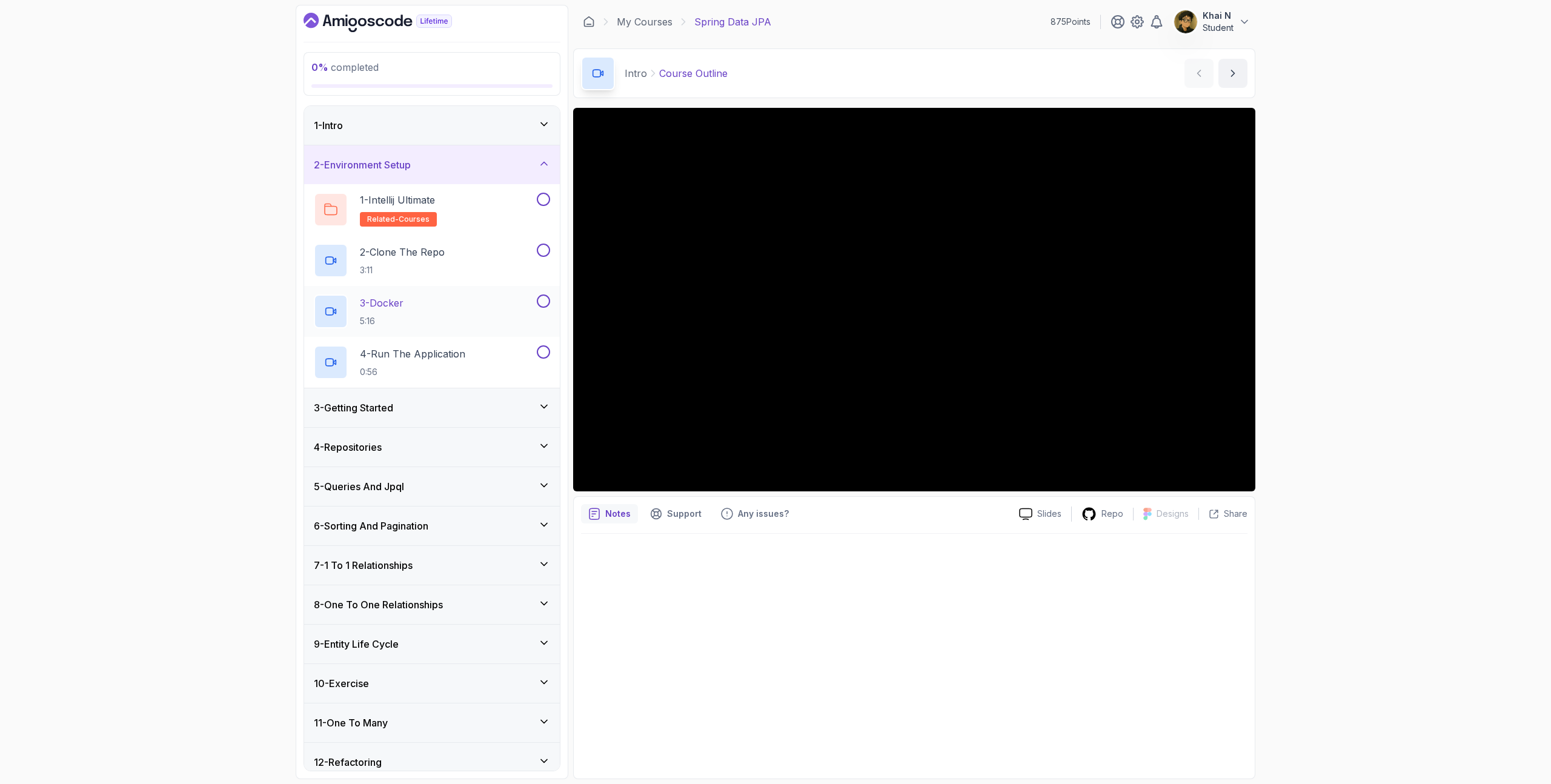
click at [443, 317] on div "3 - Docker 5:16" at bounding box center [424, 311] width 220 height 34
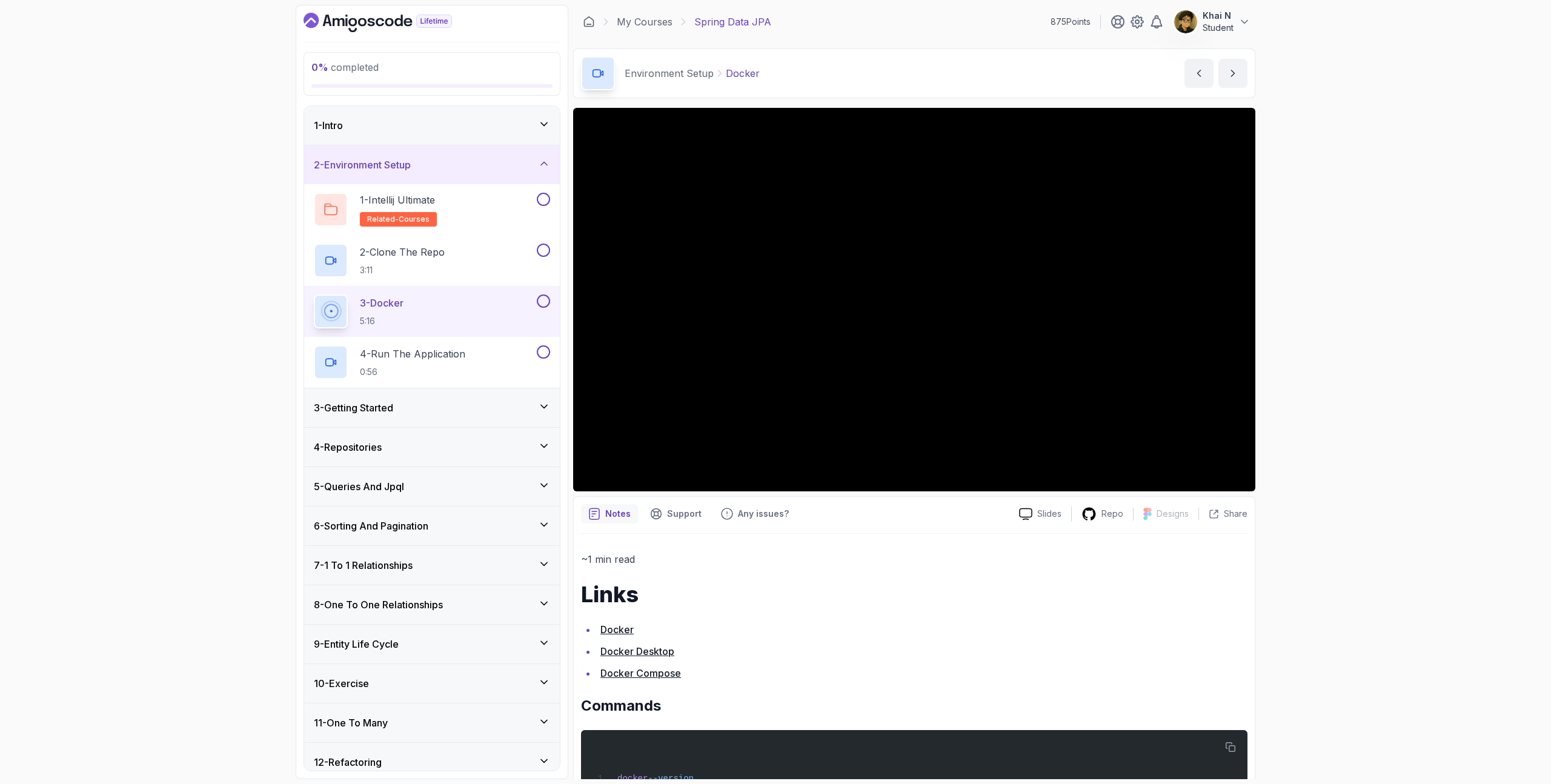
click at [460, 139] on div "1 - Intro" at bounding box center [432, 126] width 255 height 39
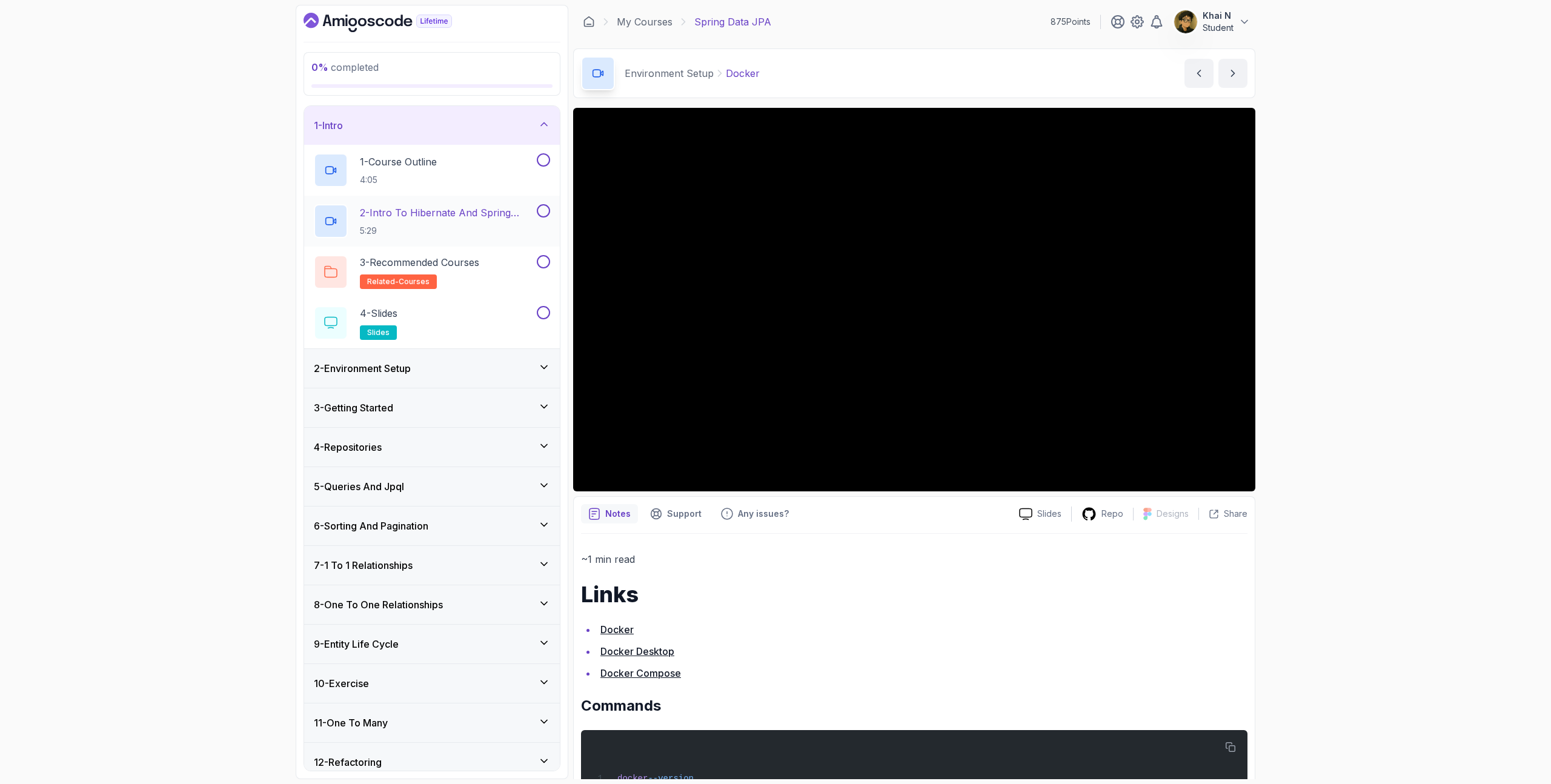
click at [465, 202] on div "2 - Intro To Hibernate And Spring Data Jpa 5:29" at bounding box center [432, 221] width 255 height 51
click at [468, 171] on div "1 - Course Outline 4:05" at bounding box center [424, 170] width 220 height 34
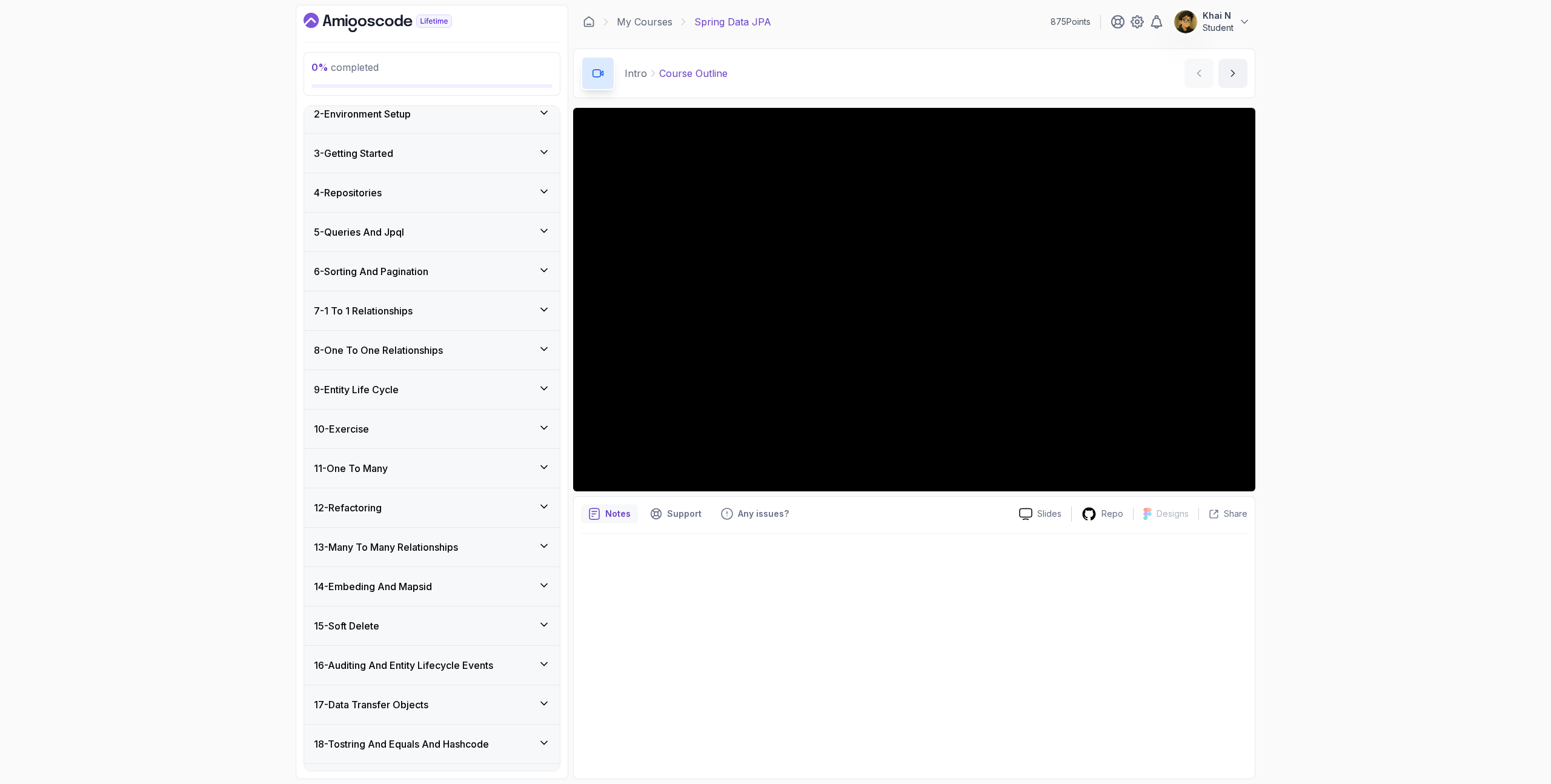
scroll to position [365, 0]
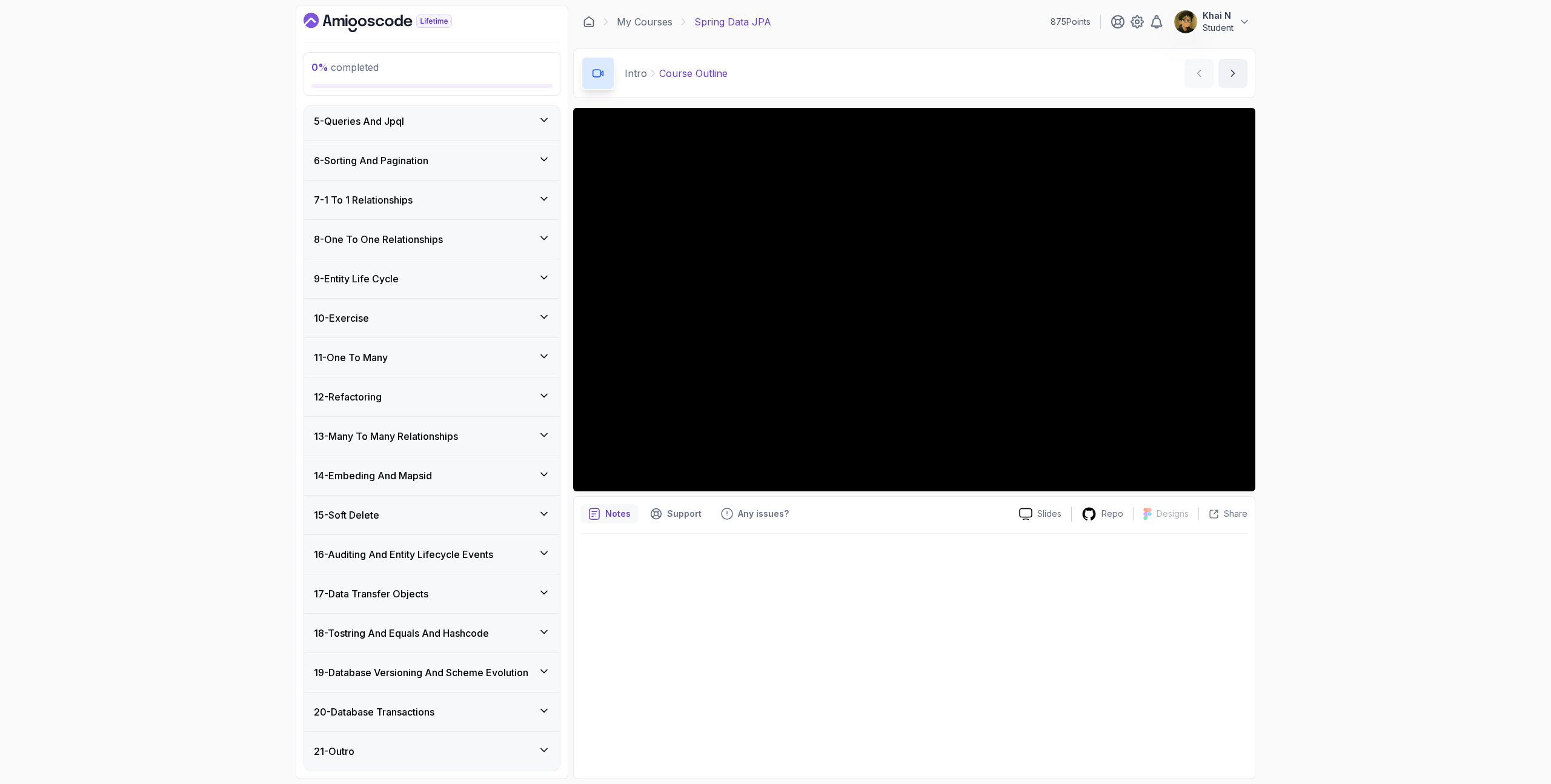
click at [472, 437] on div "13 - Many To Many Relationships" at bounding box center [432, 435] width 236 height 14
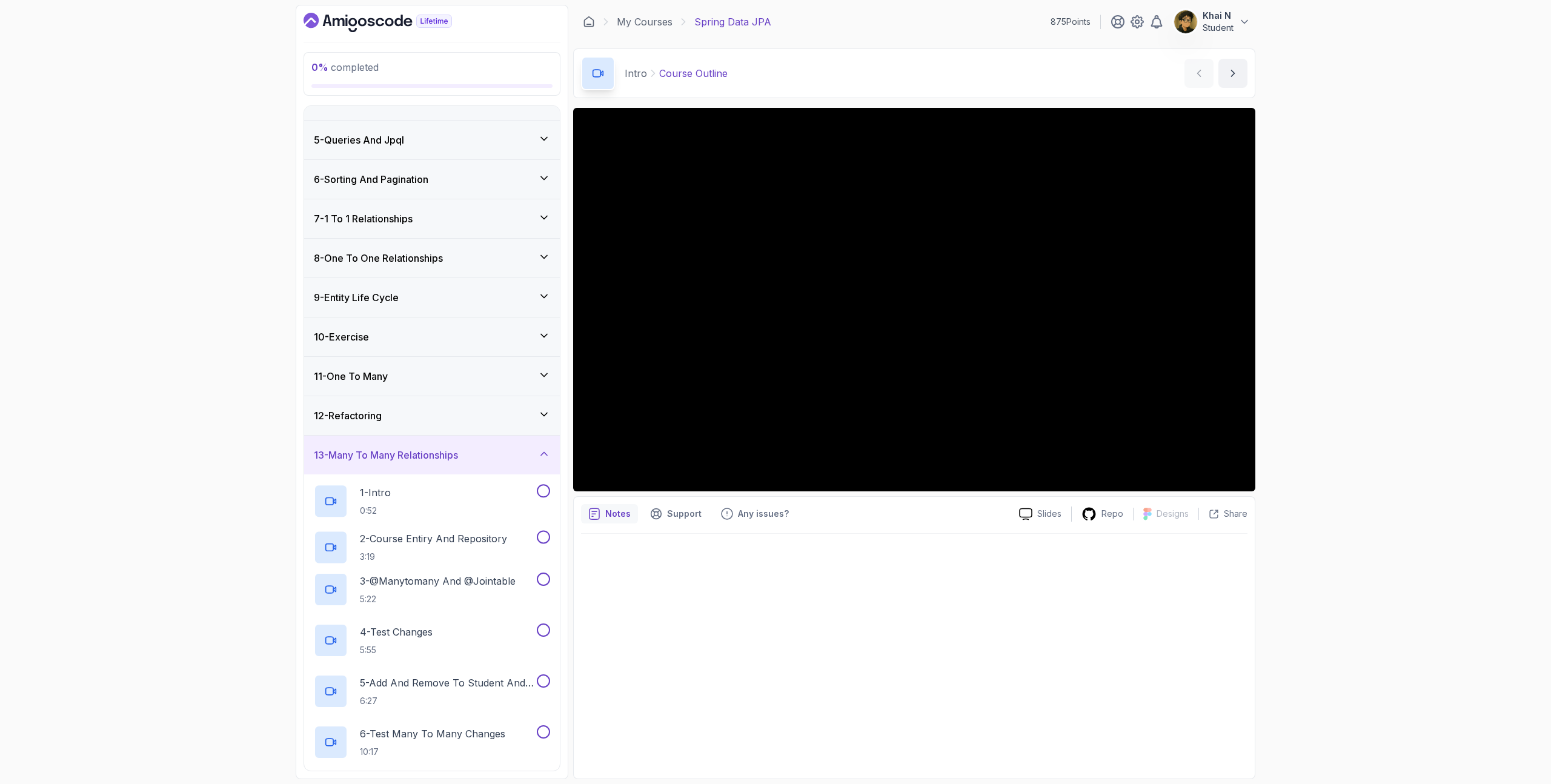
scroll to position [161, 0]
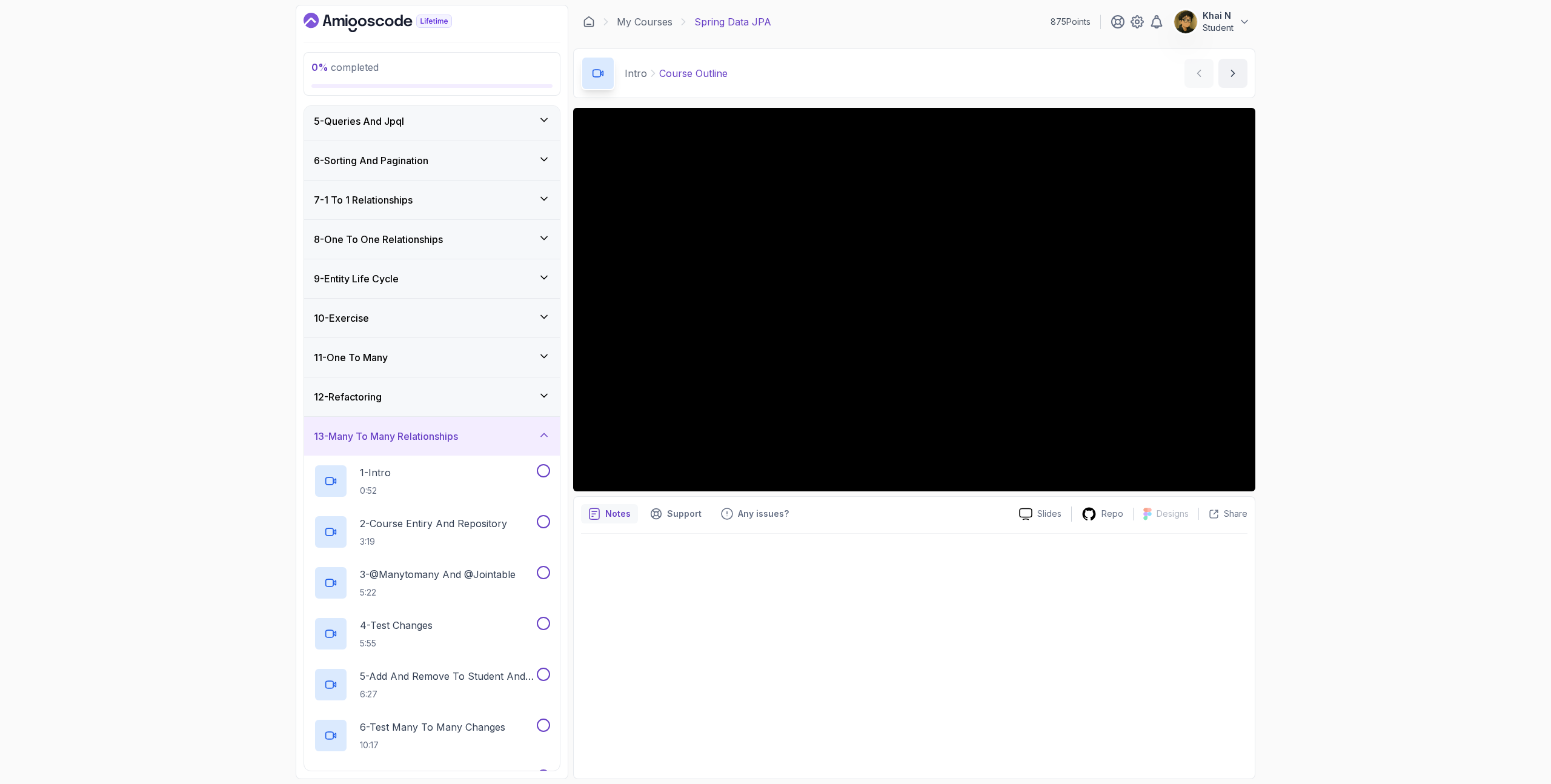
click at [472, 437] on div "13 - Many To Many Relationships" at bounding box center [432, 435] width 236 height 14
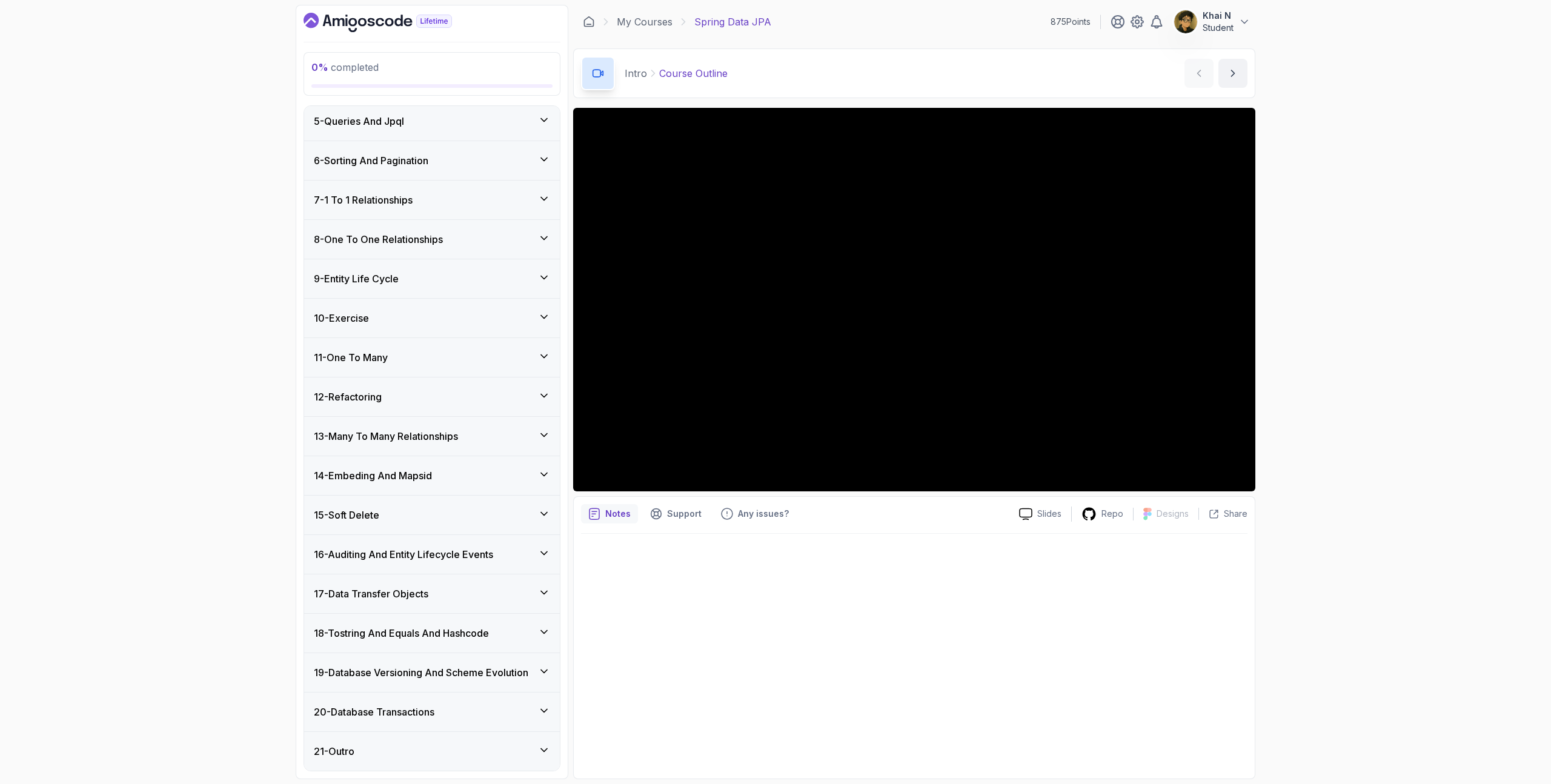
click at [440, 556] on h3 "16 - Auditing And Entity Lifecycle Events" at bounding box center [404, 553] width 179 height 14
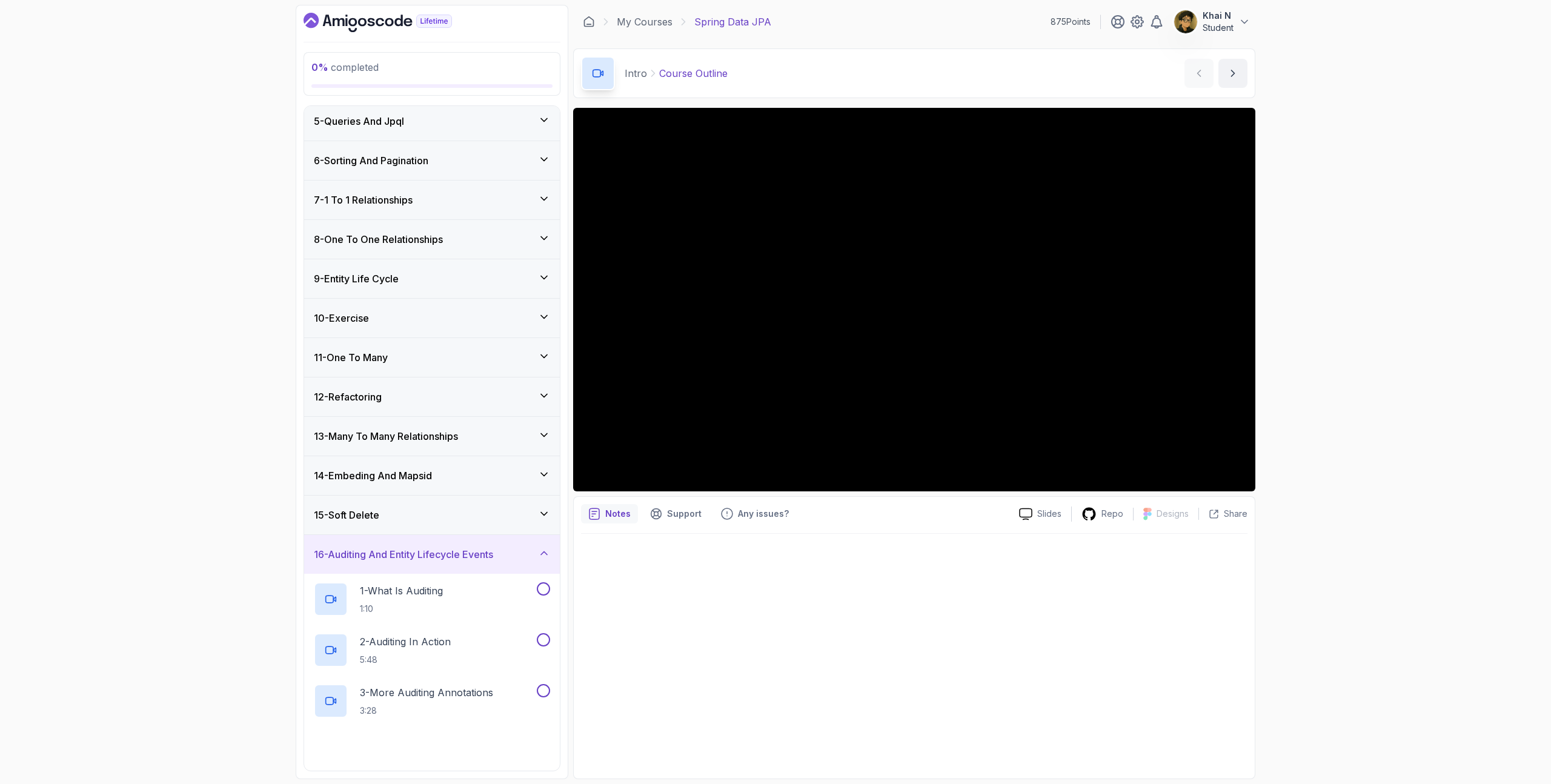
click at [440, 556] on h3 "16 - Auditing And Entity Lifecycle Events" at bounding box center [404, 553] width 179 height 14
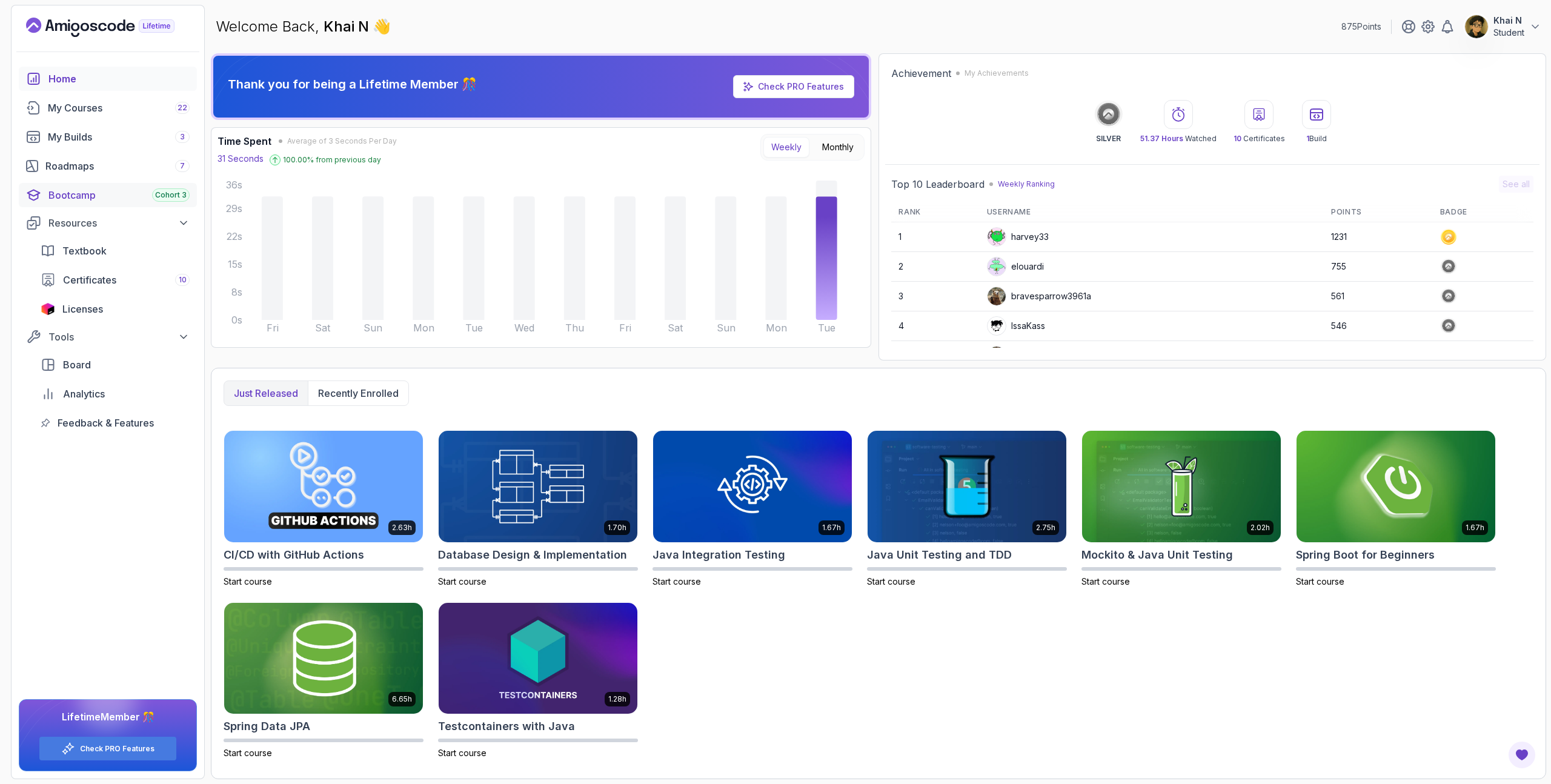
click at [83, 190] on div "Bootcamp Cohort 3" at bounding box center [119, 195] width 141 height 14
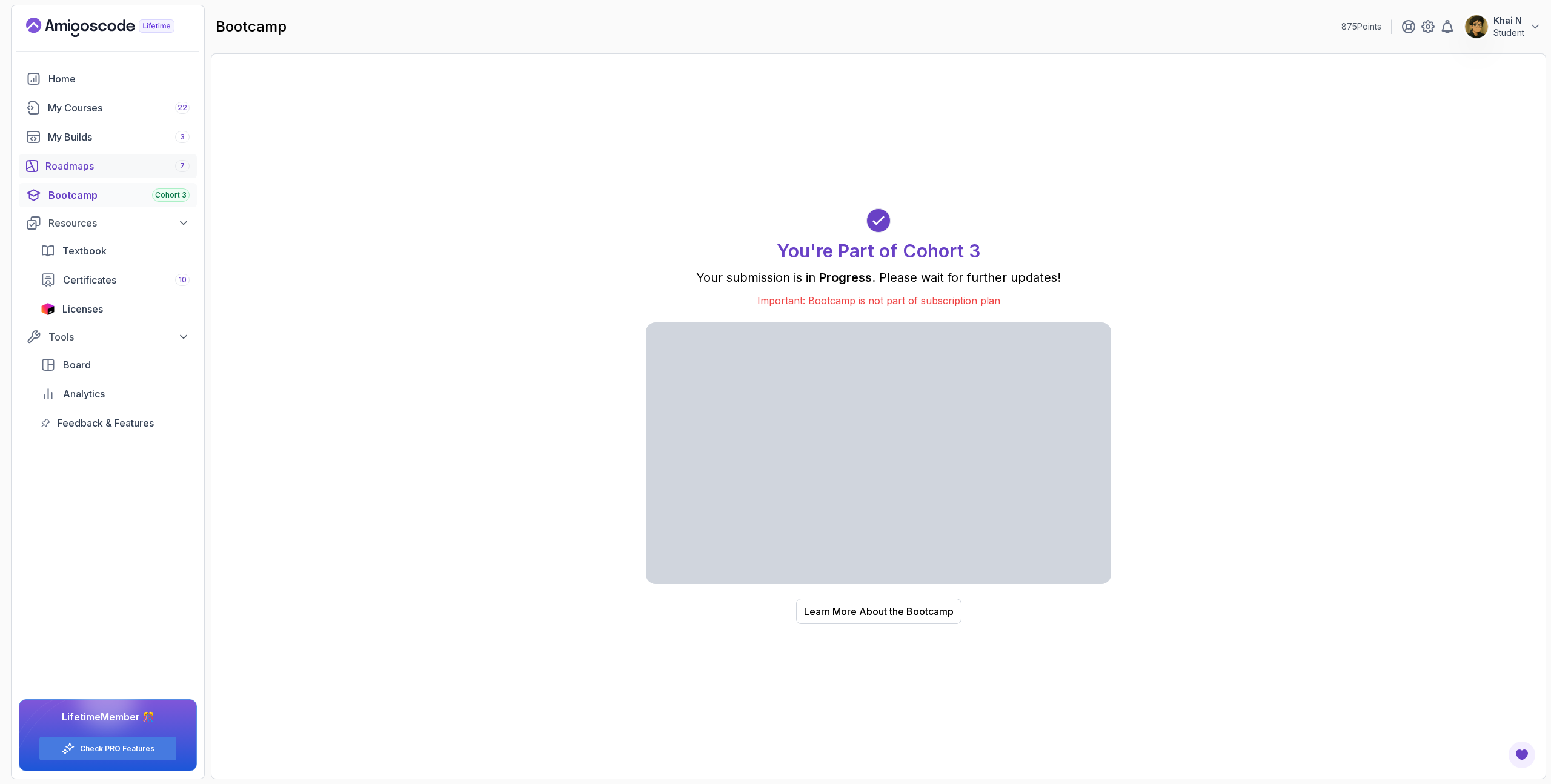
click at [118, 166] on div "Roadmaps 7" at bounding box center [117, 166] width 144 height 14
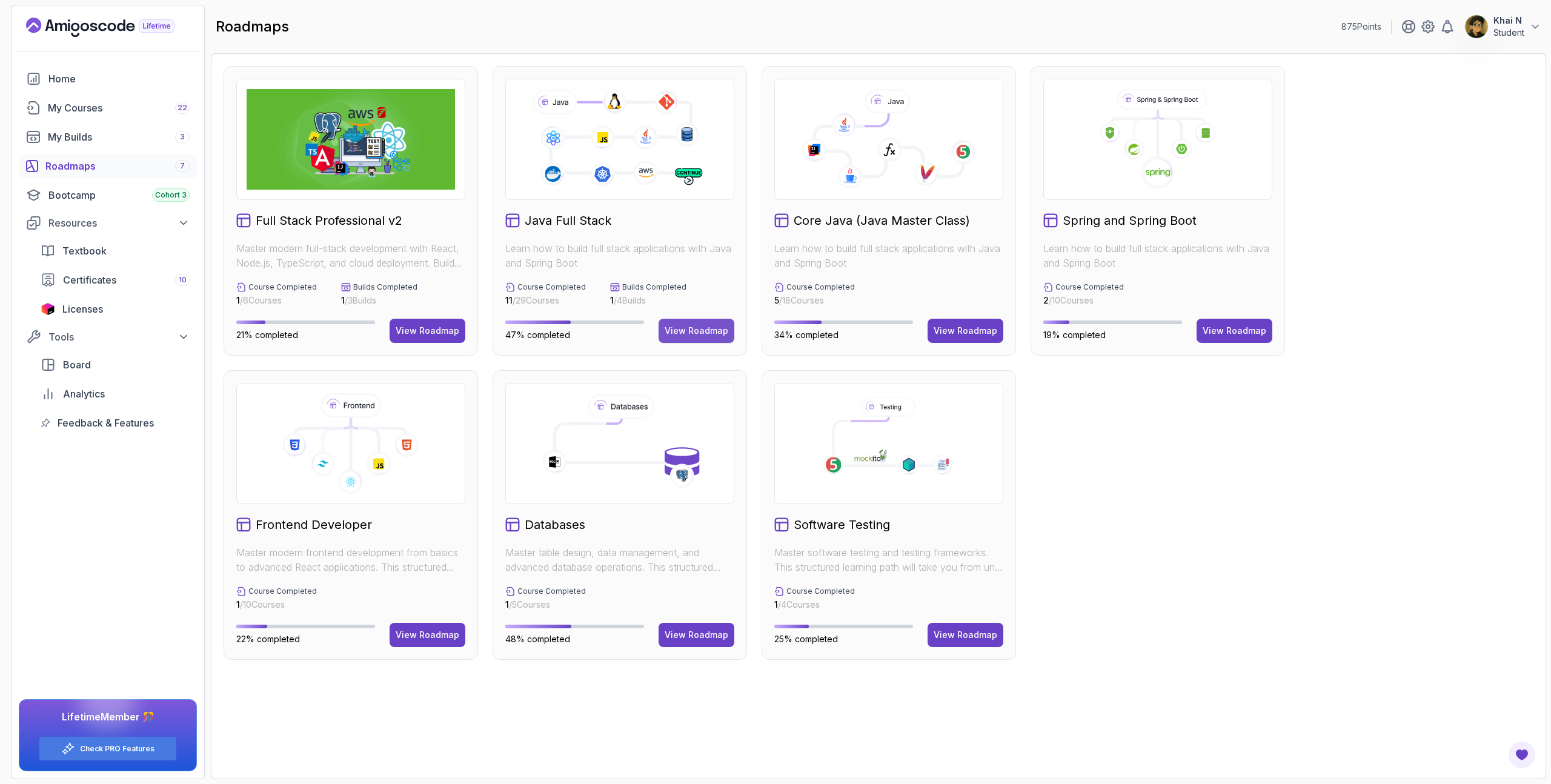
click at [676, 331] on div "View Roadmap" at bounding box center [696, 331] width 64 height 12
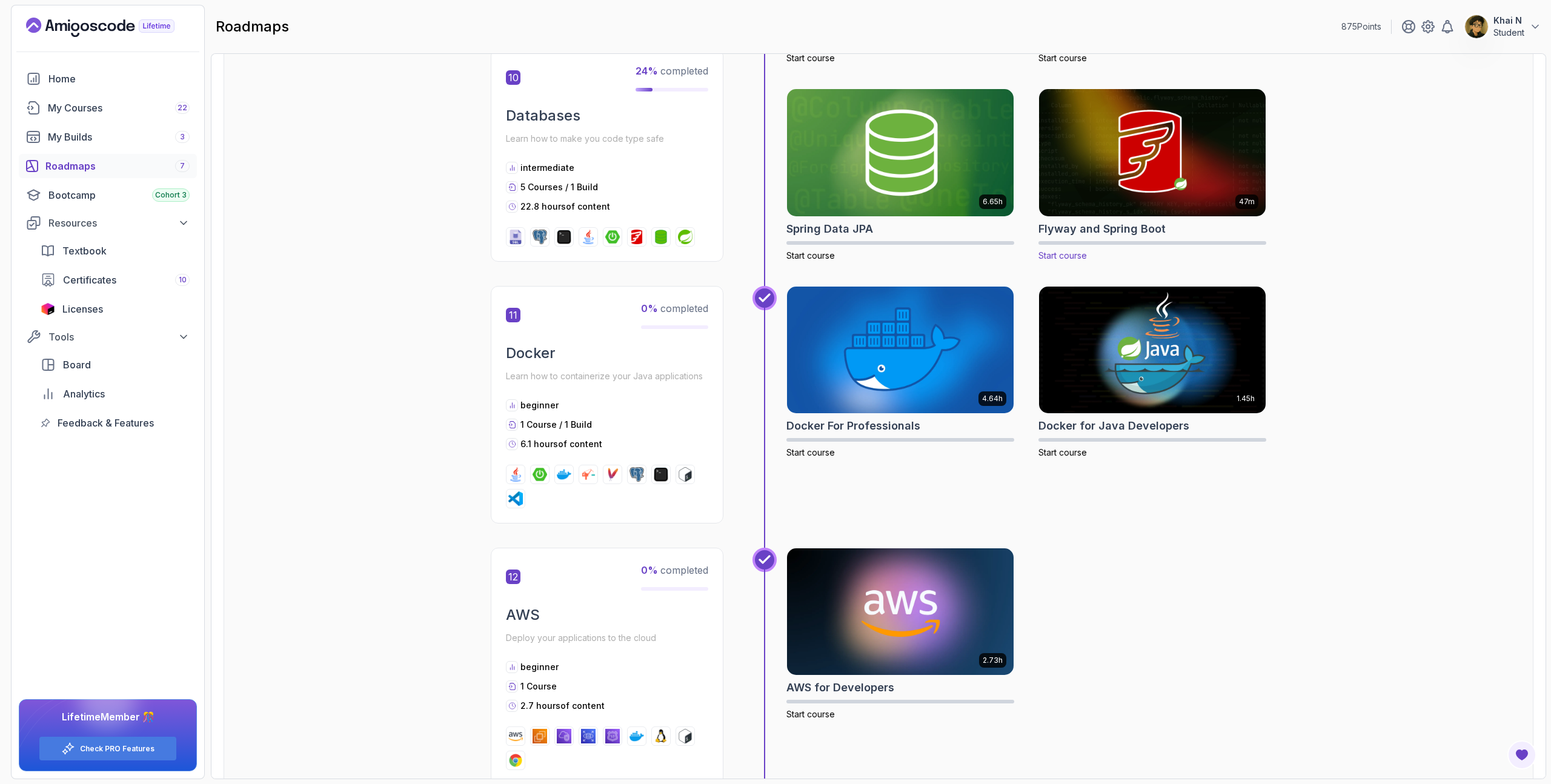
scroll to position [2984, 0]
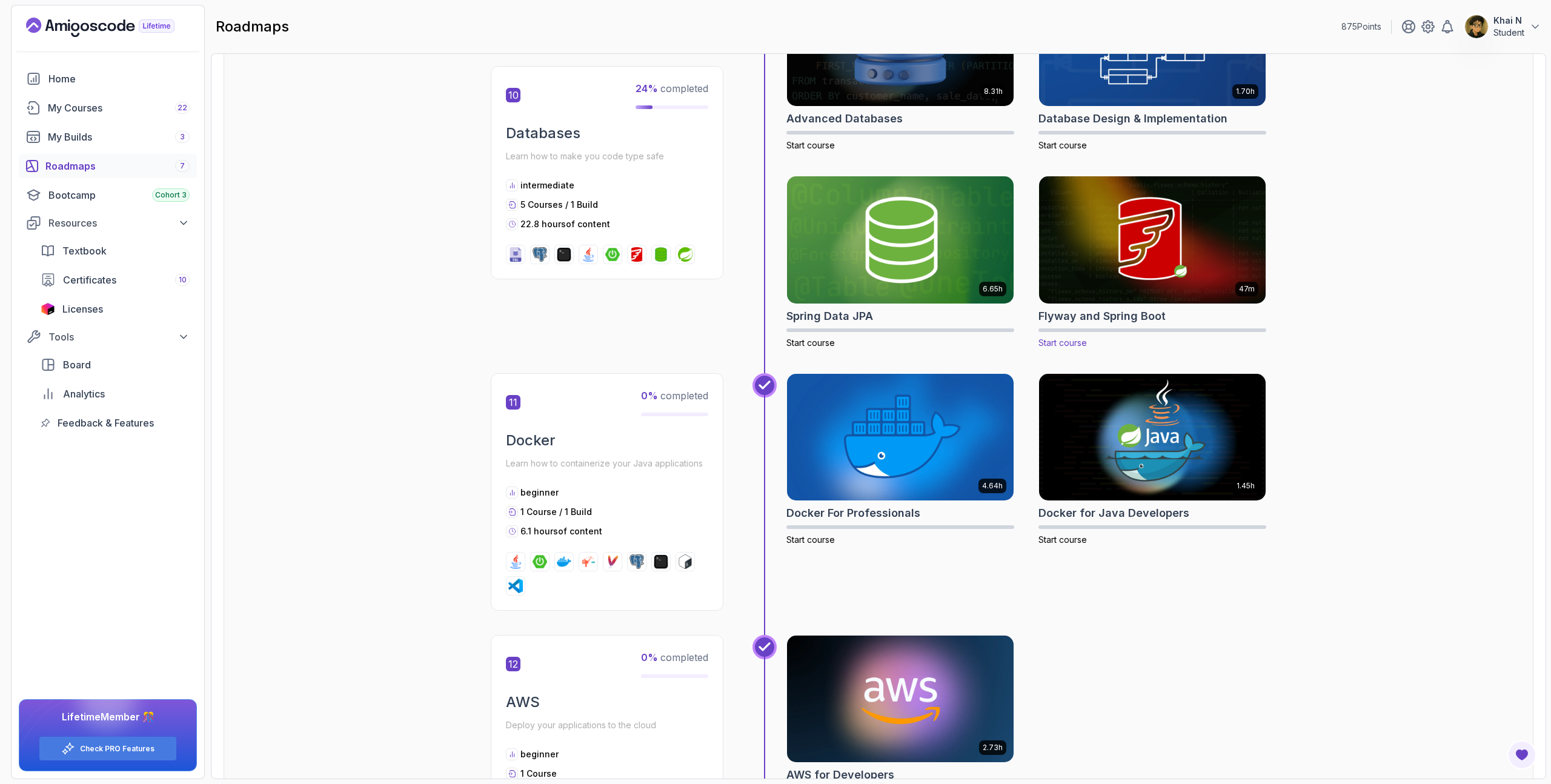
click at [1169, 230] on img at bounding box center [1152, 239] width 238 height 133
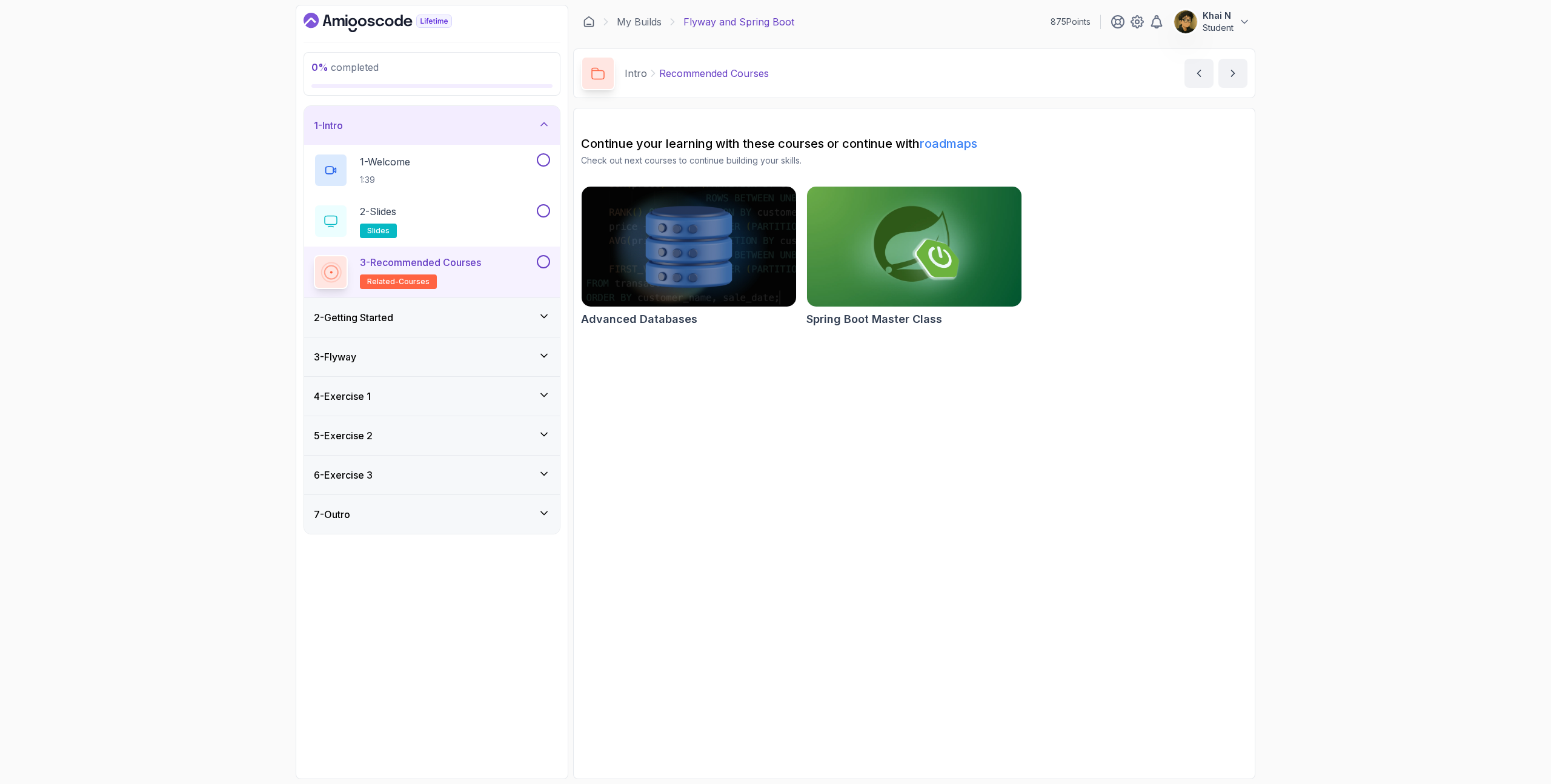
click at [492, 317] on div "2 - Getting Started" at bounding box center [432, 317] width 236 height 14
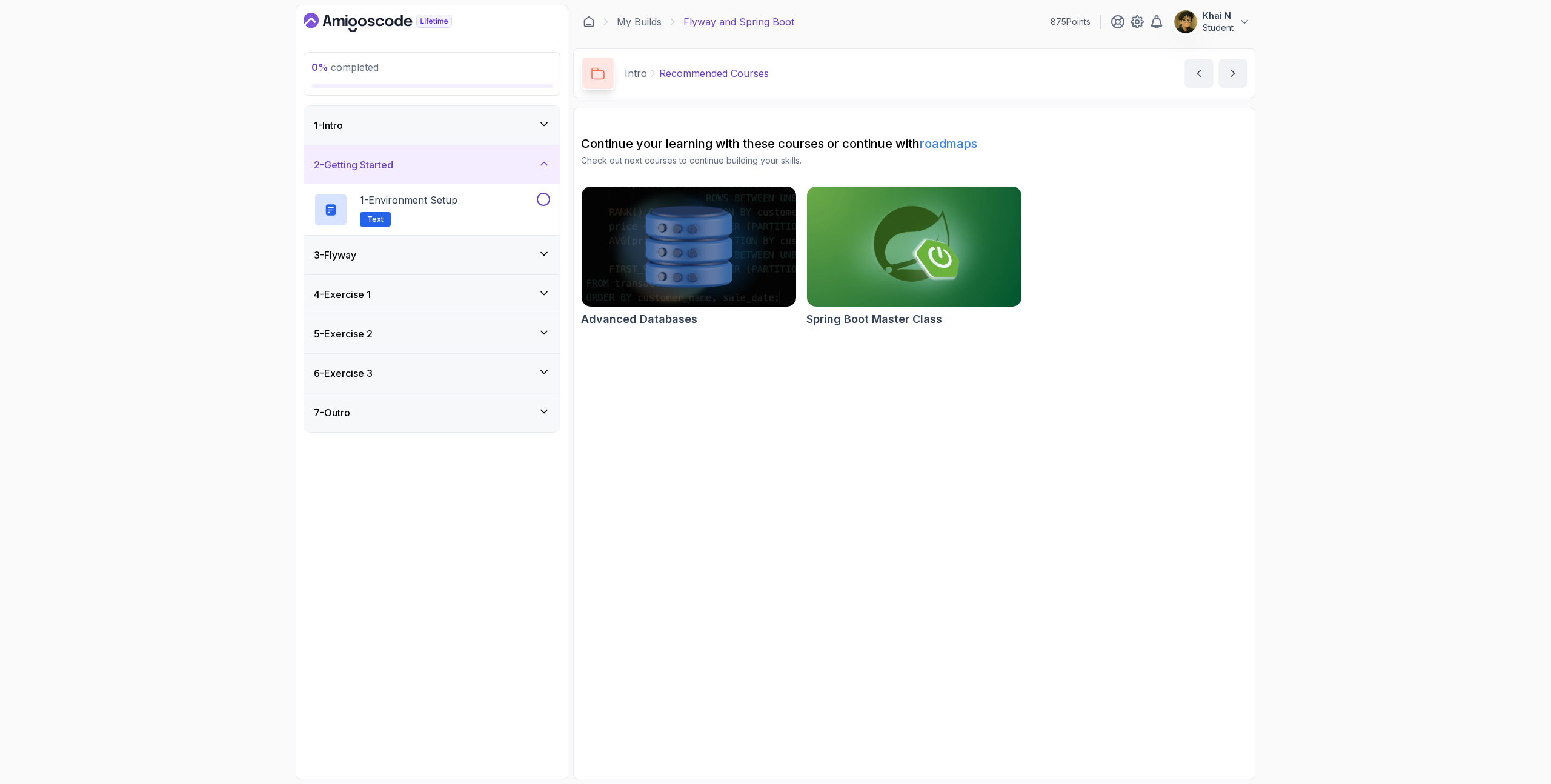
click at [488, 251] on div "3 - Flyway" at bounding box center [432, 255] width 236 height 14
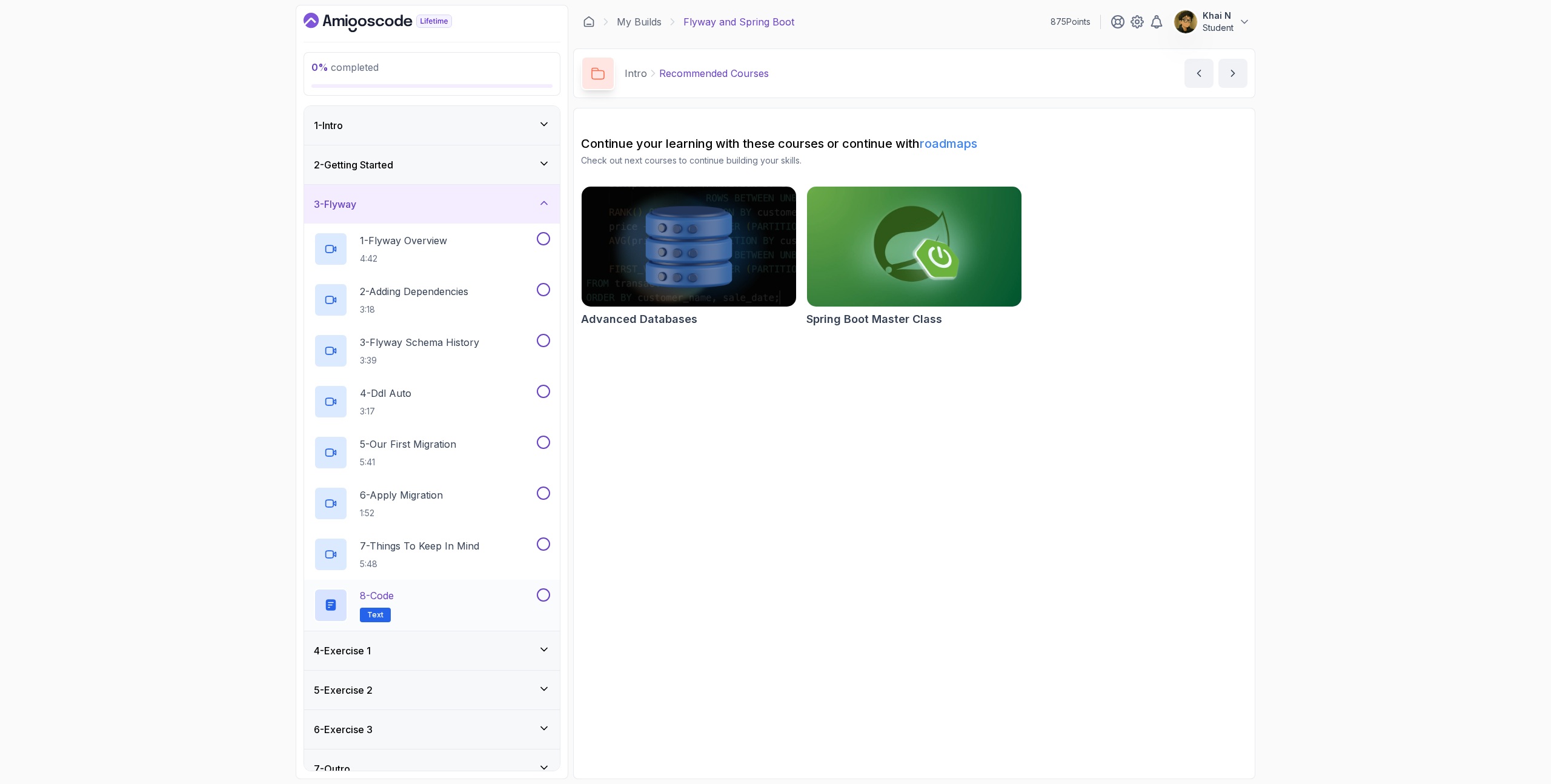
scroll to position [17, 0]
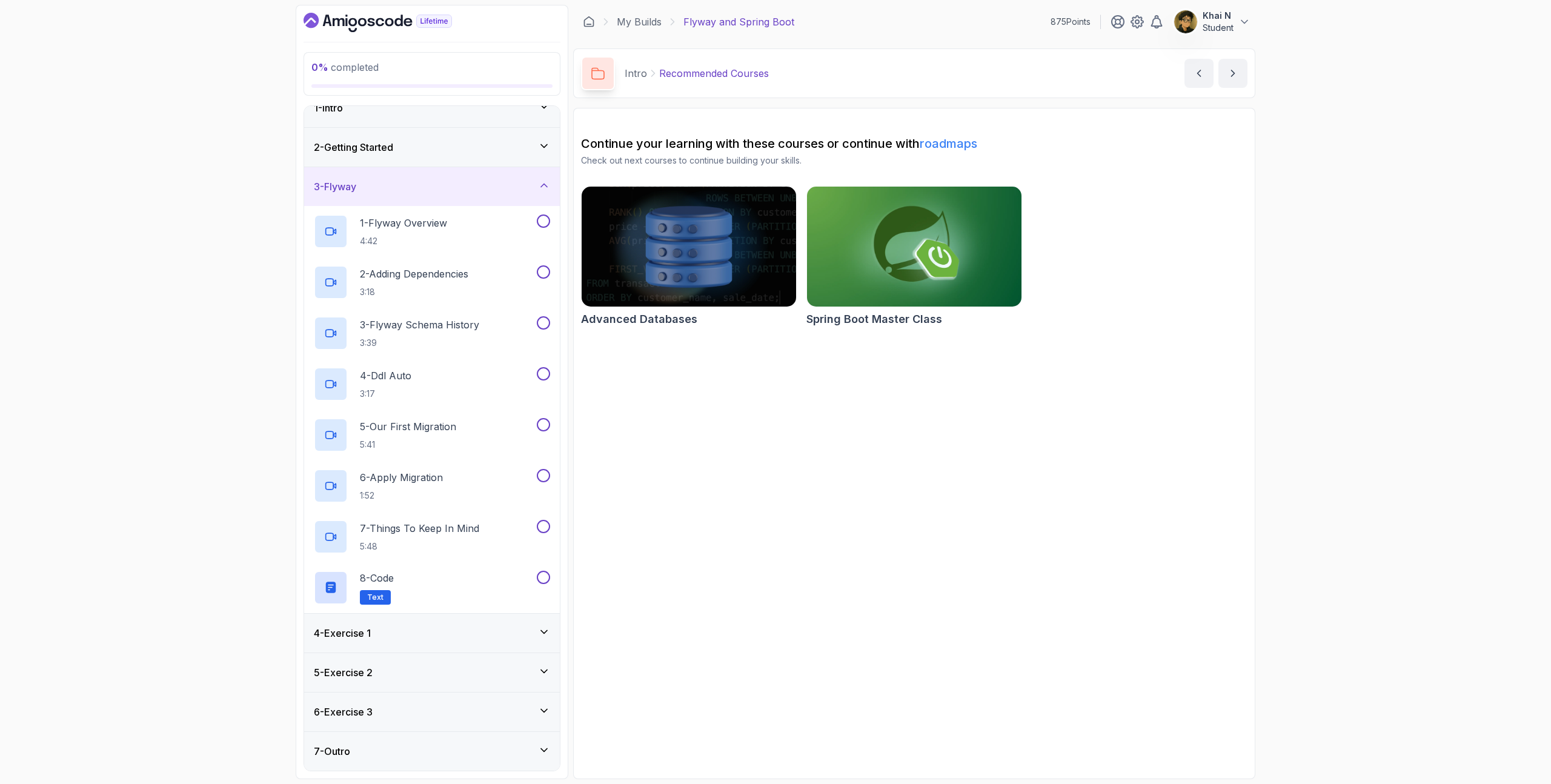
click at [429, 631] on div "4 - Exercise 1" at bounding box center [432, 633] width 236 height 14
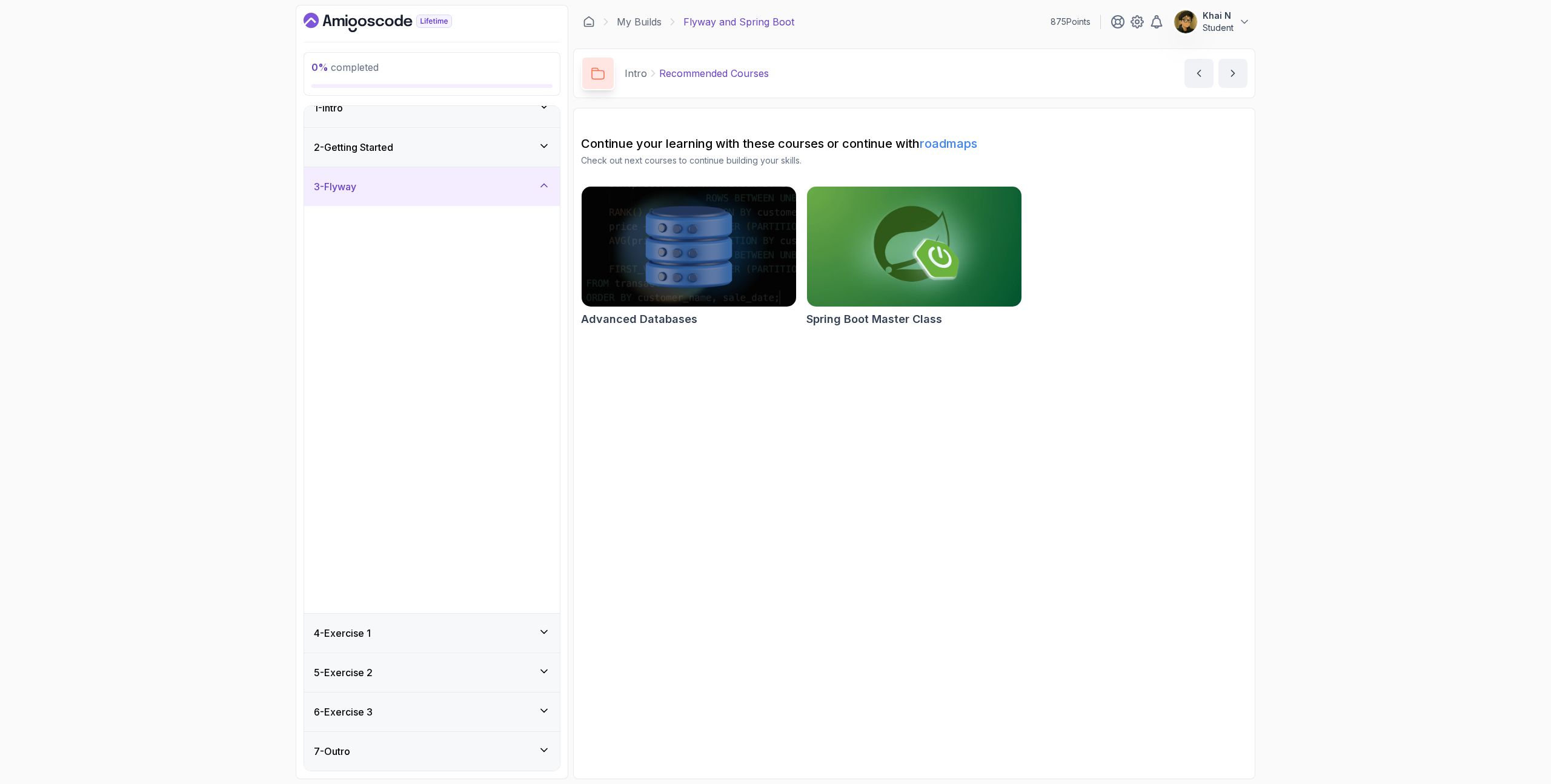
scroll to position [0, 0]
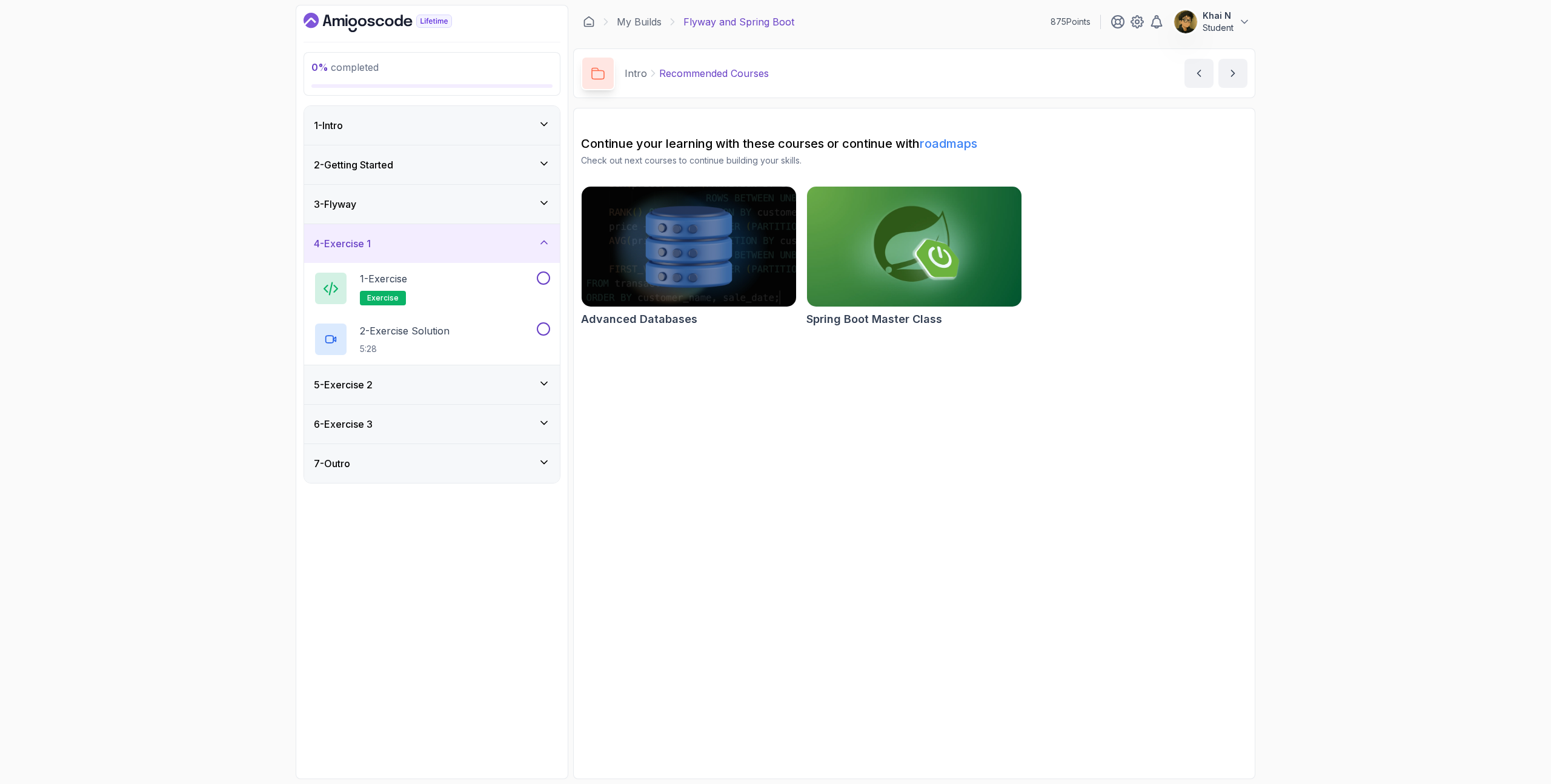
click at [456, 124] on div "1 - Intro" at bounding box center [432, 125] width 236 height 14
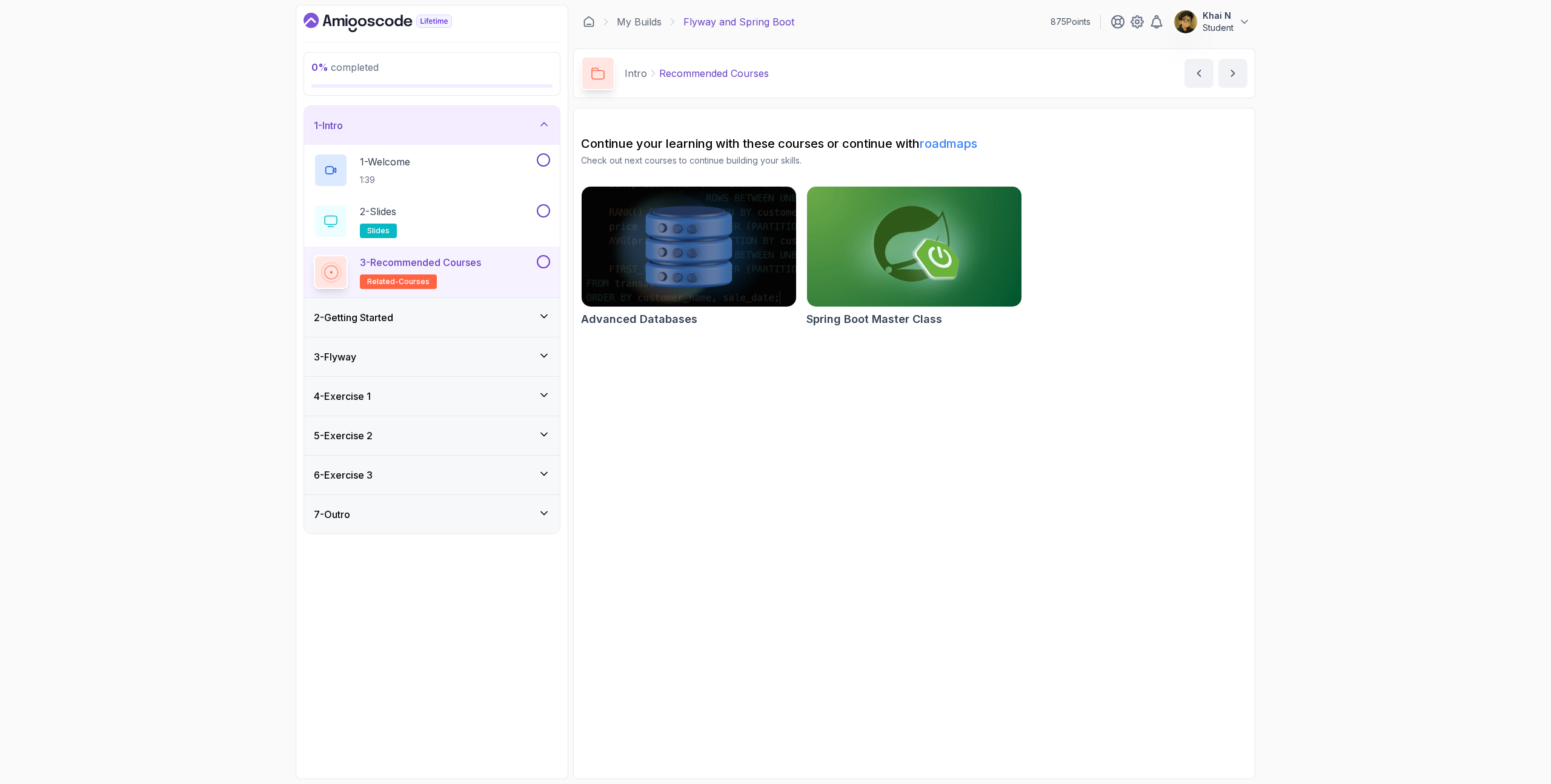
click at [380, 21] on icon "Dashboard" at bounding box center [378, 22] width 148 height 19
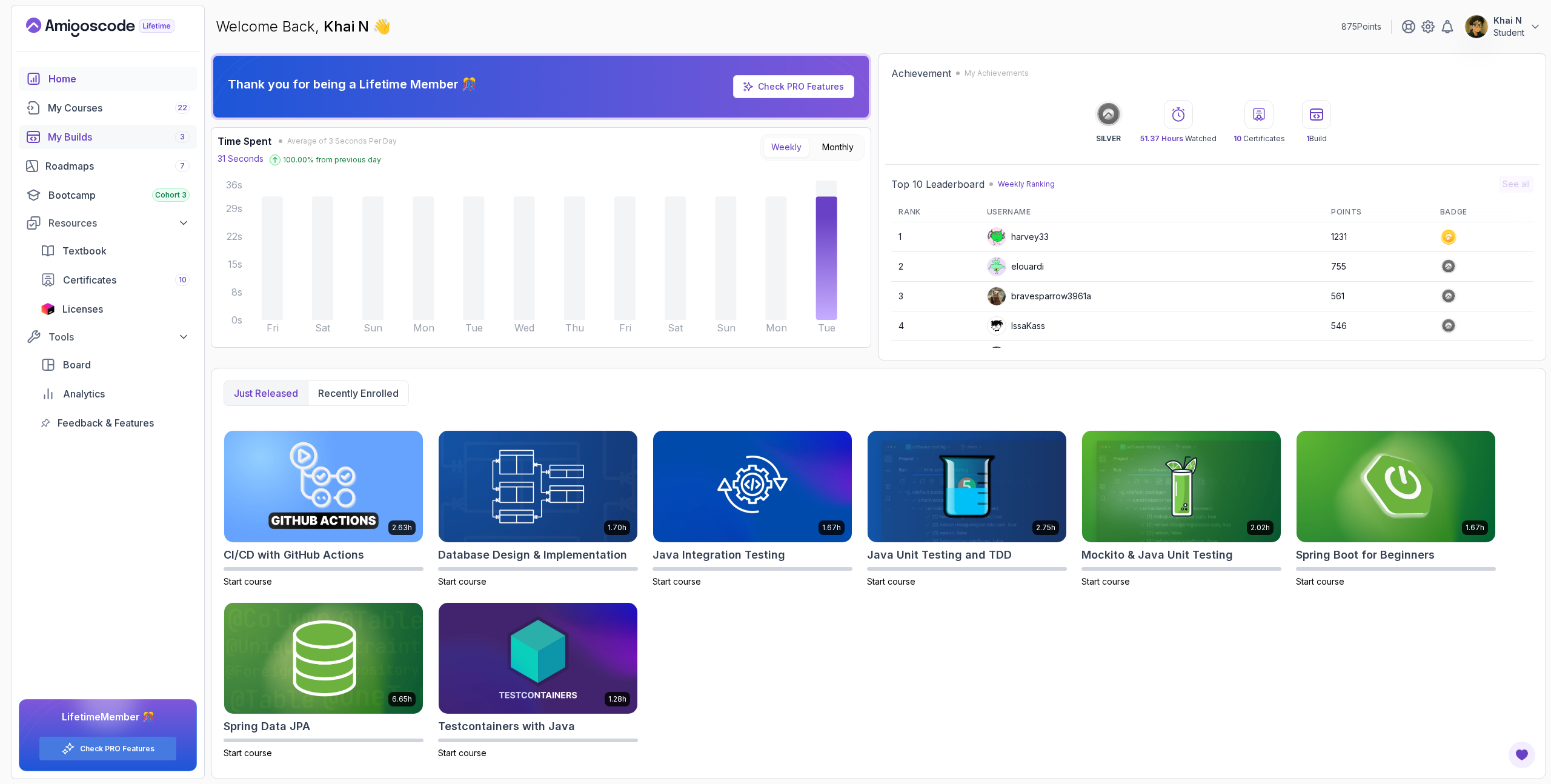
click at [121, 148] on link "My Builds 3" at bounding box center [108, 137] width 178 height 24
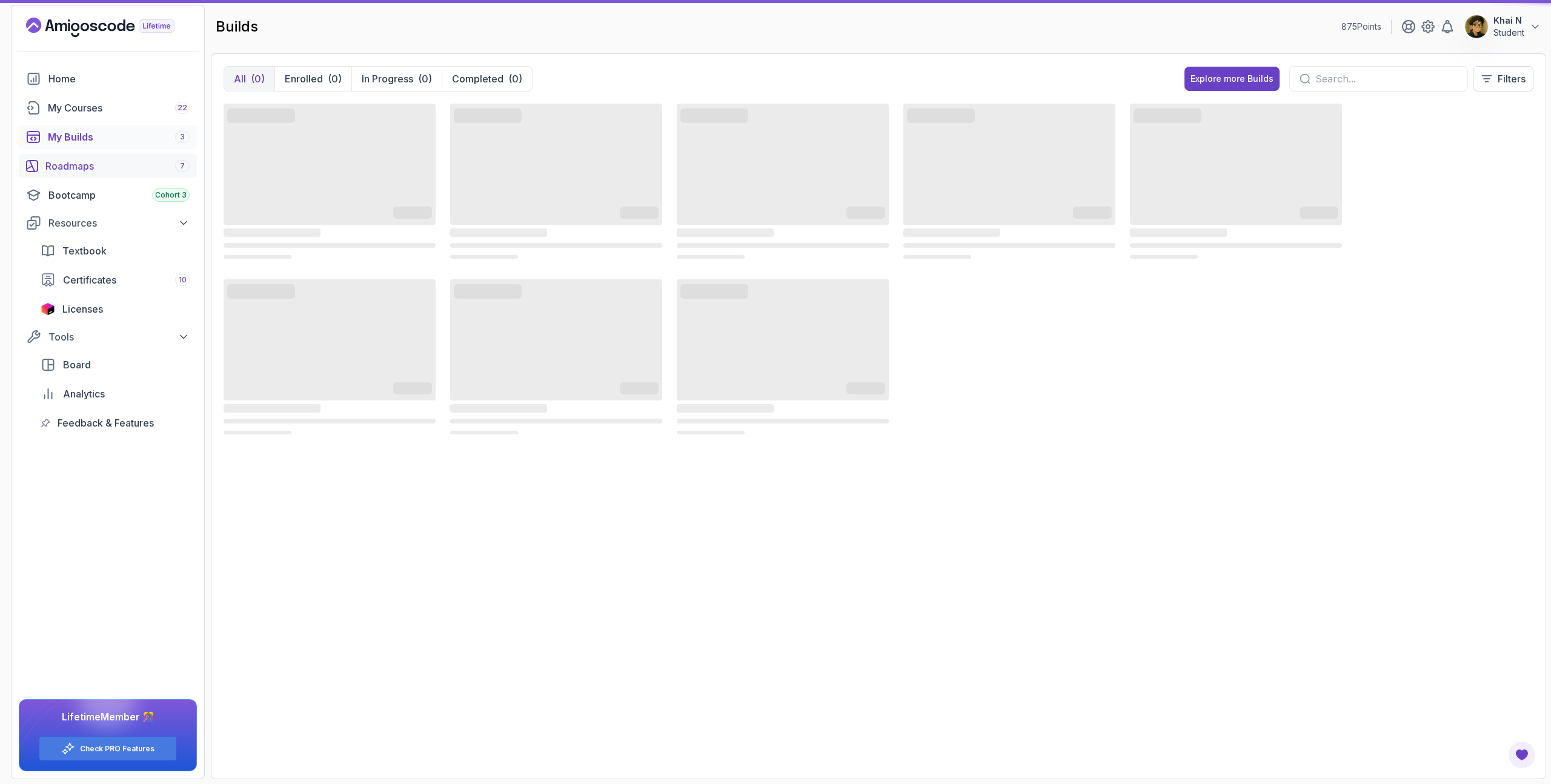
click at [121, 161] on div "Roadmaps 7" at bounding box center [117, 166] width 144 height 14
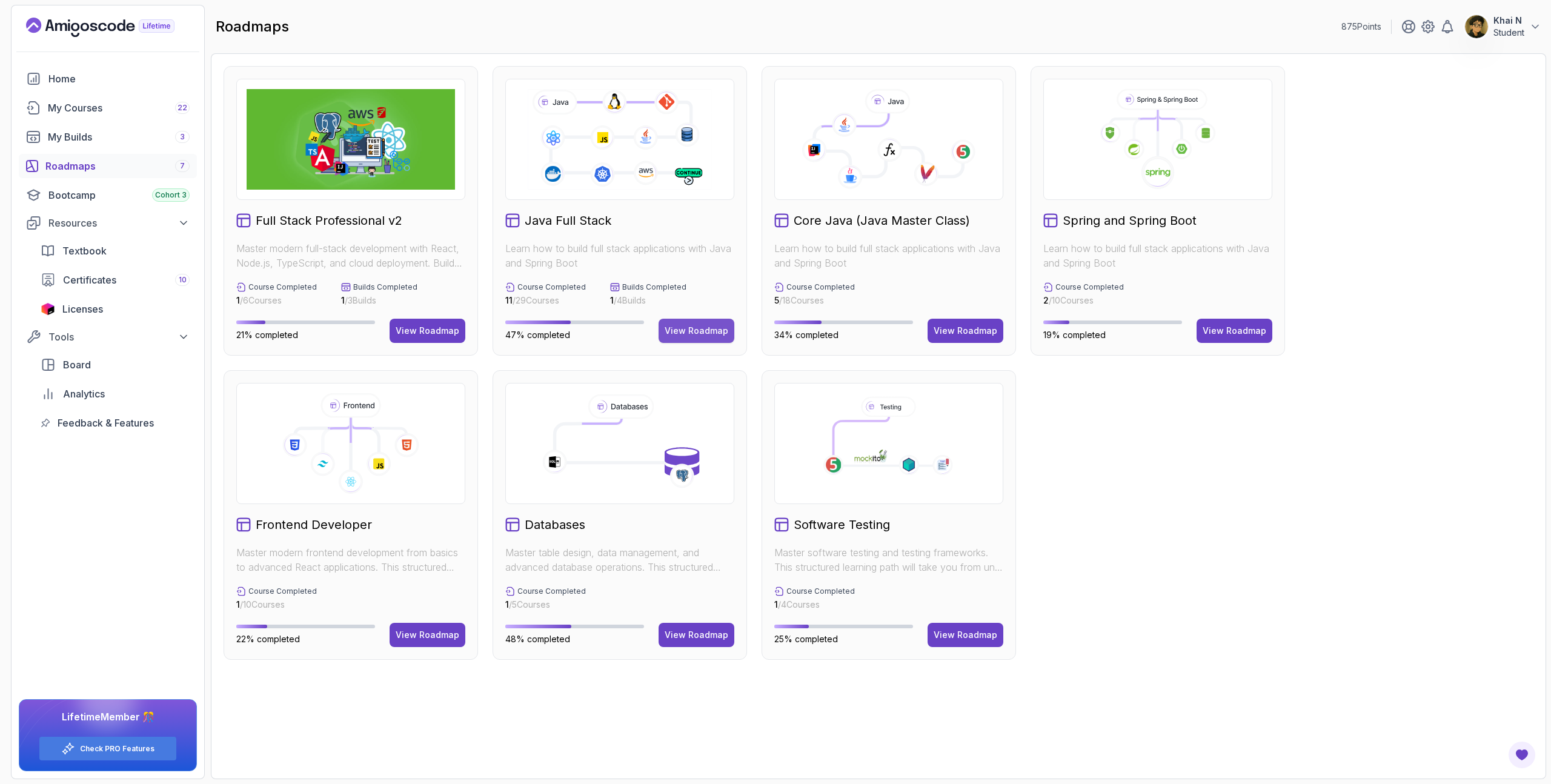
click at [673, 339] on button "View Roadmap" at bounding box center [696, 331] width 76 height 24
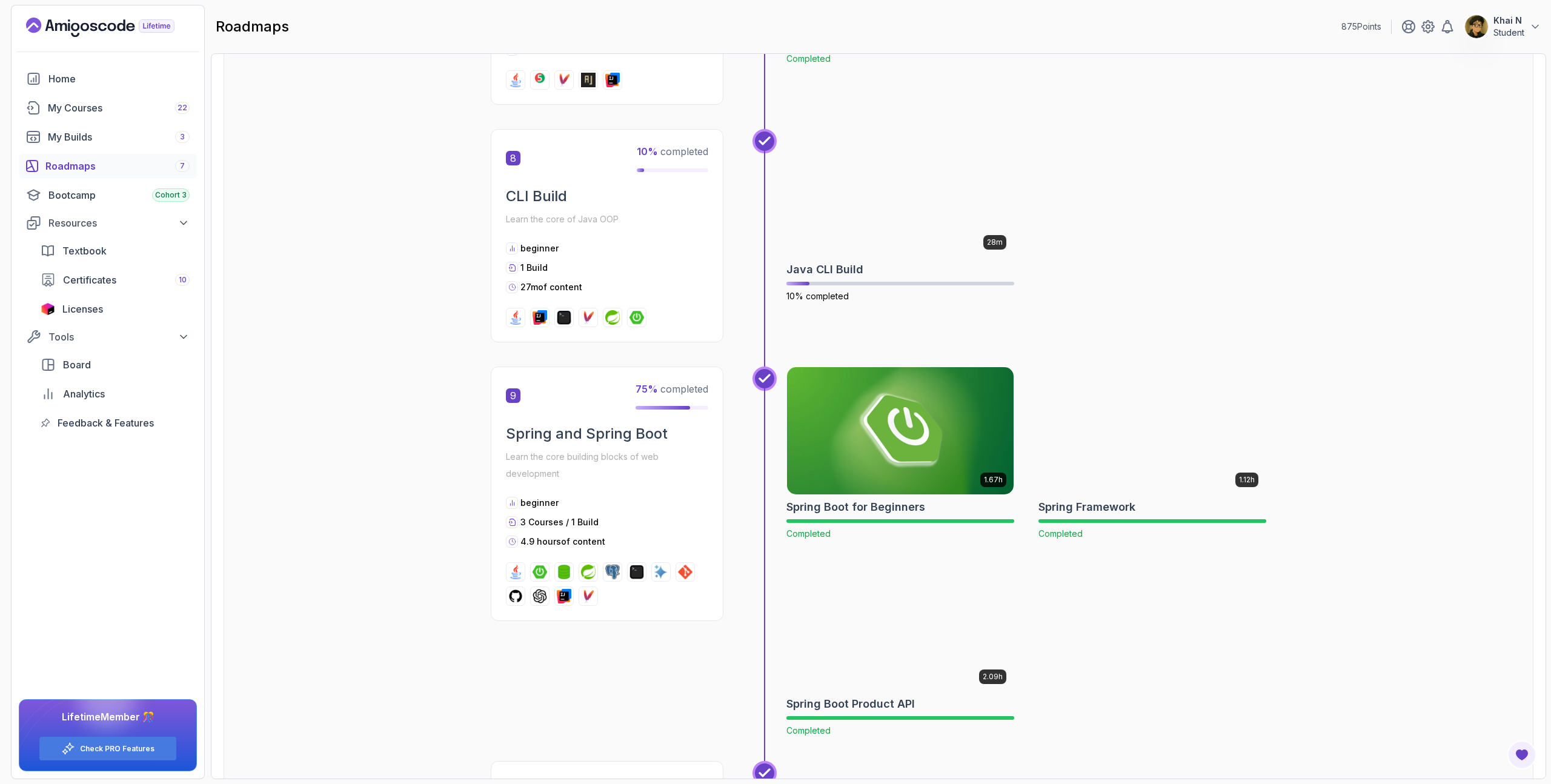
scroll to position [1920, 0]
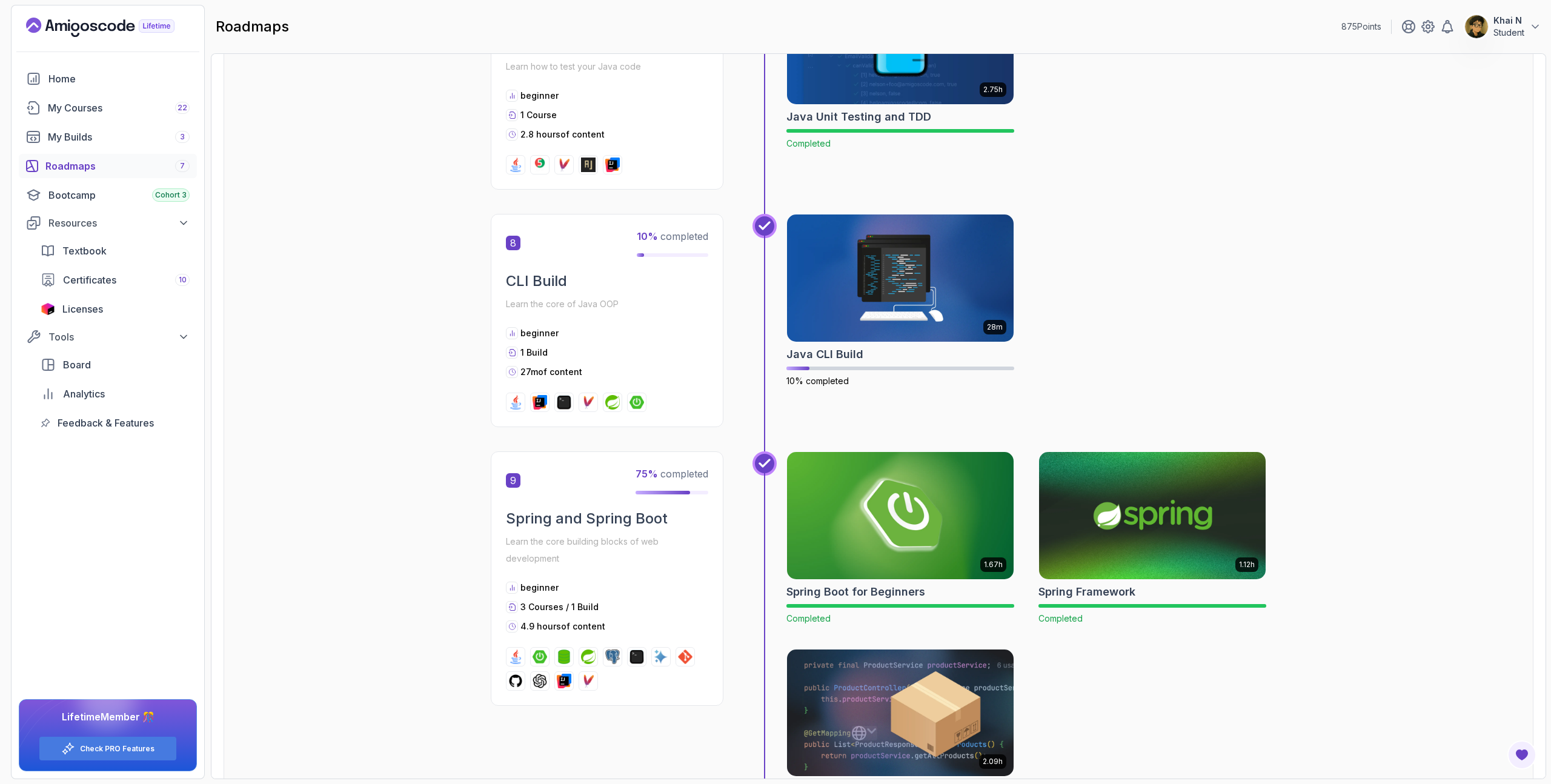
click at [97, 161] on div "Roadmaps 7" at bounding box center [117, 166] width 144 height 14
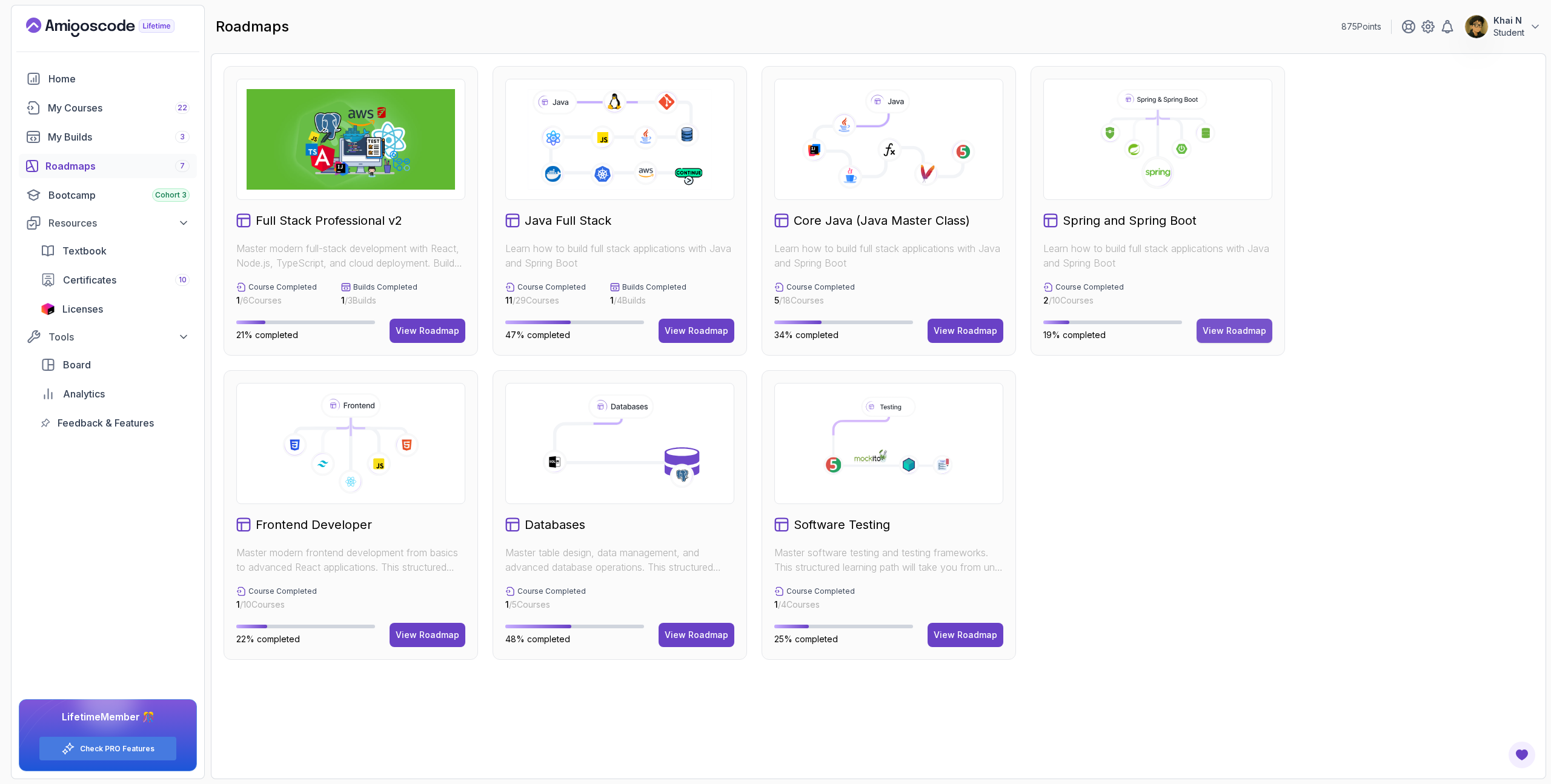
click at [1227, 322] on button "View Roadmap" at bounding box center [1234, 331] width 76 height 24
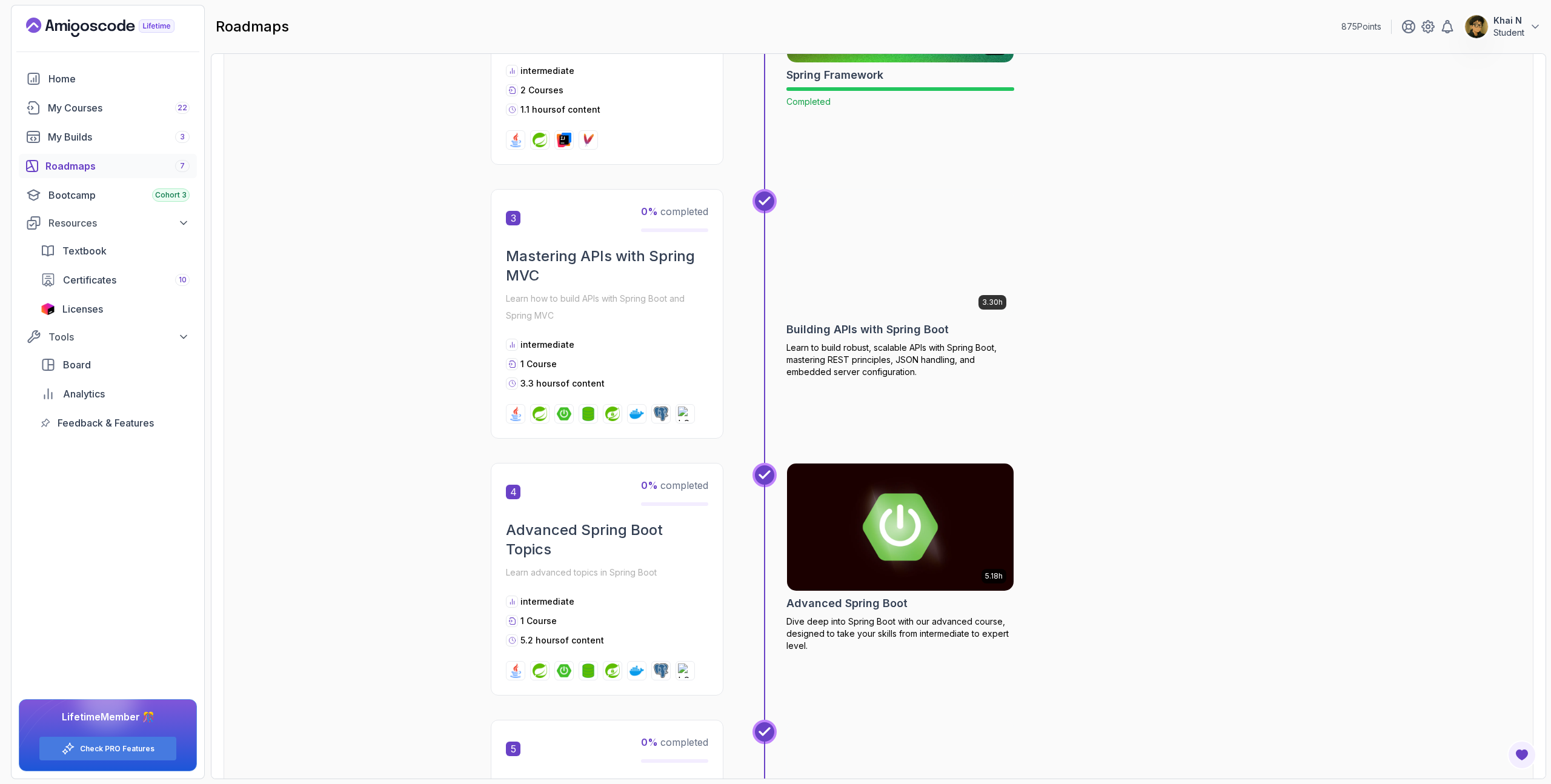
scroll to position [700, 0]
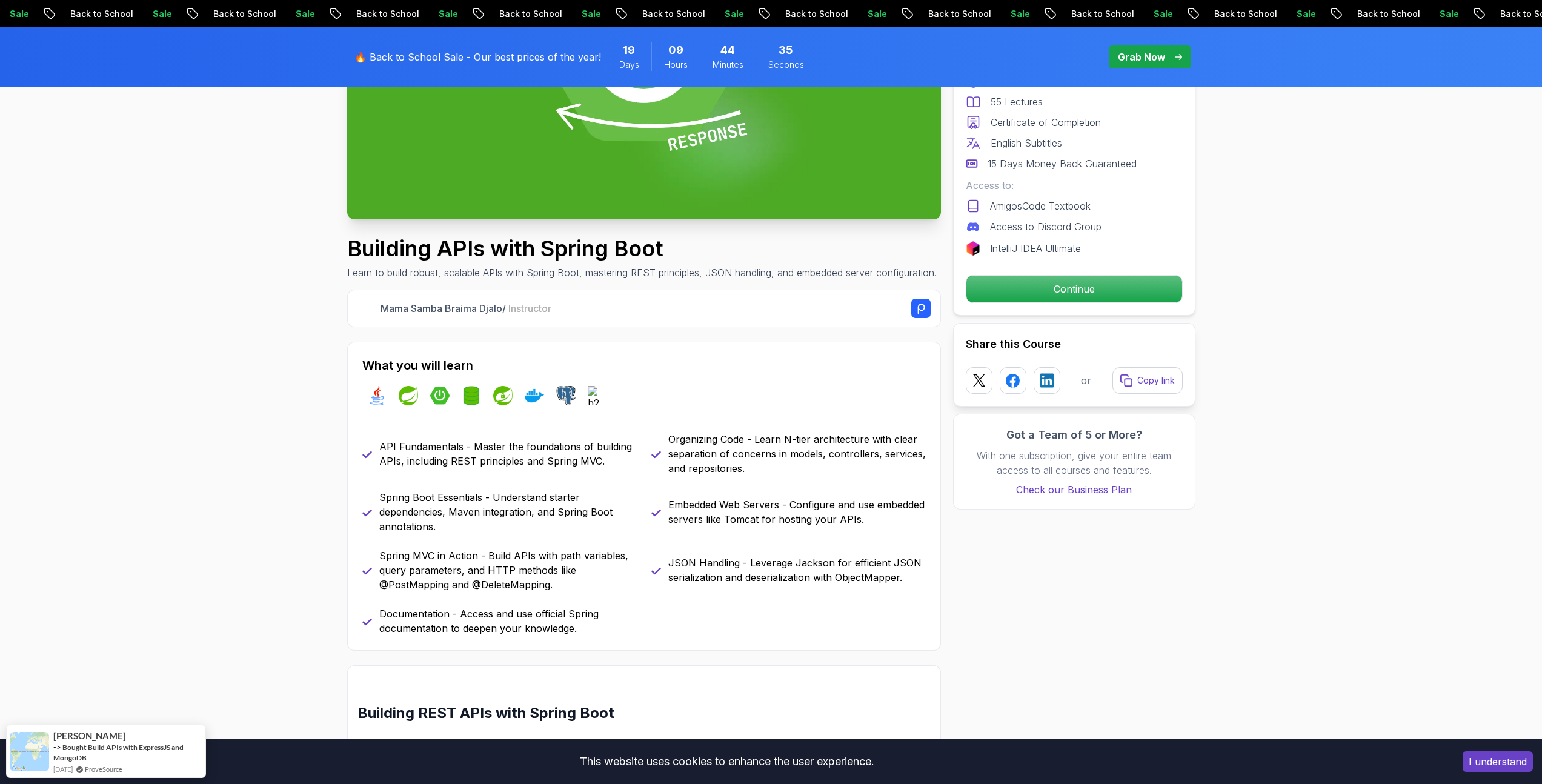
scroll to position [293, 0]
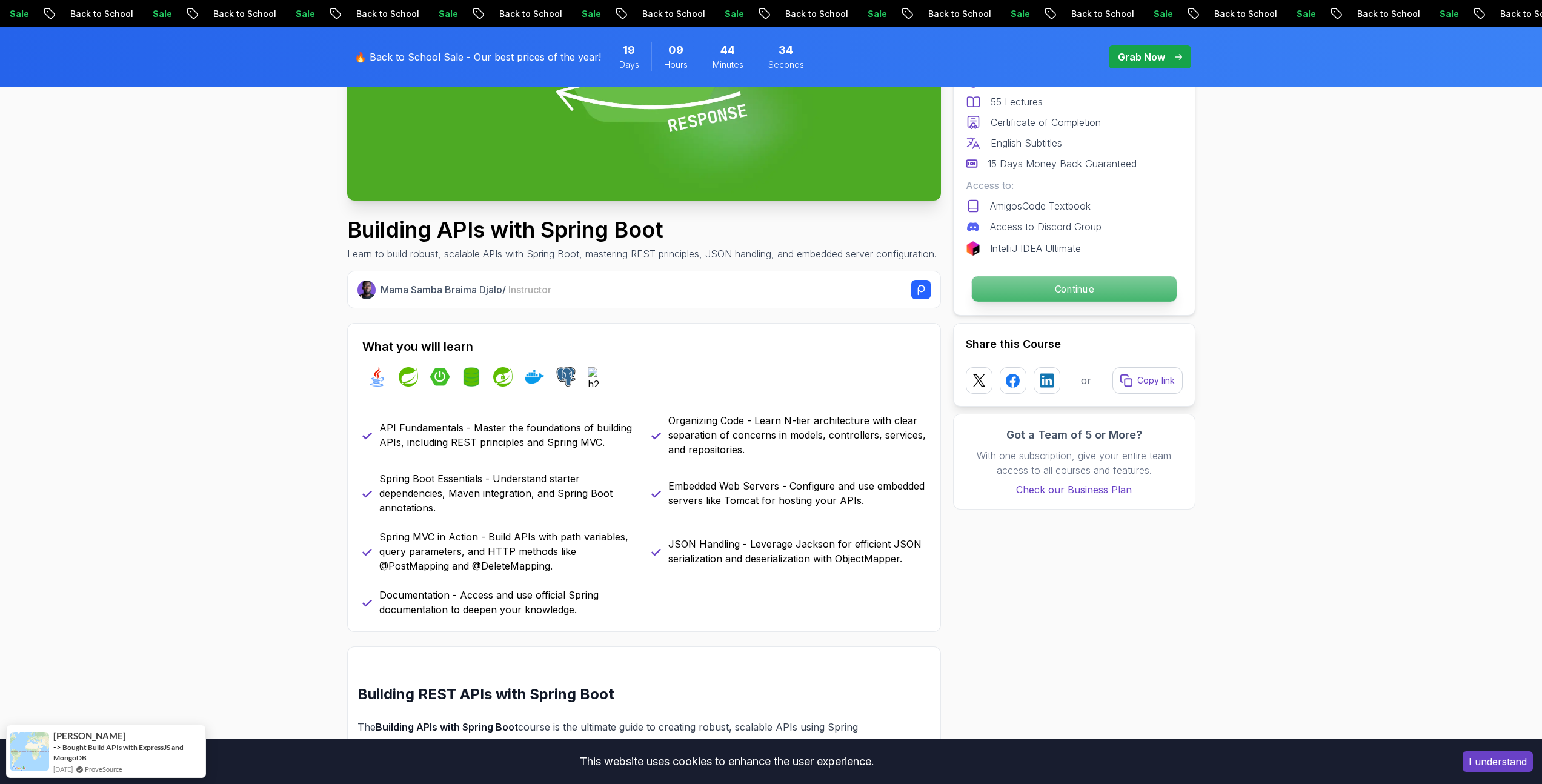
click at [999, 294] on p "Continue" at bounding box center [1073, 288] width 205 height 26
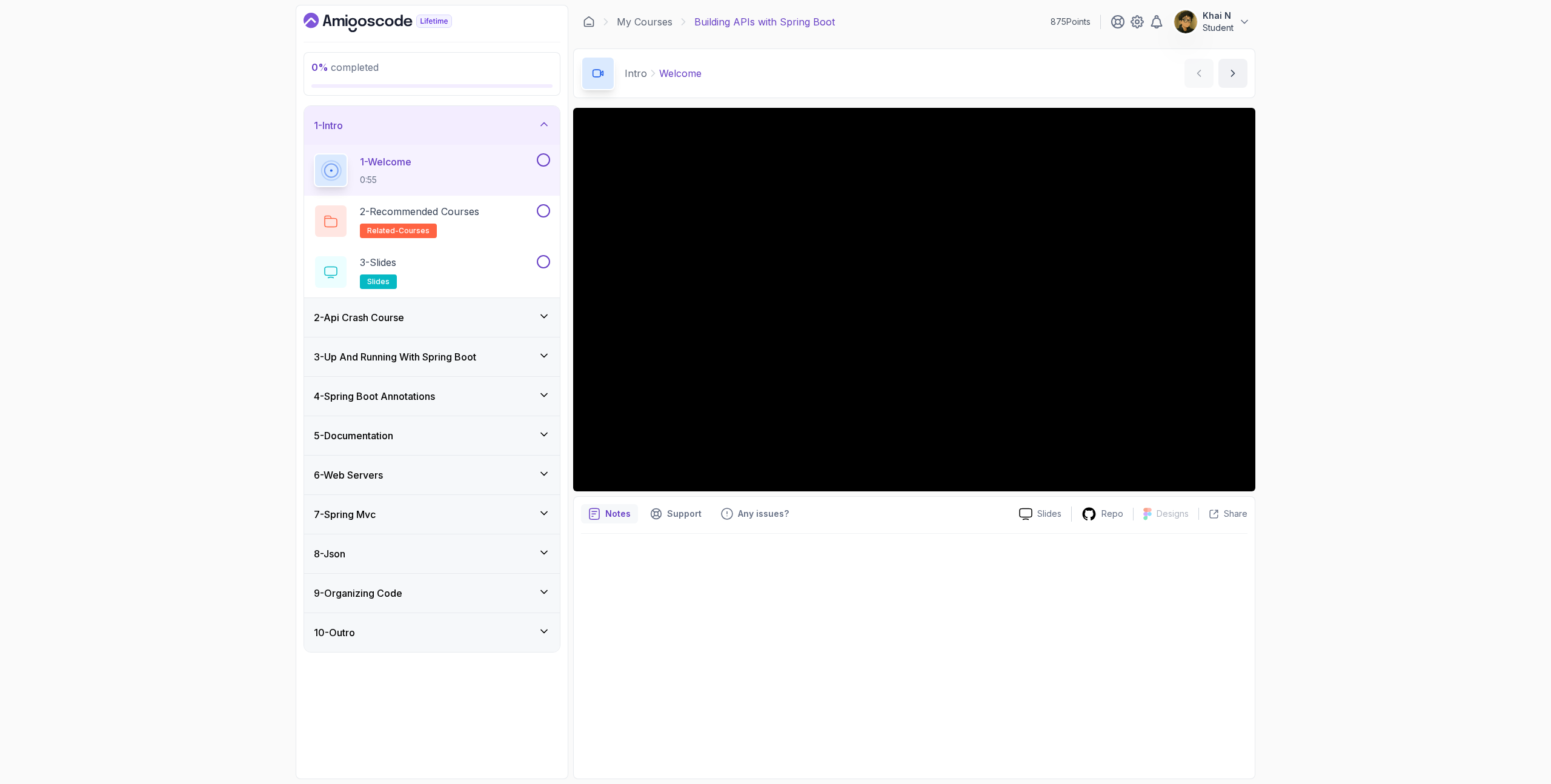
click at [487, 311] on div "2 - Api Crash Course" at bounding box center [432, 317] width 236 height 14
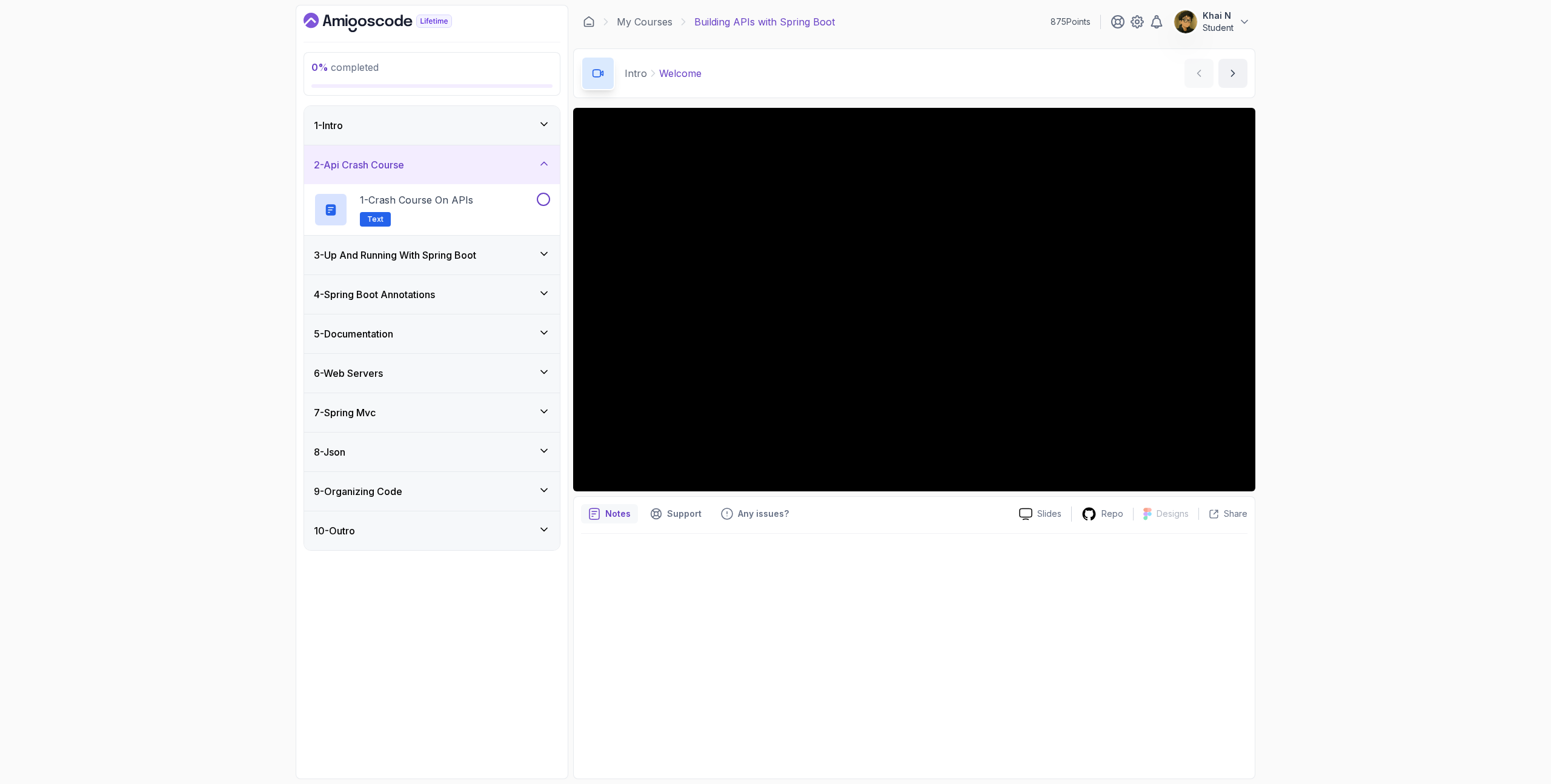
click at [492, 259] on div "3 - Up And Running With Spring Boot" at bounding box center [432, 255] width 236 height 14
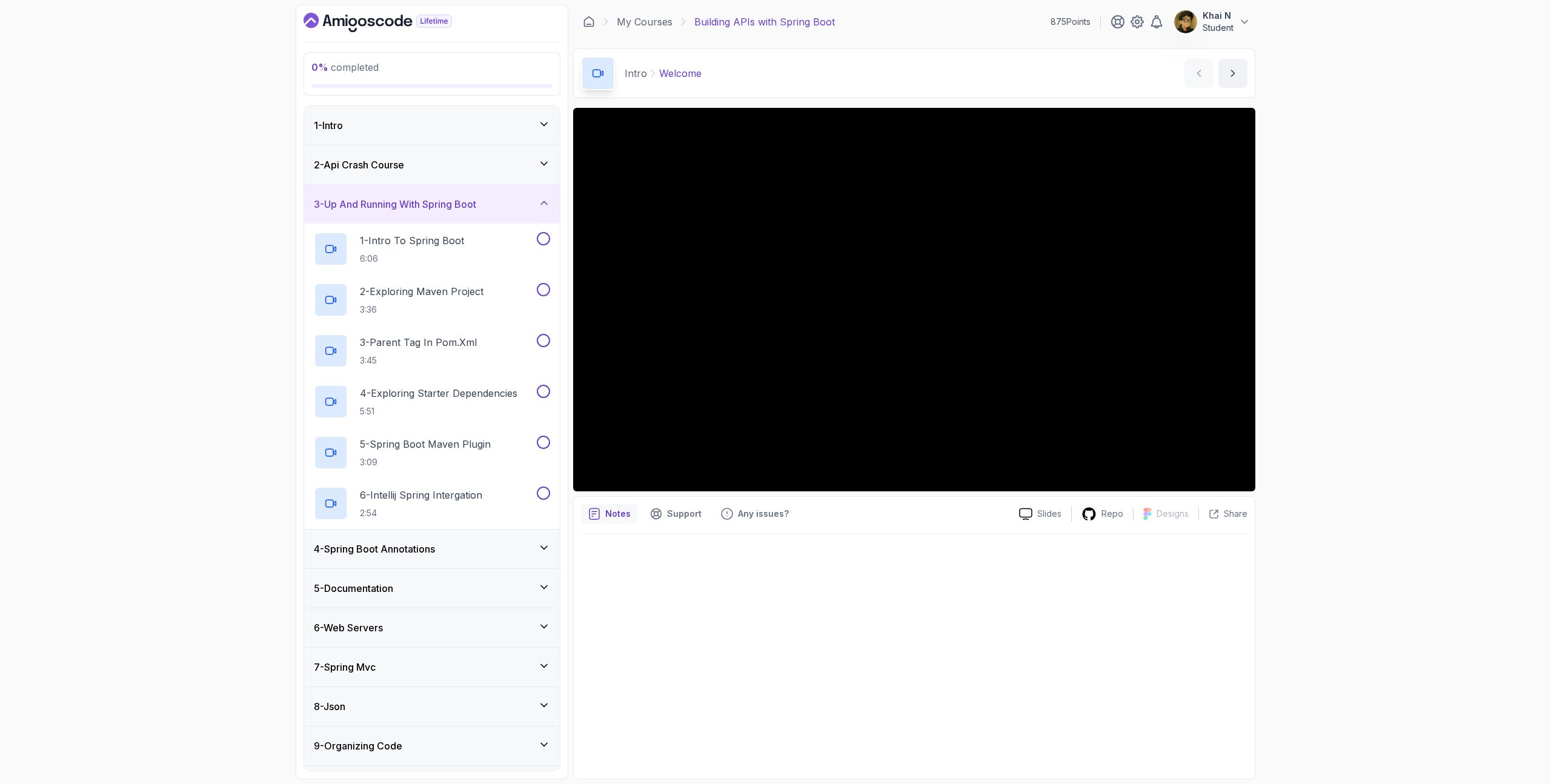
click at [449, 540] on div "4 - Spring Boot Annotations" at bounding box center [432, 549] width 255 height 39
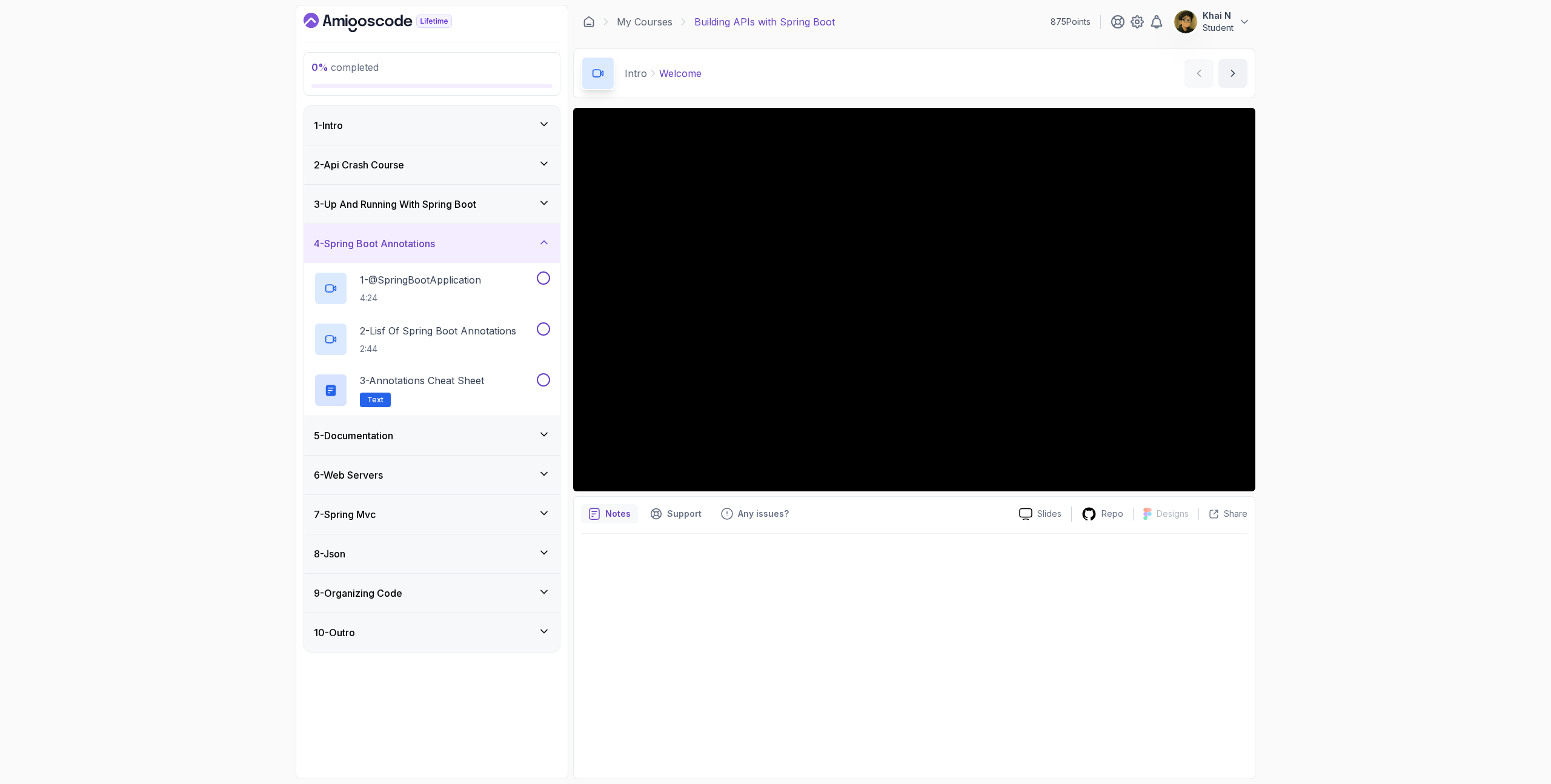
click at [468, 442] on div "5 - Documentation" at bounding box center [432, 435] width 236 height 14
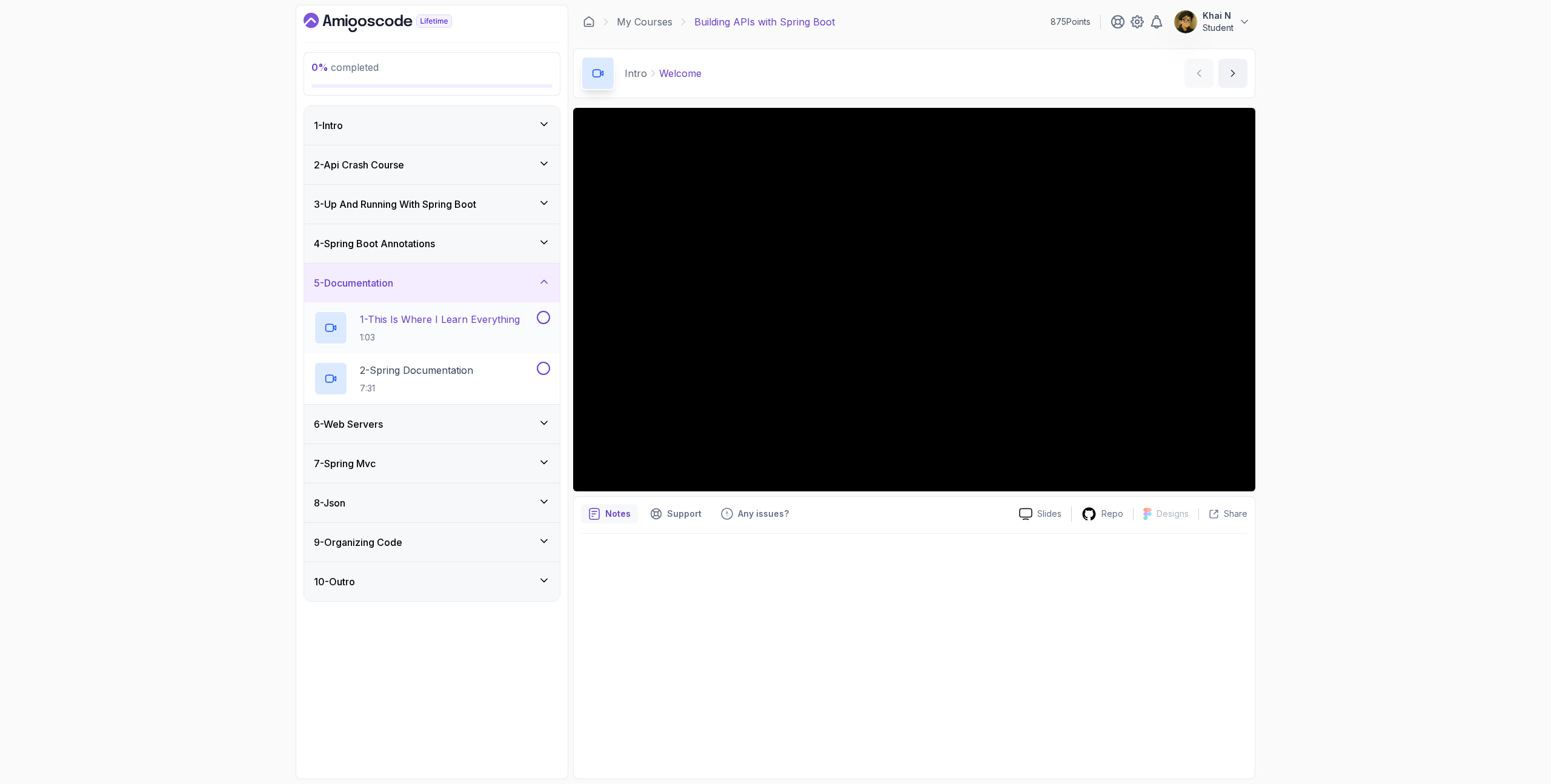
click at [484, 336] on p "1:03" at bounding box center [440, 337] width 160 height 12
click at [413, 410] on div "6 - Web Servers" at bounding box center [432, 424] width 255 height 39
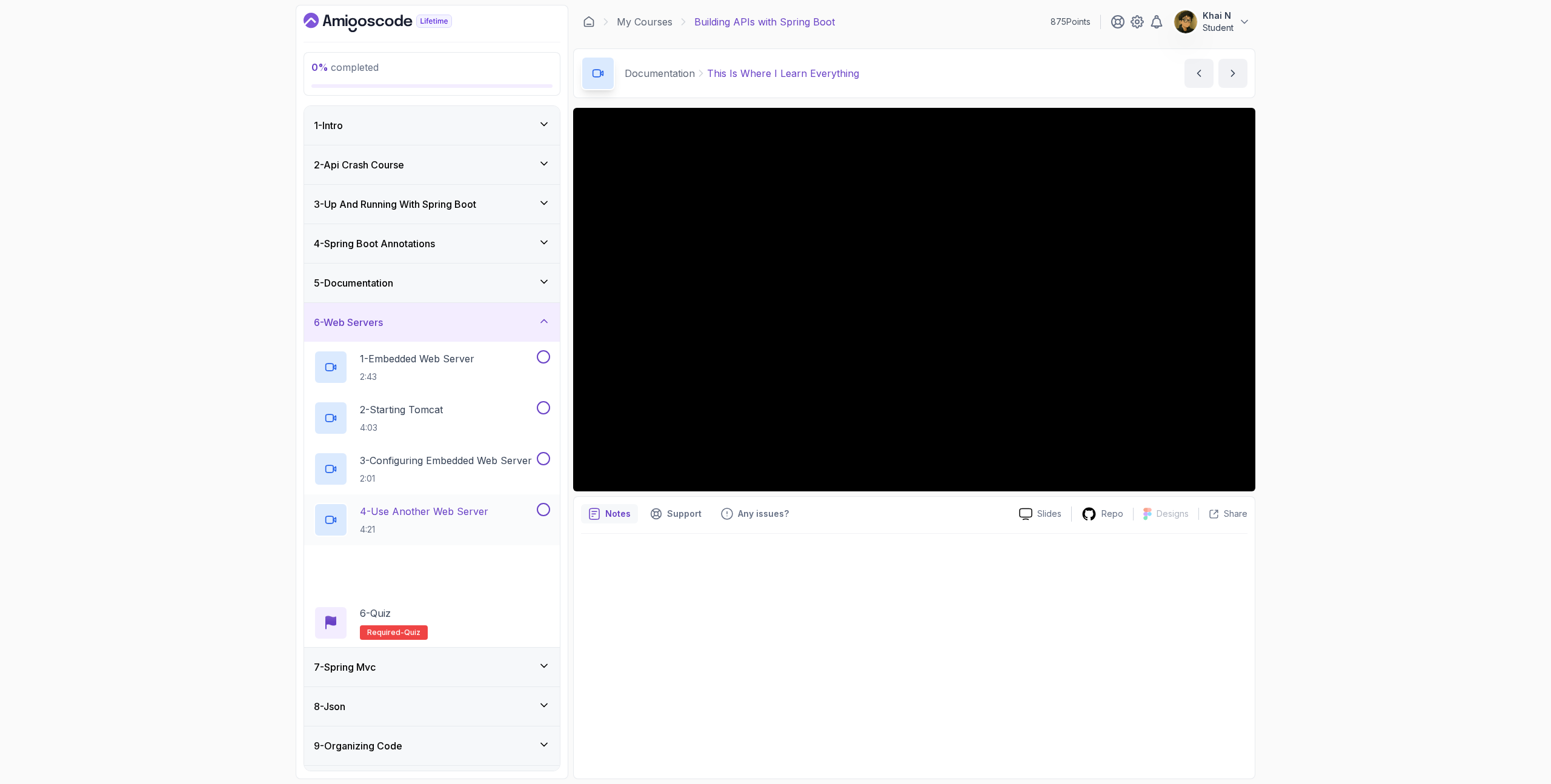
scroll to position [34, 0]
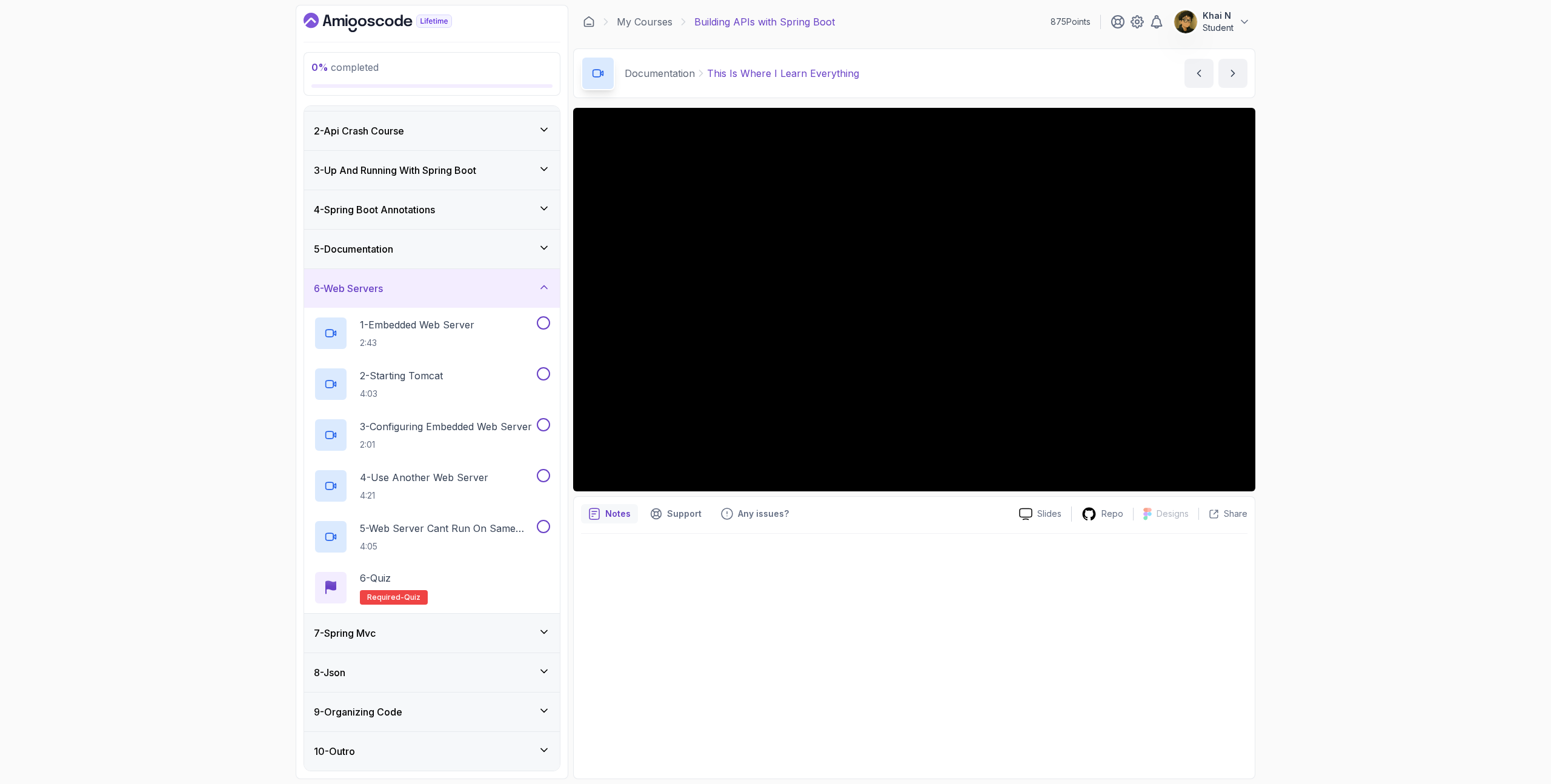
click at [417, 634] on div "7 - Spring Mvc" at bounding box center [432, 633] width 236 height 14
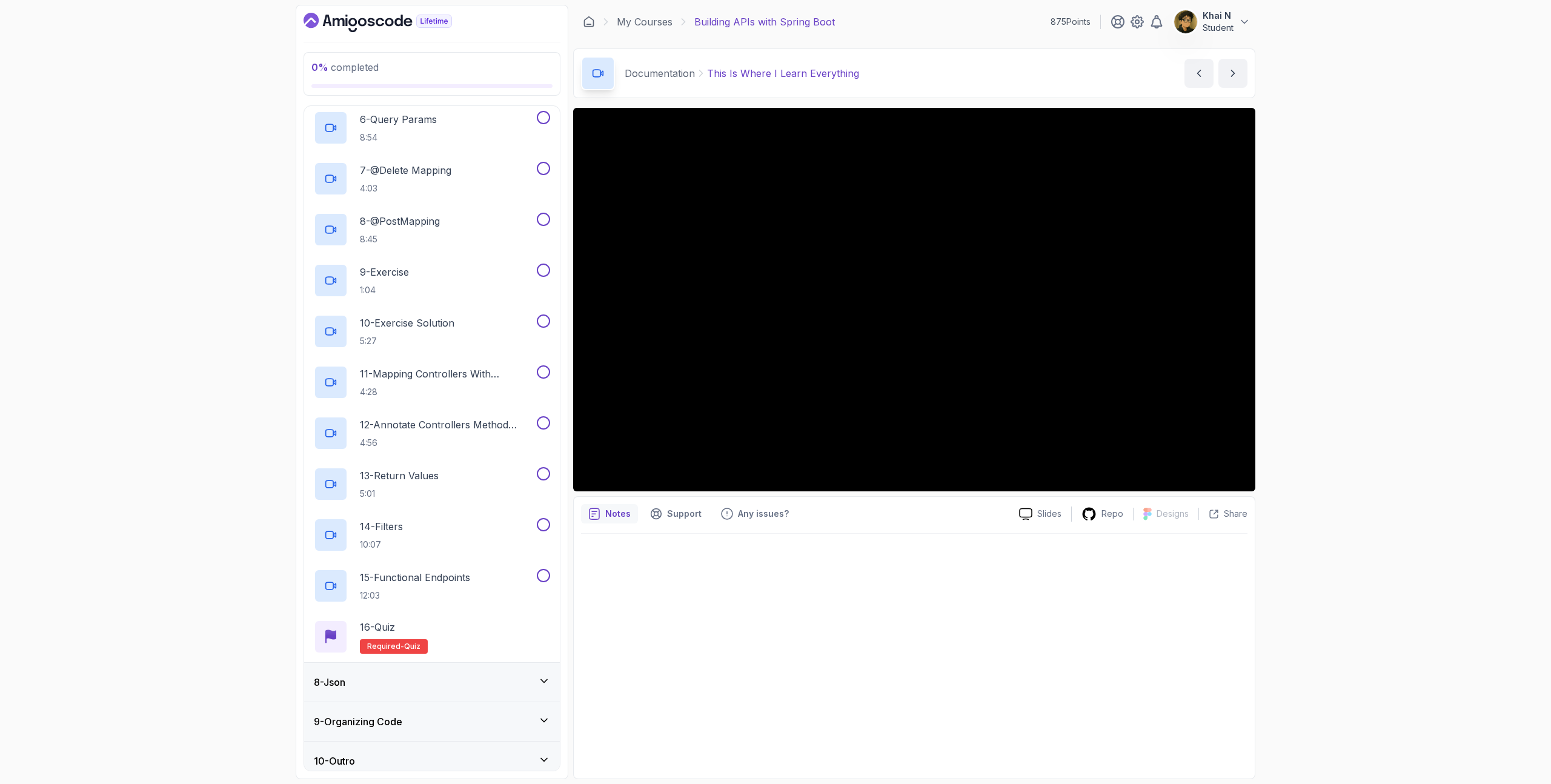
scroll to position [542, 0]
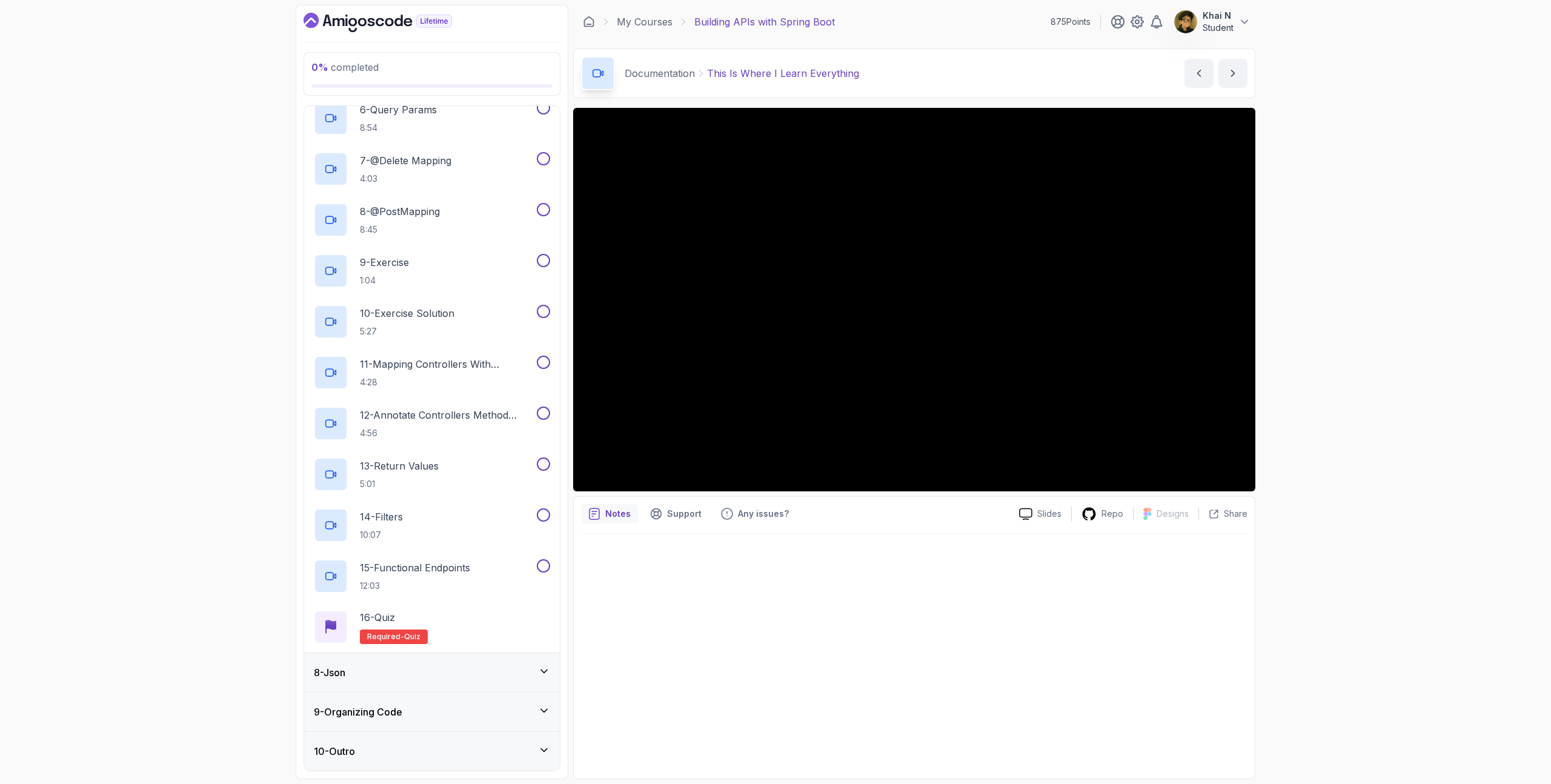
click at [420, 687] on div "8 - Json" at bounding box center [432, 672] width 255 height 39
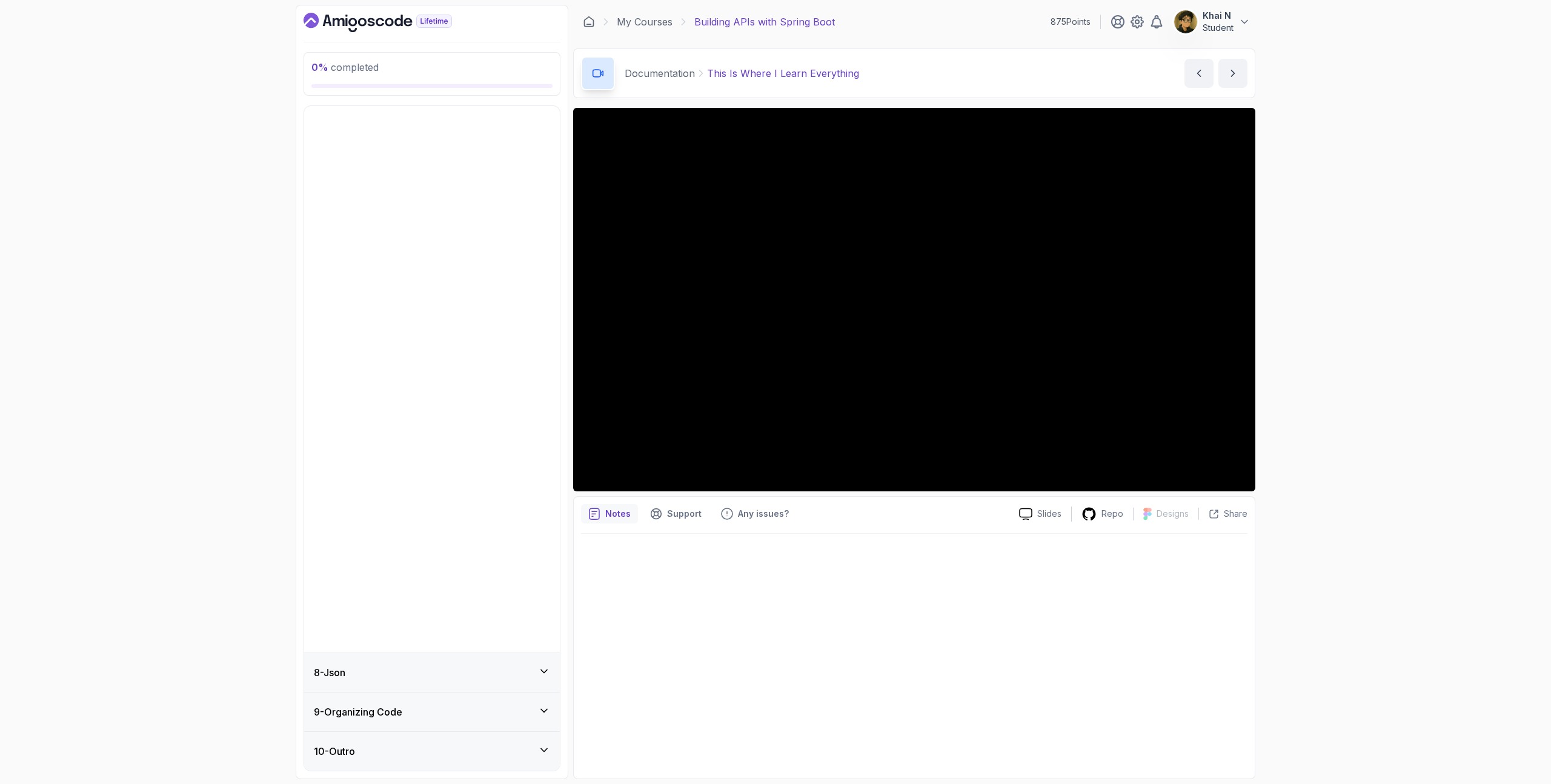
scroll to position [0, 0]
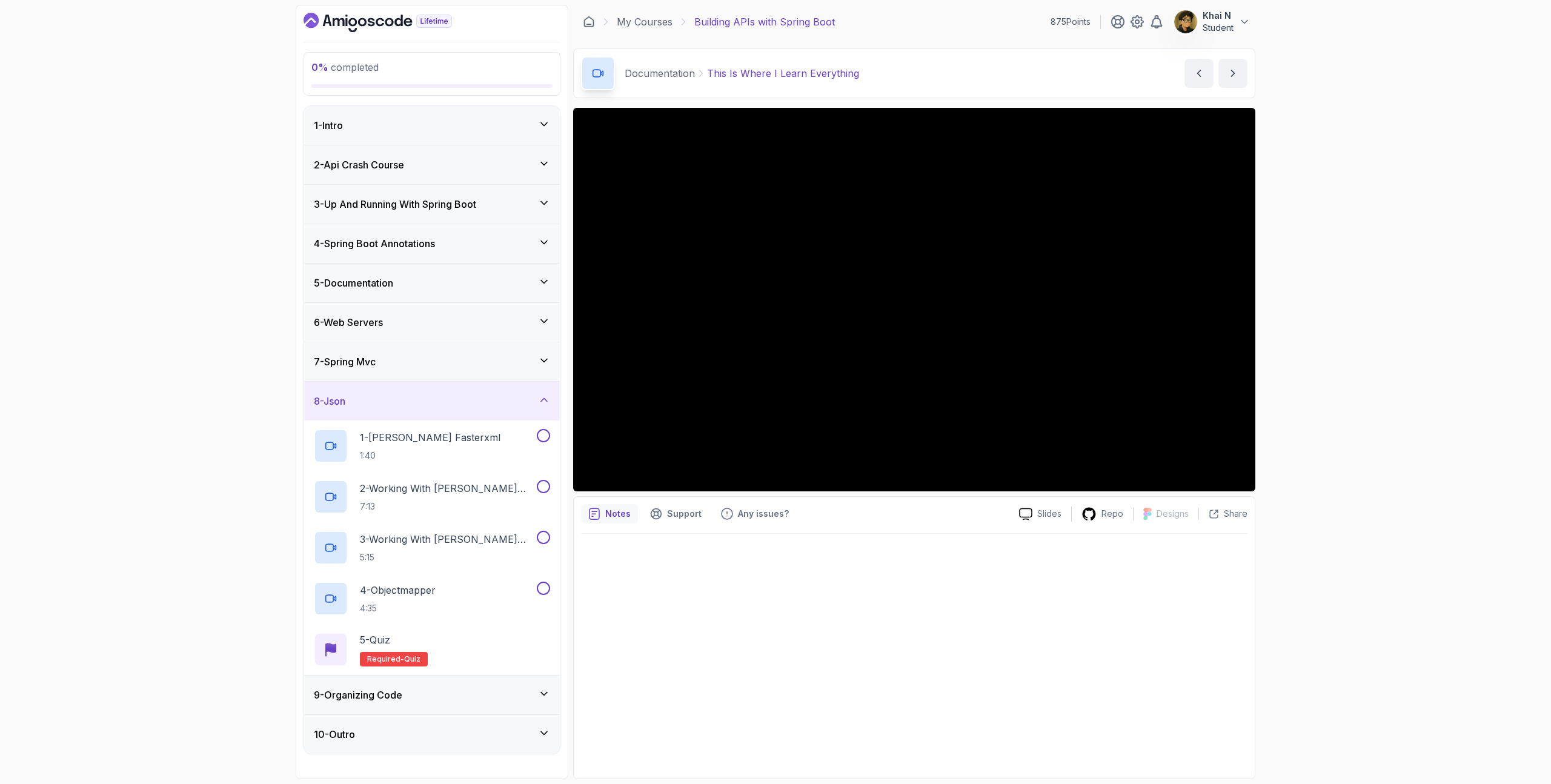
click at [420, 687] on div "9 - Organizing Code" at bounding box center [432, 694] width 236 height 14
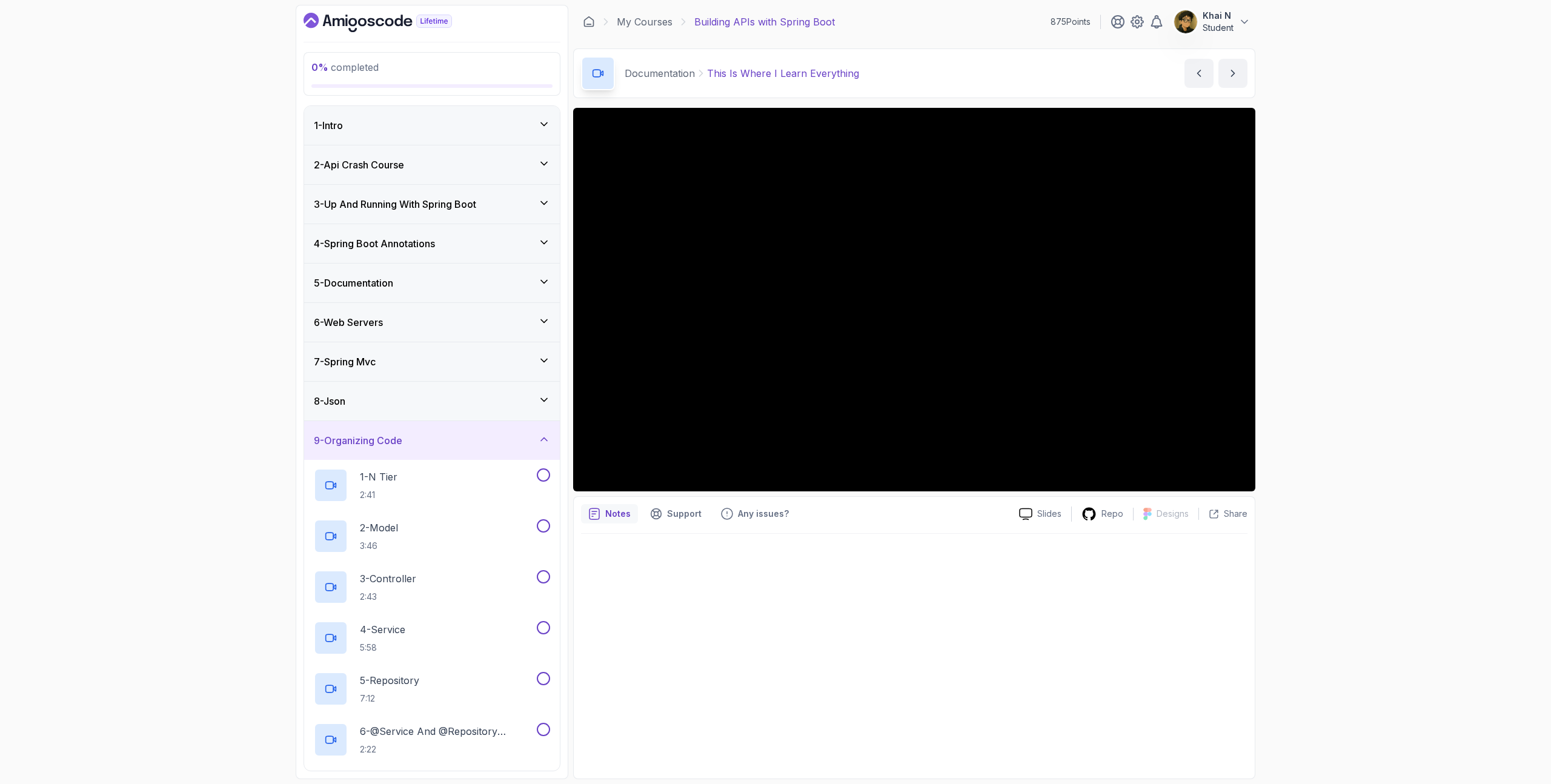
click at [474, 118] on div "1 - Intro" at bounding box center [432, 125] width 236 height 14
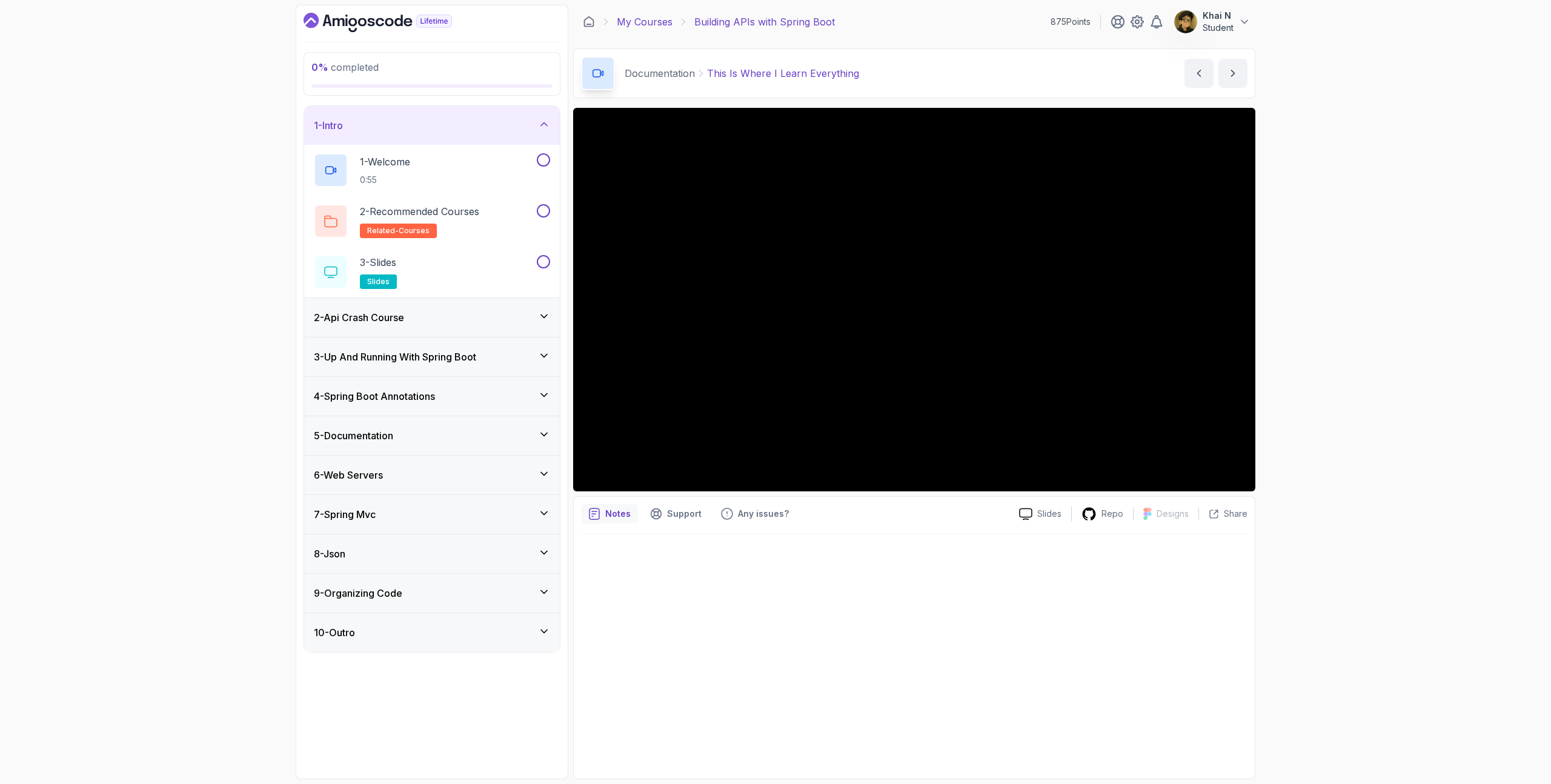
click at [638, 26] on link "My Courses" at bounding box center [644, 21] width 56 height 14
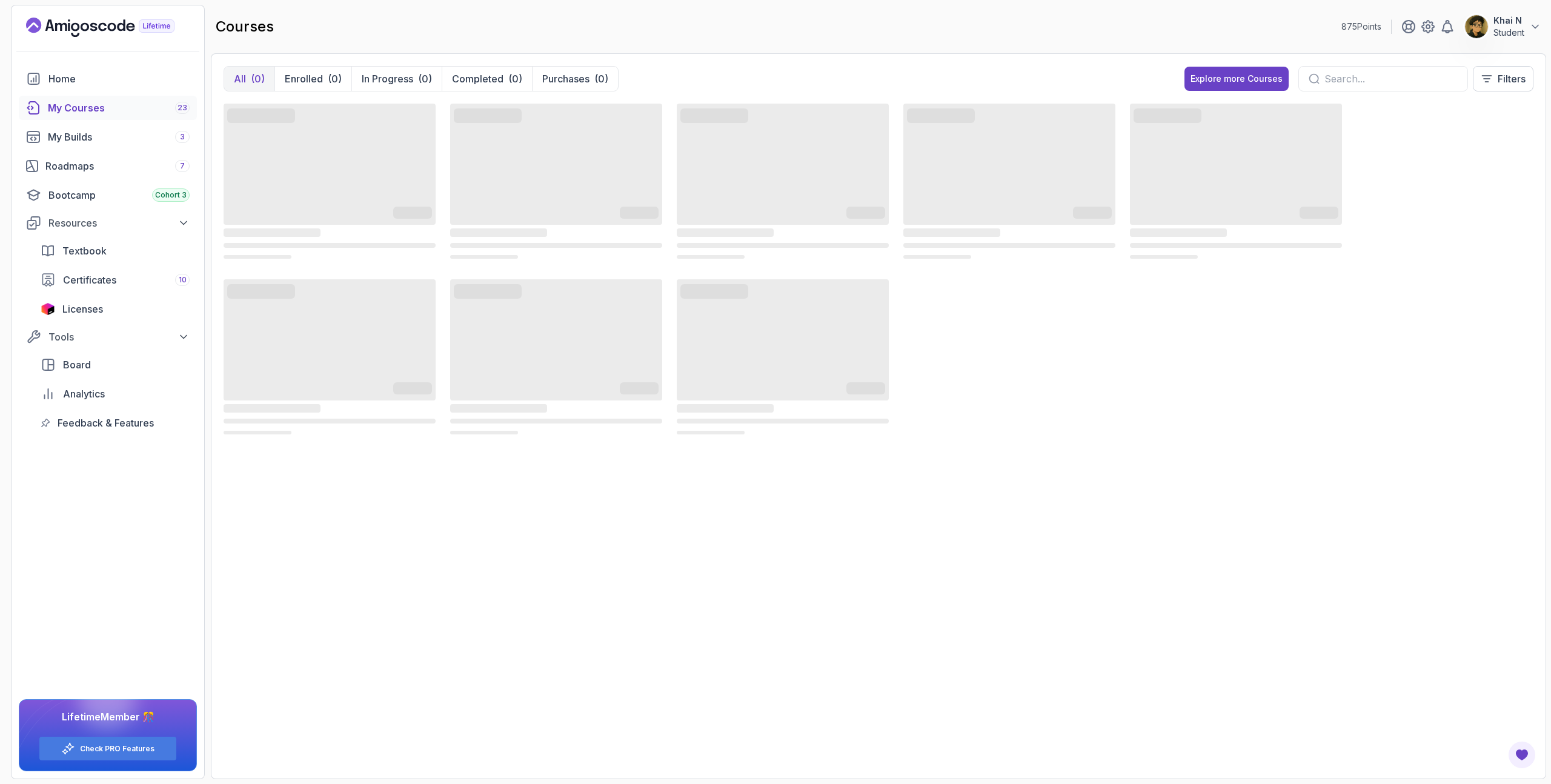
click at [1520, 21] on p "Khai N" at bounding box center [1508, 21] width 31 height 12
